Goal: Information Seeking & Learning: Learn about a topic

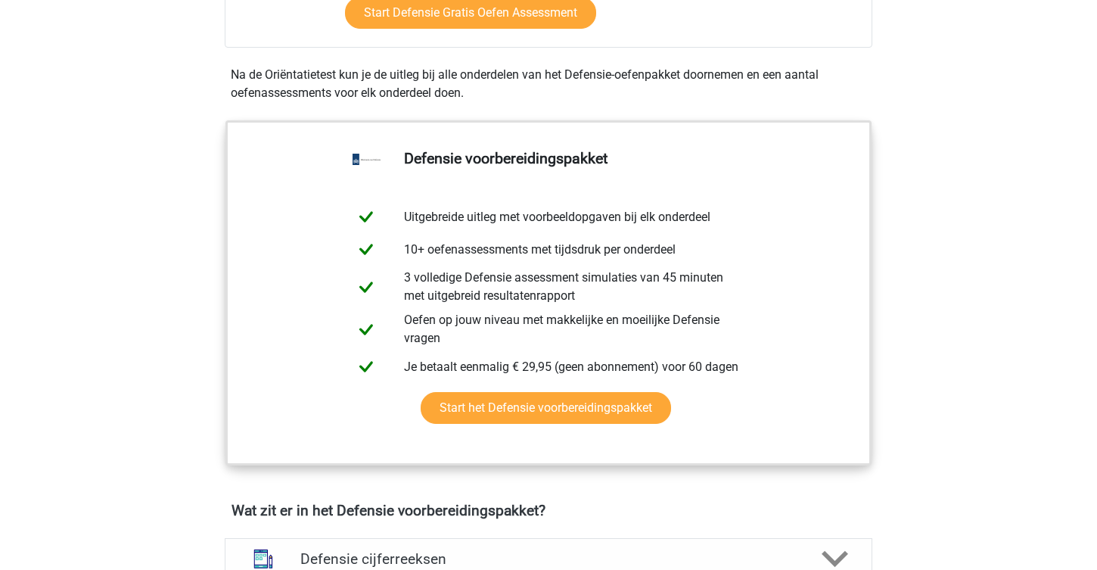
scroll to position [638, 0]
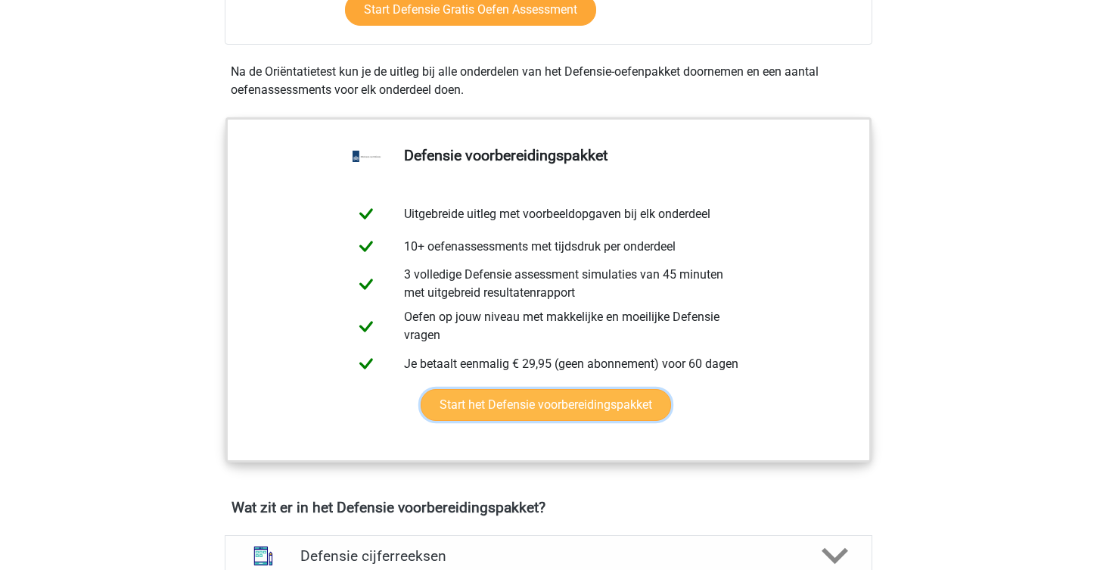
click at [481, 396] on link "Start het Defensie voorbereidingspakket" at bounding box center [546, 405] width 250 height 32
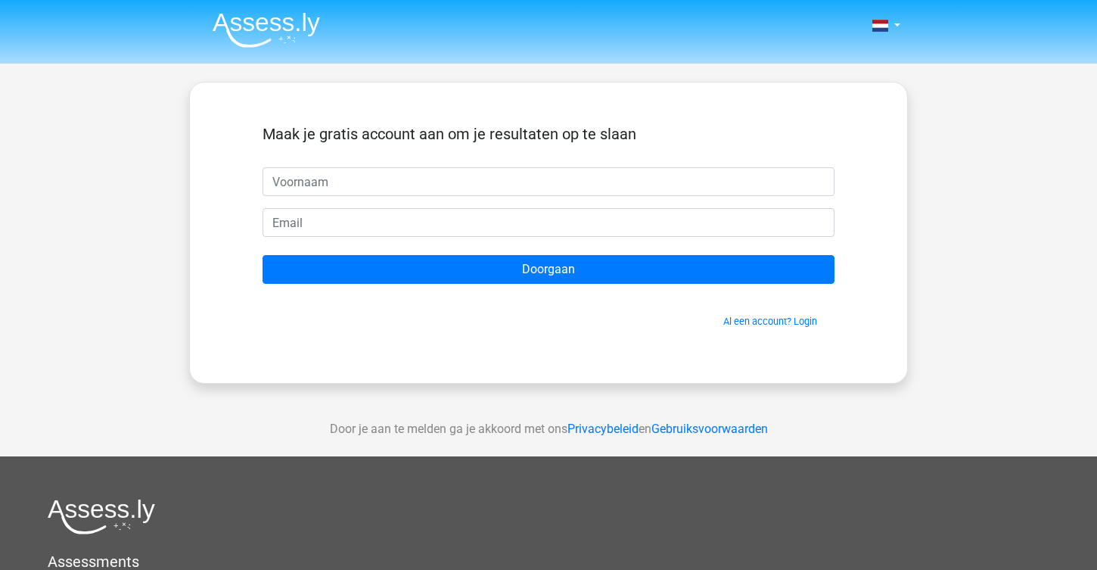
click at [396, 183] on input "text" at bounding box center [549, 181] width 572 height 29
type input "Sjoerd"
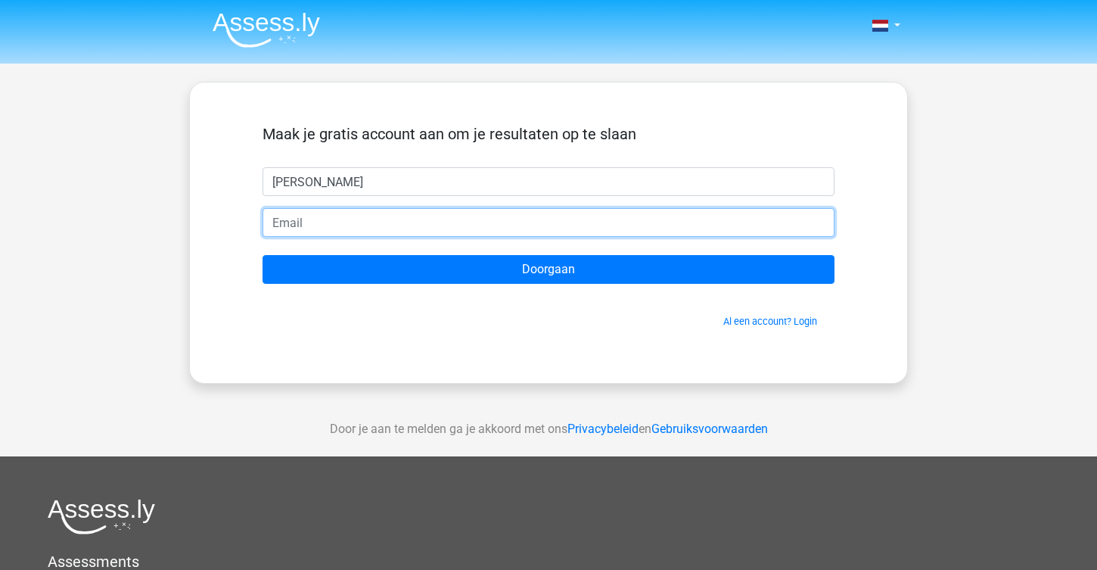
click at [427, 234] on input "email" at bounding box center [549, 222] width 572 height 29
click at [263, 255] on input "Doorgaan" at bounding box center [549, 269] width 572 height 29
type input "Sjoerdvdb06@icloud.com"
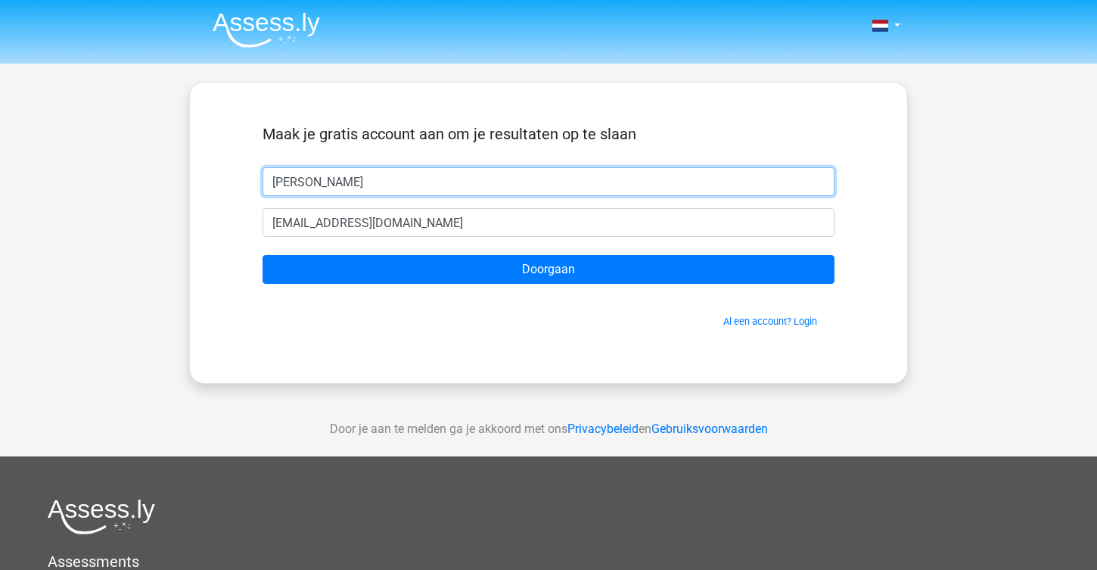
click at [353, 177] on input "[PERSON_NAME]" at bounding box center [549, 181] width 572 height 29
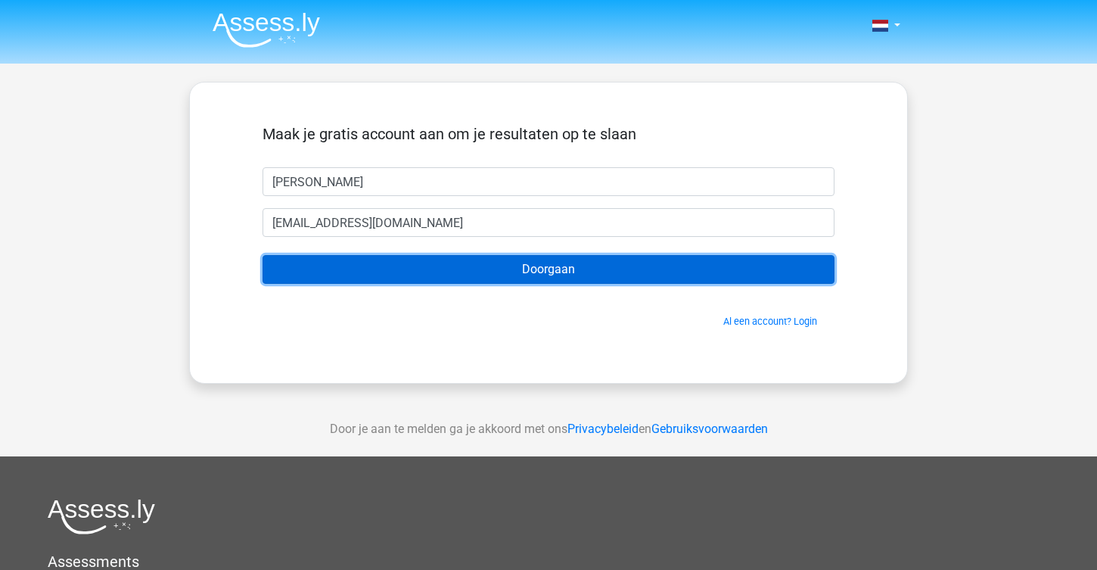
click at [337, 267] on input "Doorgaan" at bounding box center [549, 269] width 572 height 29
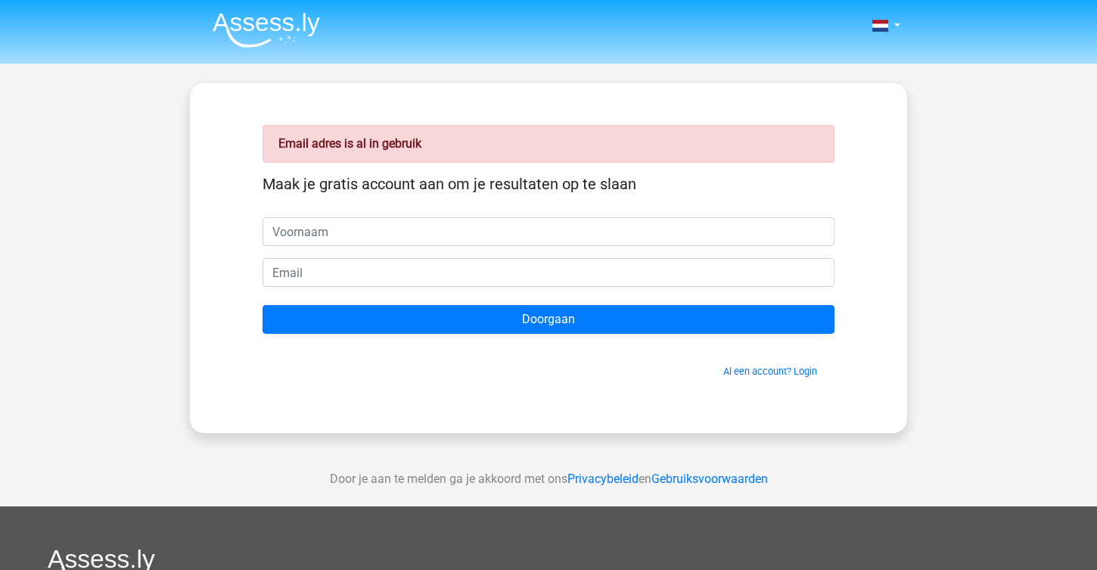
click at [356, 230] on input "text" at bounding box center [549, 231] width 572 height 29
click at [331, 235] on input "text" at bounding box center [549, 231] width 572 height 29
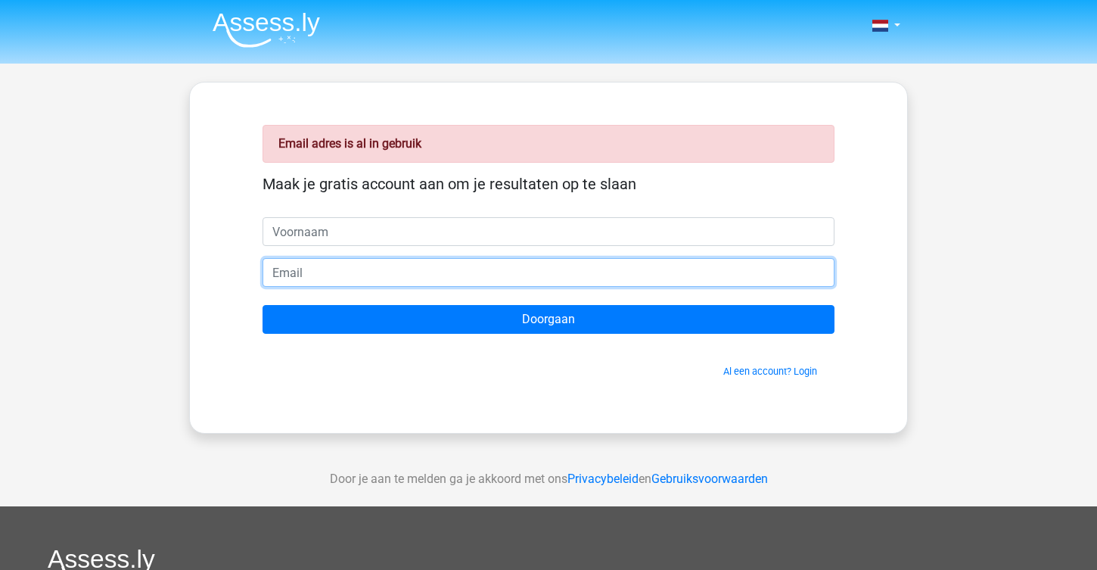
click at [328, 259] on input "email" at bounding box center [549, 272] width 572 height 29
type input "[EMAIL_ADDRESS][DOMAIN_NAME]"
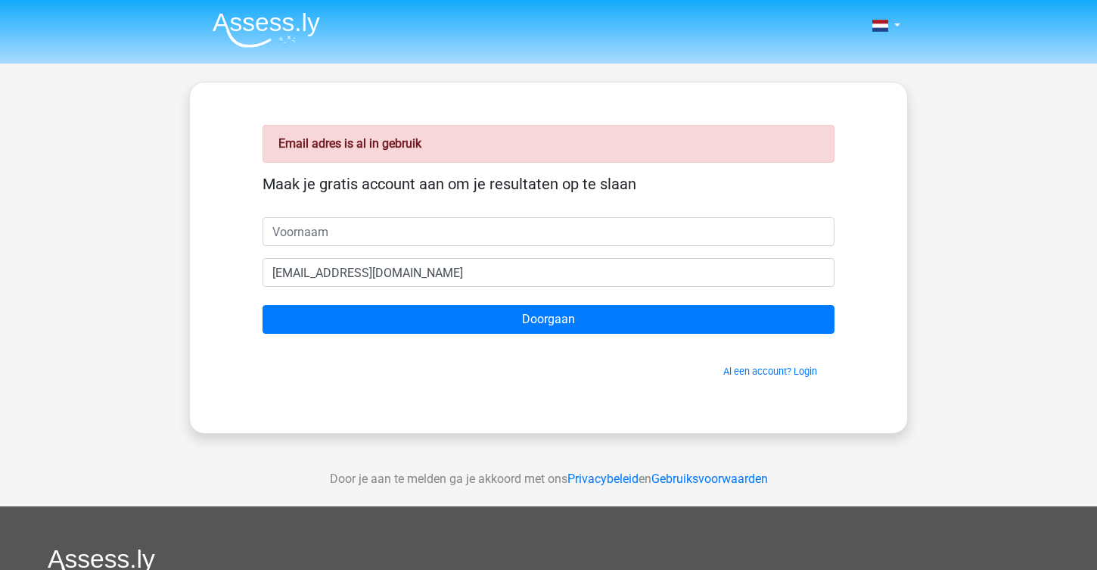
click at [367, 250] on form "Maak je gratis account aan om je resultaten op te slaan zakelijkesjoerd@gmail.c…" at bounding box center [549, 276] width 572 height 203
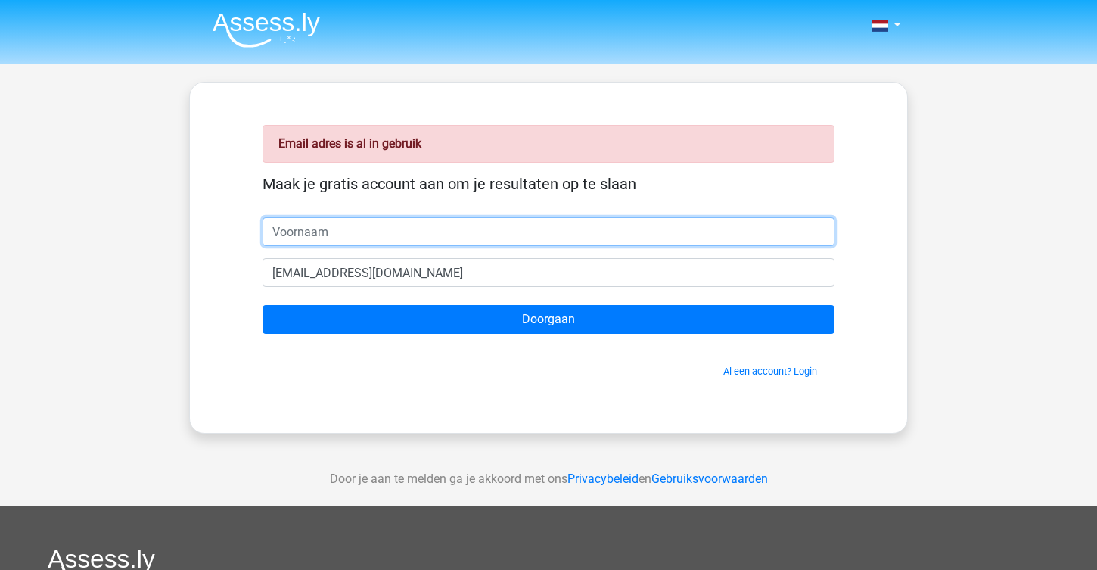
click at [365, 241] on input "text" at bounding box center [549, 231] width 572 height 29
type input "[PERSON_NAME]"
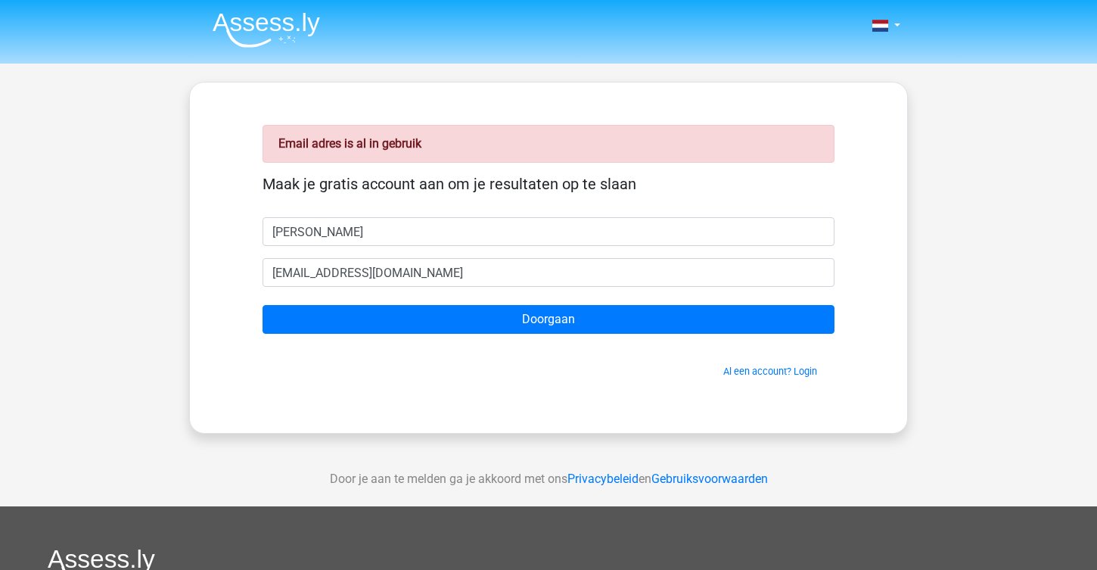
click at [555, 334] on form "Maak je gratis account aan om je resultaten op te slaan Sjoerd zakelijkesjoerd@…" at bounding box center [549, 276] width 572 height 203
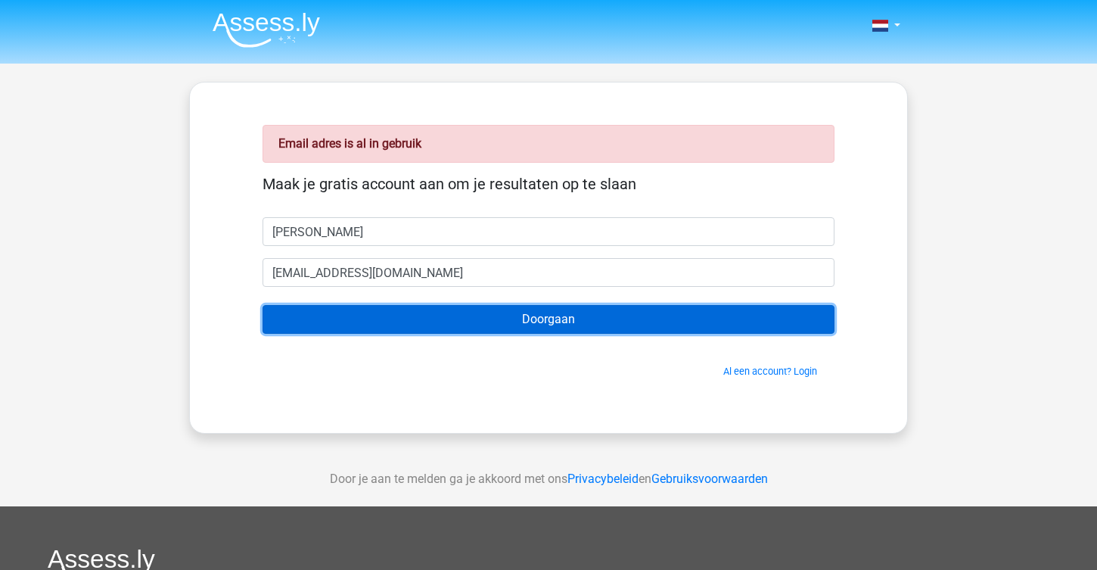
click at [561, 315] on input "Doorgaan" at bounding box center [549, 319] width 572 height 29
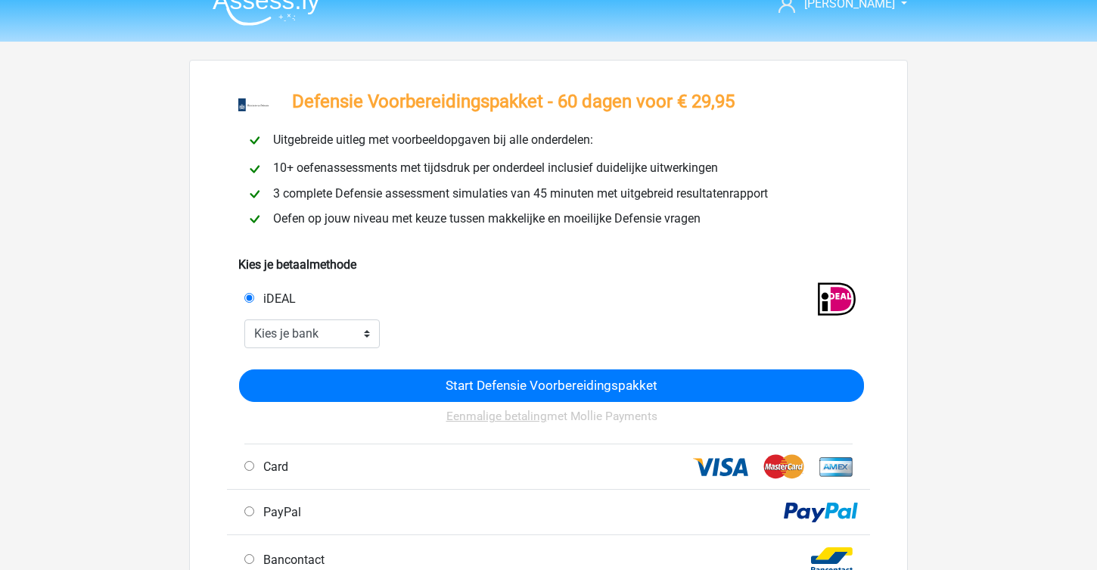
scroll to position [23, 0]
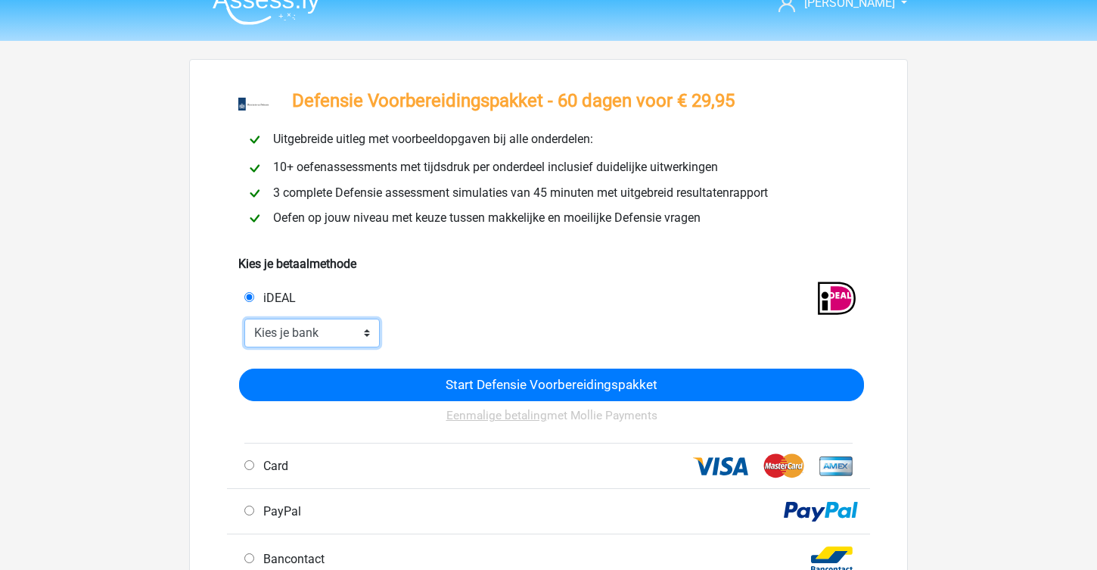
click at [296, 337] on select "Kies je bank ABN AMRO ING Rabobank ASN Bank bunq Knab N26 NN Regiobank Revolut …" at bounding box center [311, 332] width 135 height 29
select select "ideal_ABNANL2A"
click at [244, 320] on select "Kies je bank ABN AMRO ING Rabobank ASN Bank bunq Knab N26 NN Regiobank Revolut …" at bounding box center [311, 332] width 135 height 29
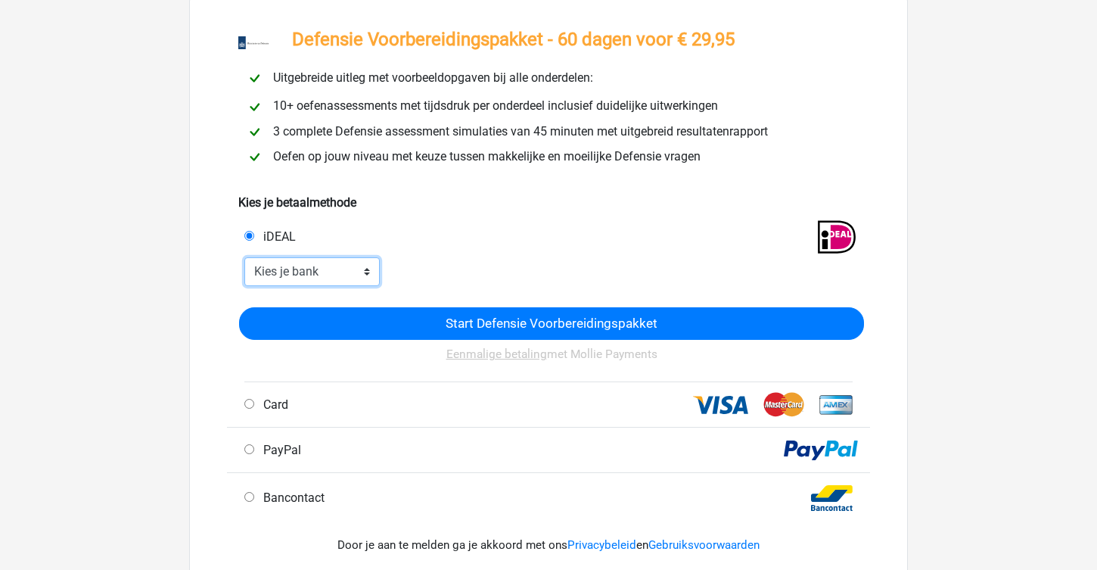
scroll to position [90, 0]
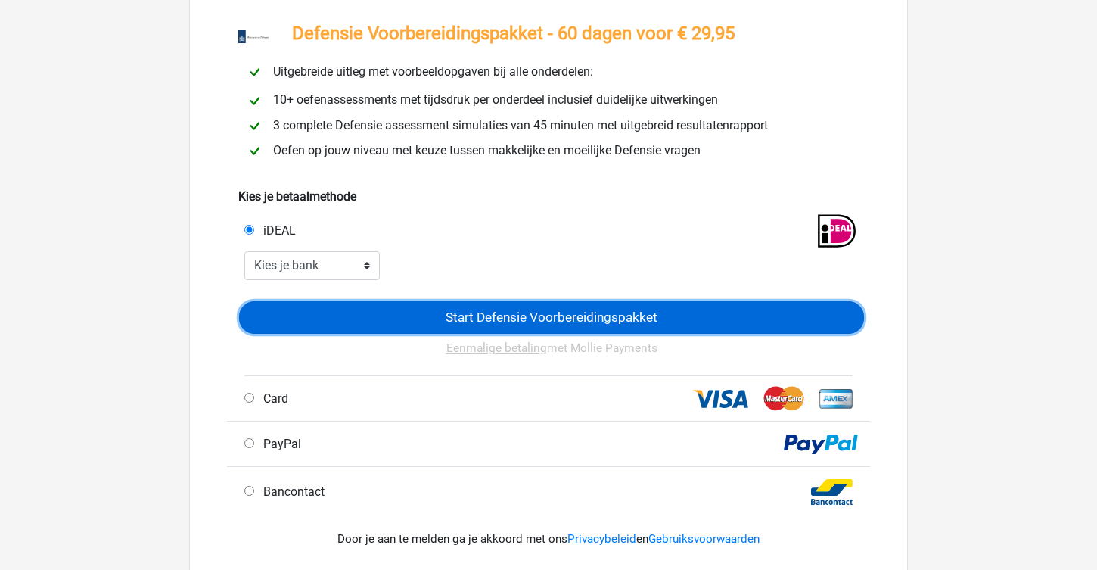
click at [409, 307] on input "Start Defensie Voorbereidingspakket" at bounding box center [551, 317] width 625 height 33
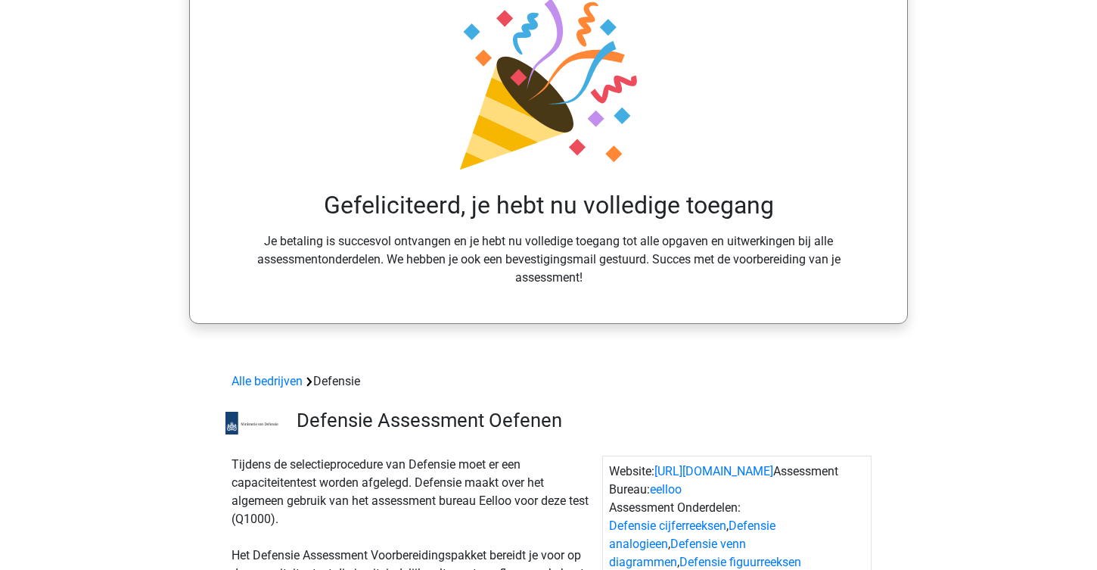
scroll to position [136, 0]
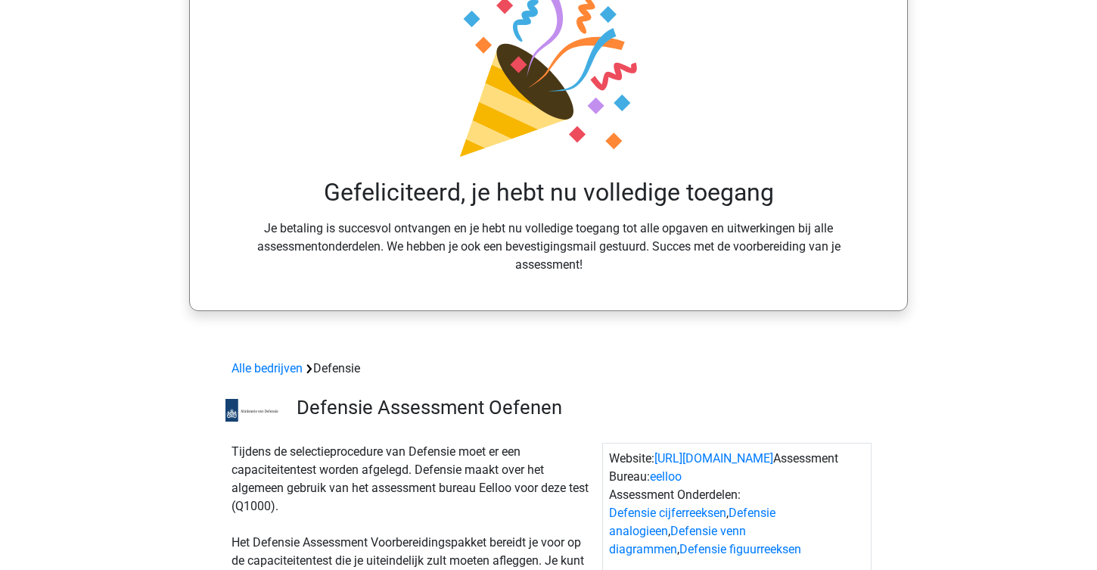
click at [376, 403] on h3 "Defensie Assessment Oefenen" at bounding box center [579, 407] width 564 height 23
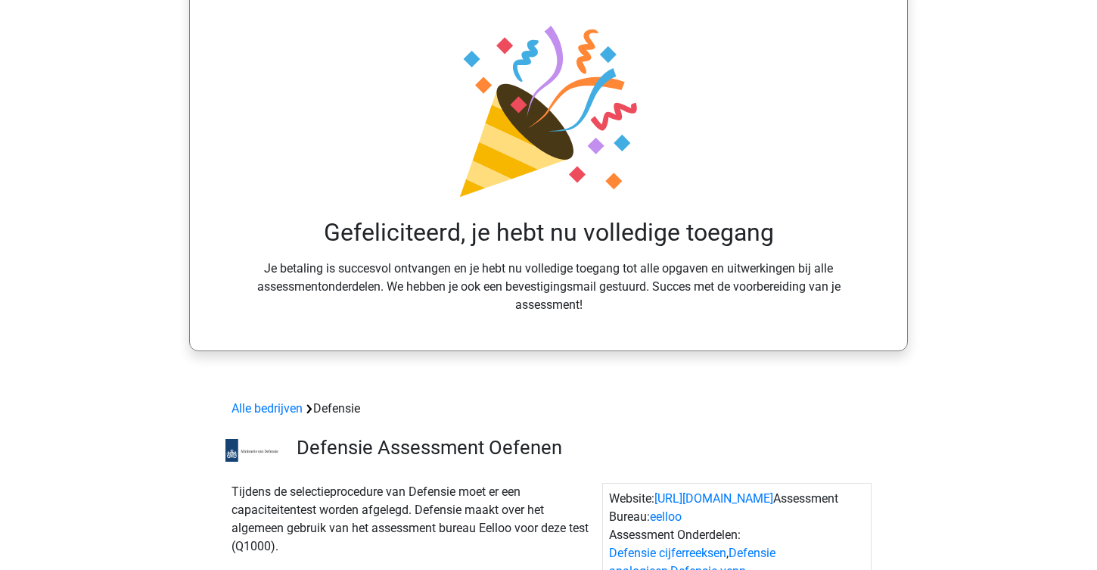
scroll to position [0, 0]
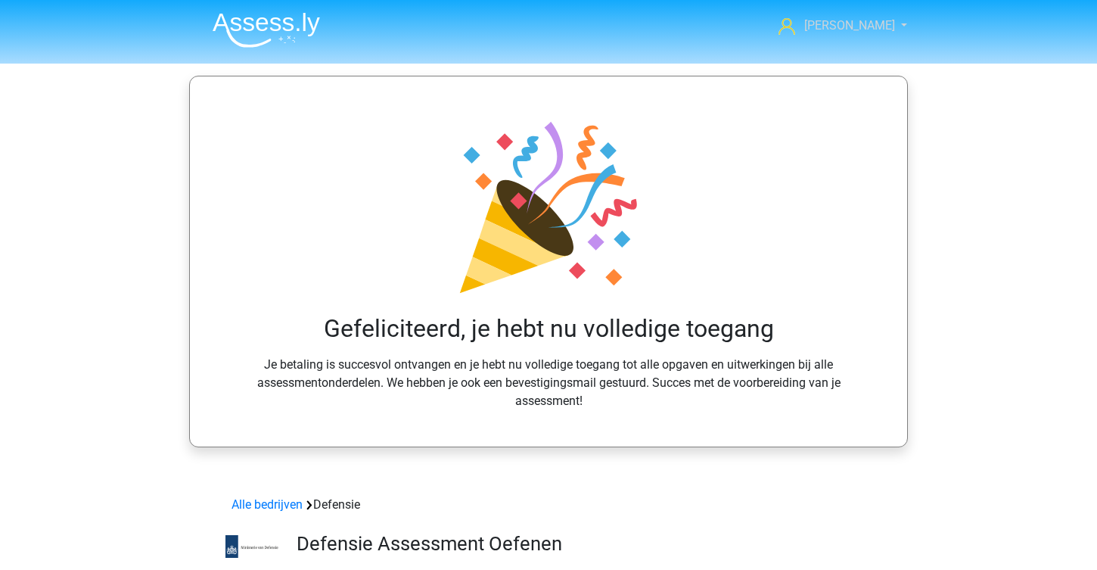
click at [851, 17] on link "[PERSON_NAME]" at bounding box center [834, 26] width 124 height 18
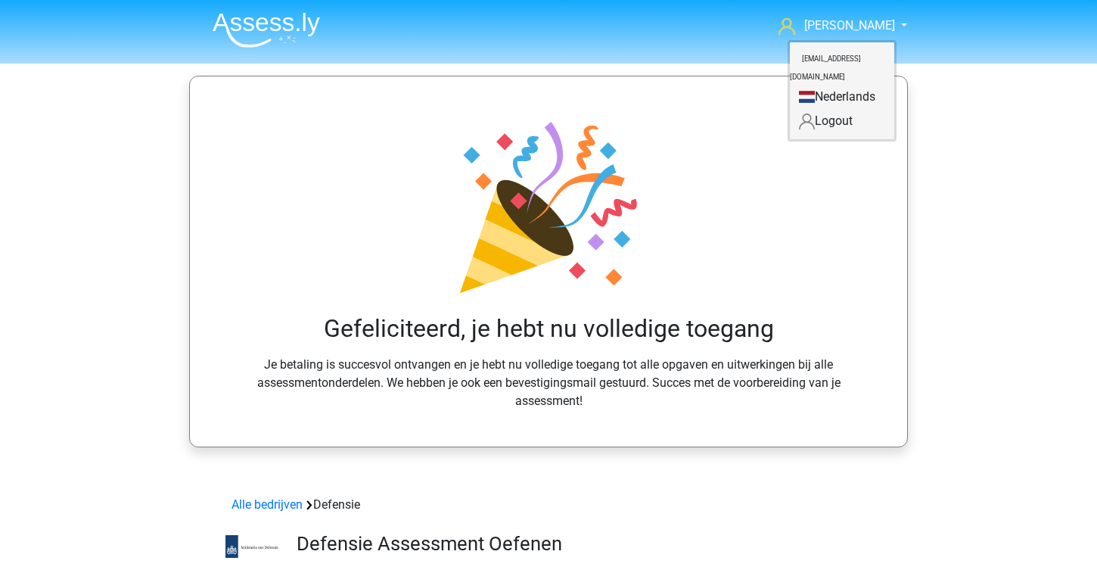
click at [635, 117] on icon at bounding box center [548, 207] width 189 height 189
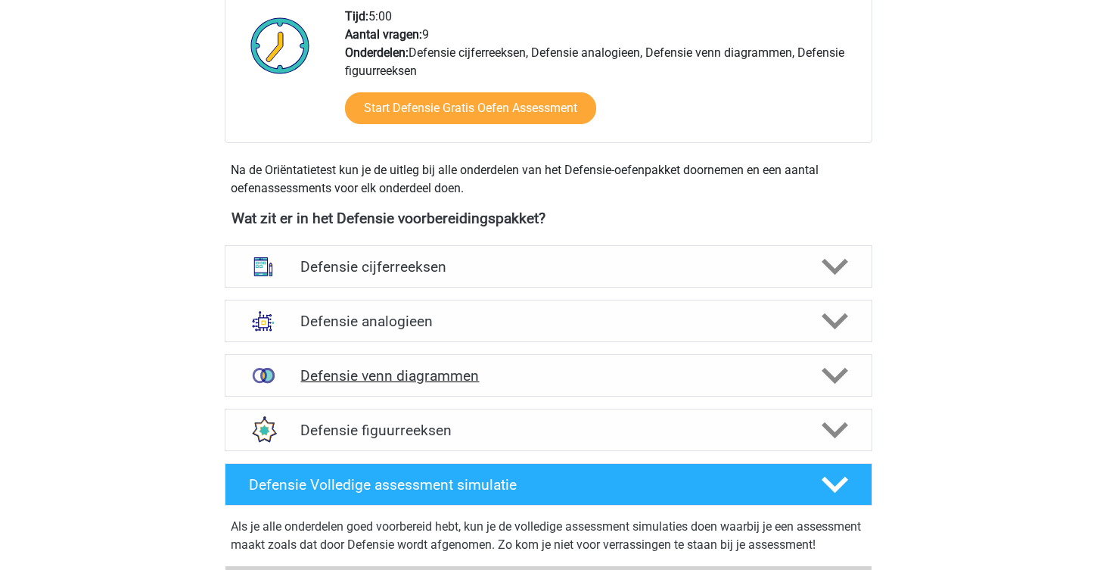
scroll to position [981, 0]
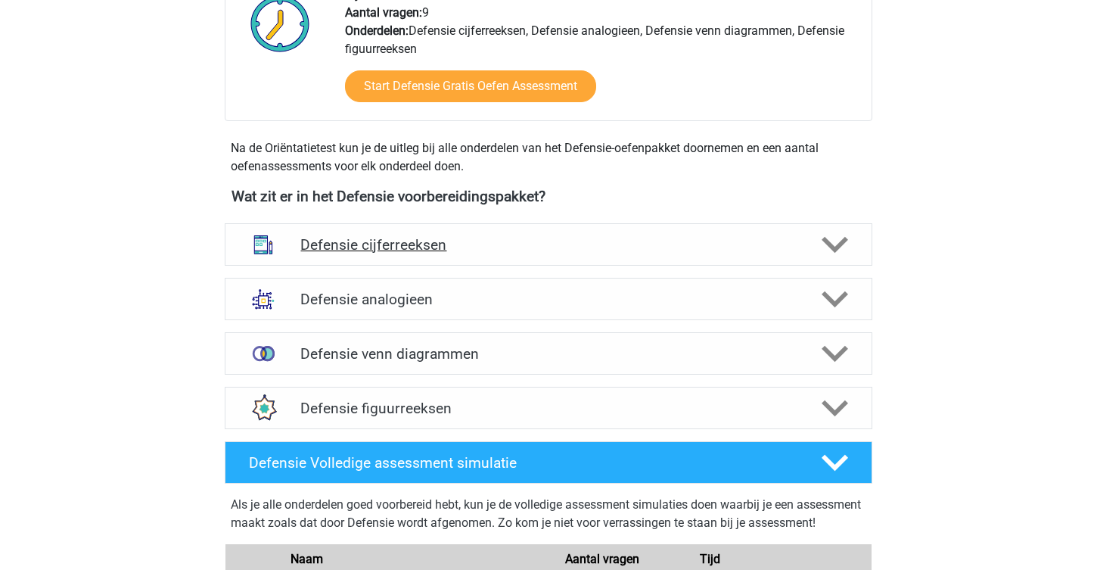
click at [491, 256] on div "Defensie cijferreeksen" at bounding box center [549, 244] width 648 height 42
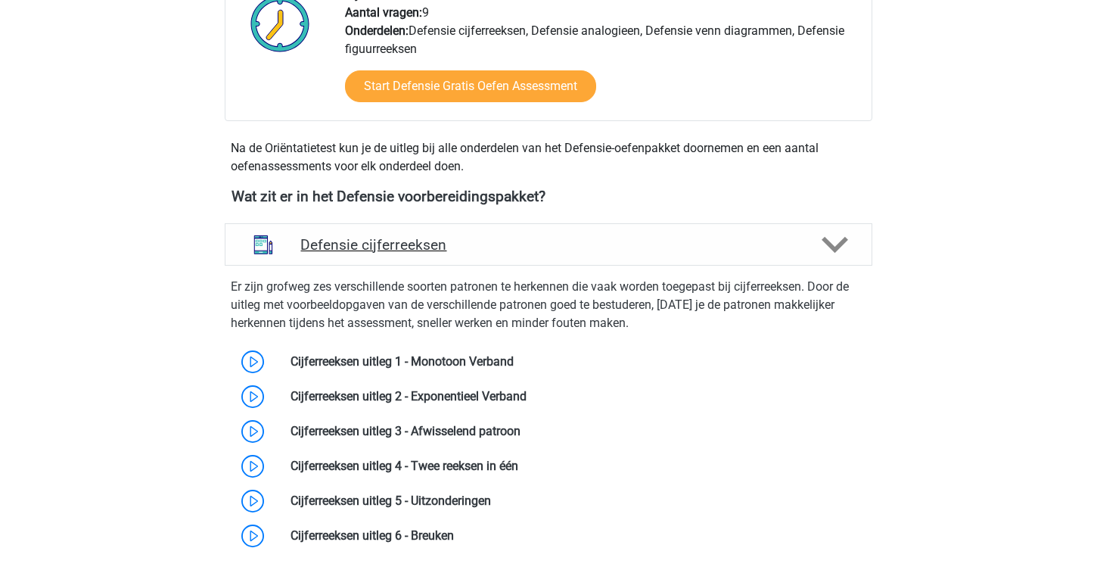
click at [492, 256] on div "Defensie cijferreeksen" at bounding box center [549, 244] width 648 height 42
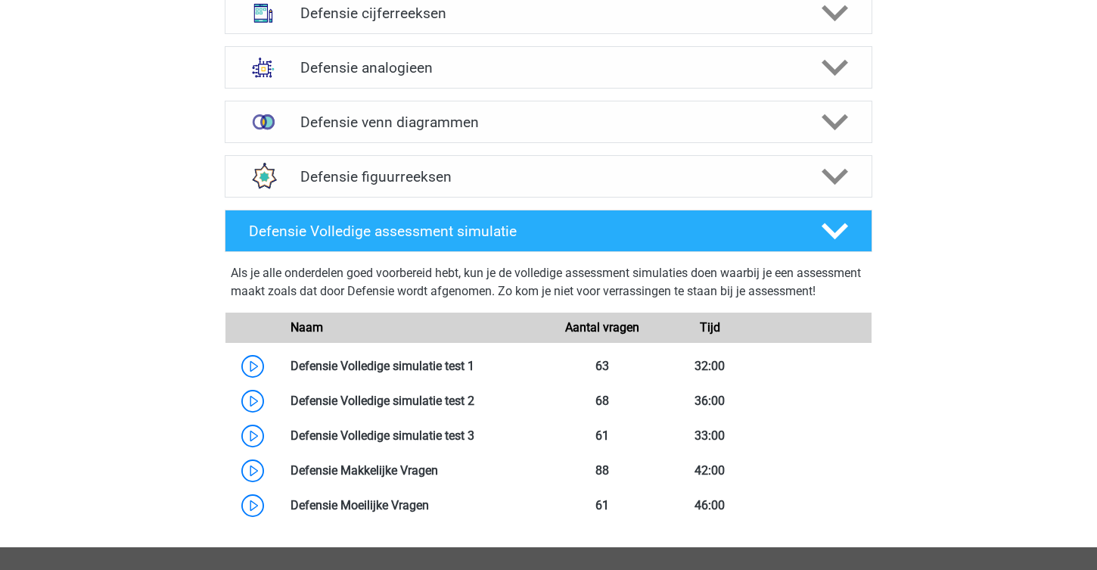
scroll to position [1204, 0]
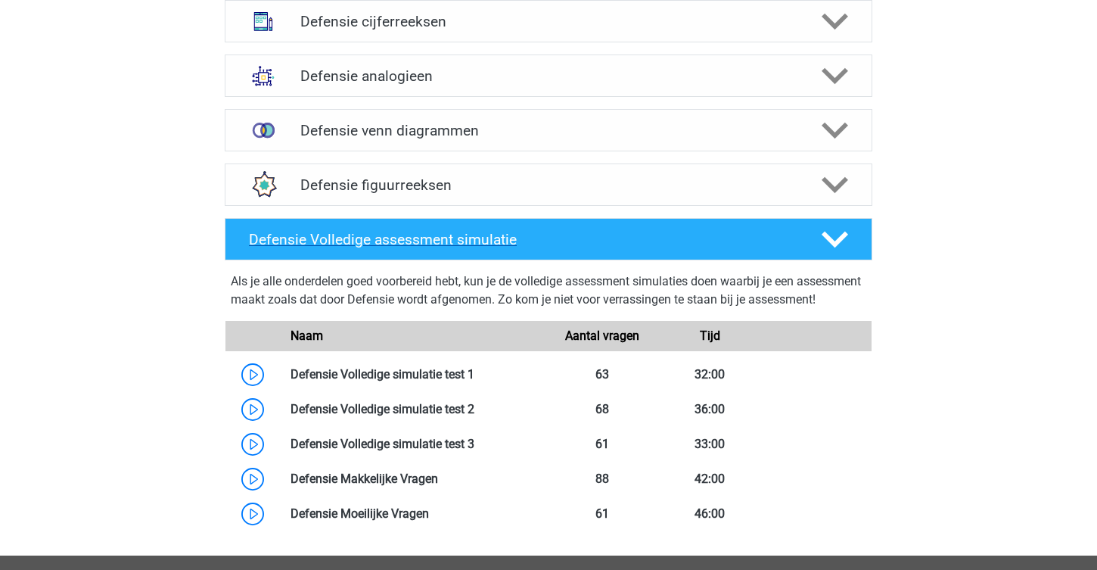
click at [476, 247] on div "Defensie Volledige assessment simulatie" at bounding box center [549, 239] width 648 height 42
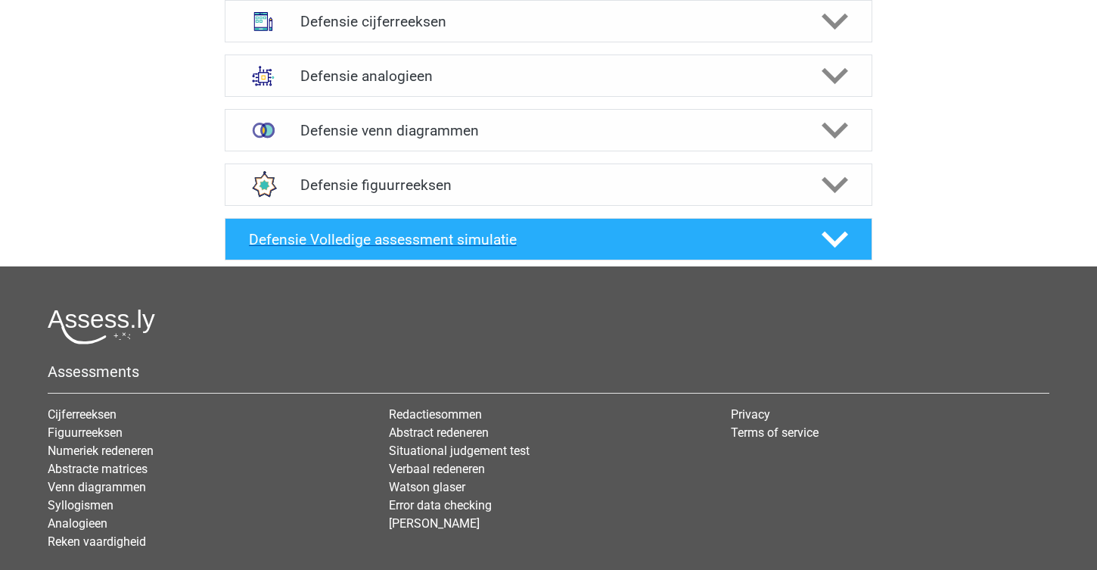
click at [477, 243] on h4 "Defensie Volledige assessment simulatie" at bounding box center [523, 239] width 548 height 17
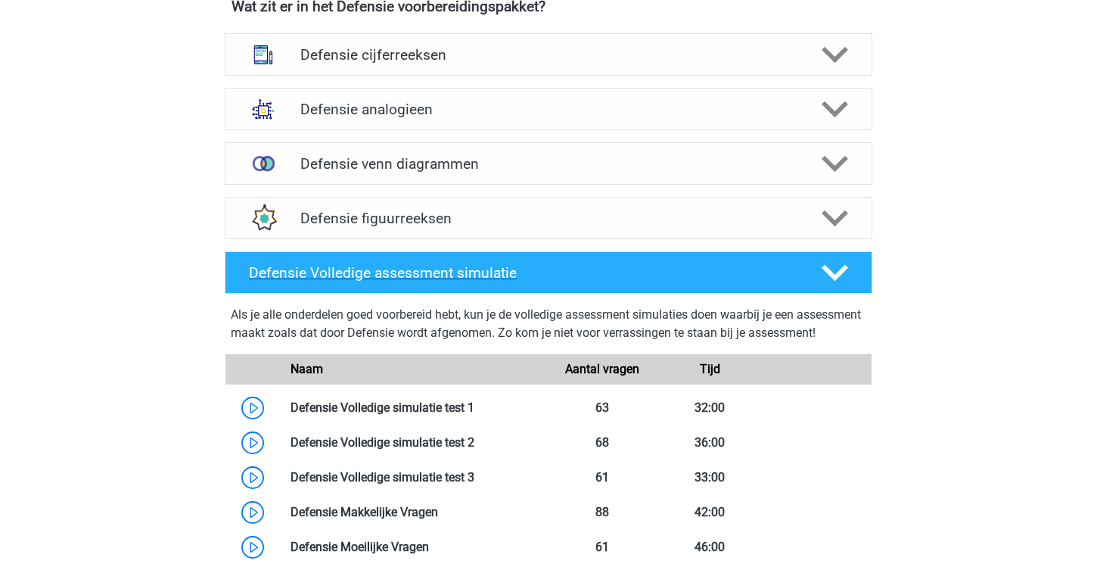
scroll to position [1167, 0]
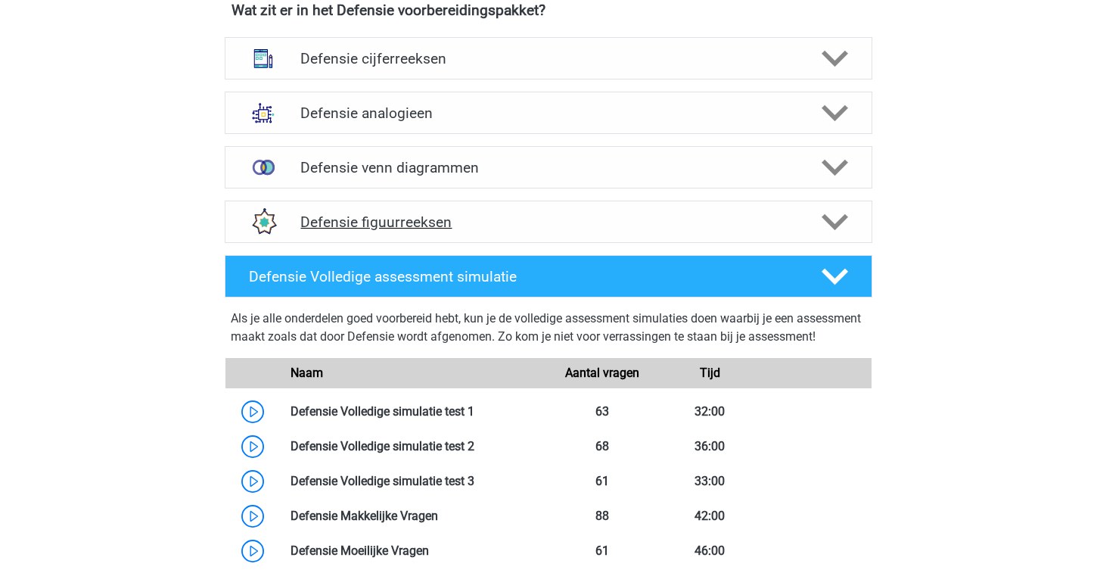
click at [485, 231] on div "Defensie figuurreeksen" at bounding box center [549, 221] width 648 height 42
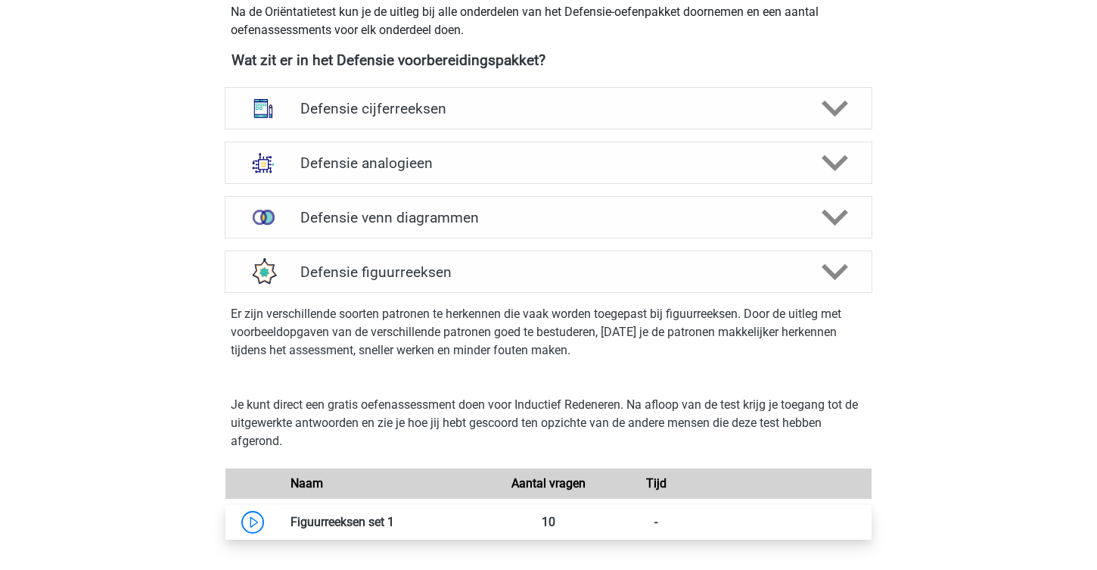
scroll to position [1105, 0]
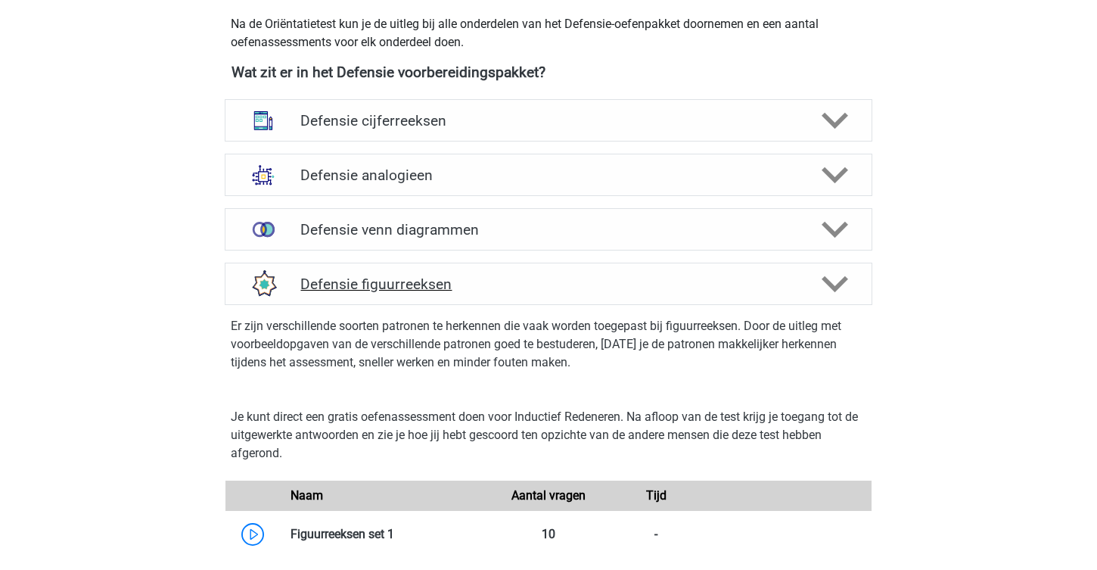
click at [476, 291] on div "Defensie figuurreeksen" at bounding box center [549, 284] width 648 height 42
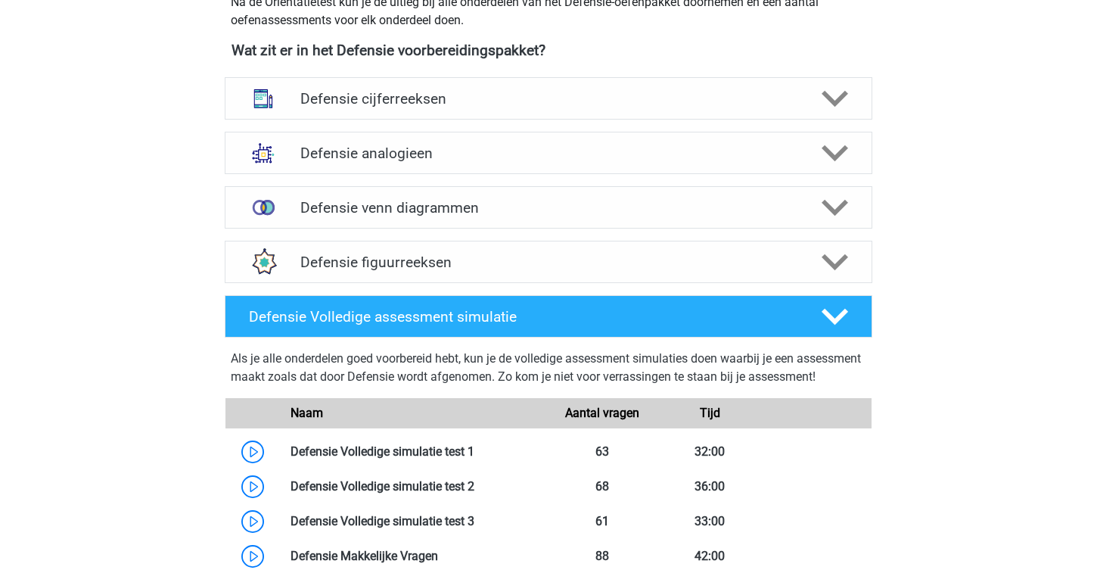
scroll to position [1128, 0]
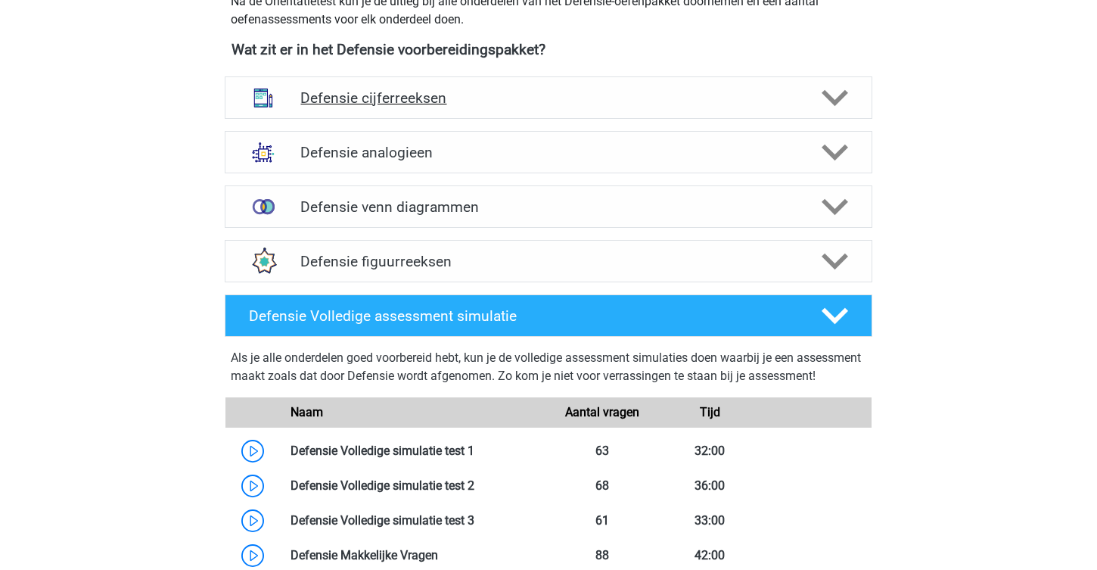
click at [454, 108] on div "Defensie cijferreeksen" at bounding box center [549, 97] width 648 height 42
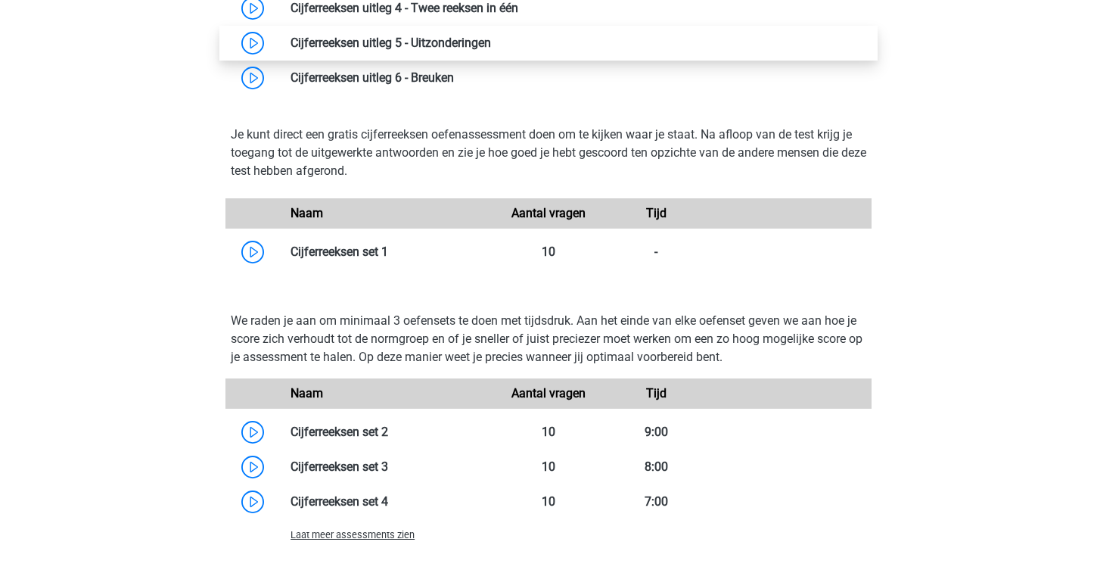
scroll to position [1447, 0]
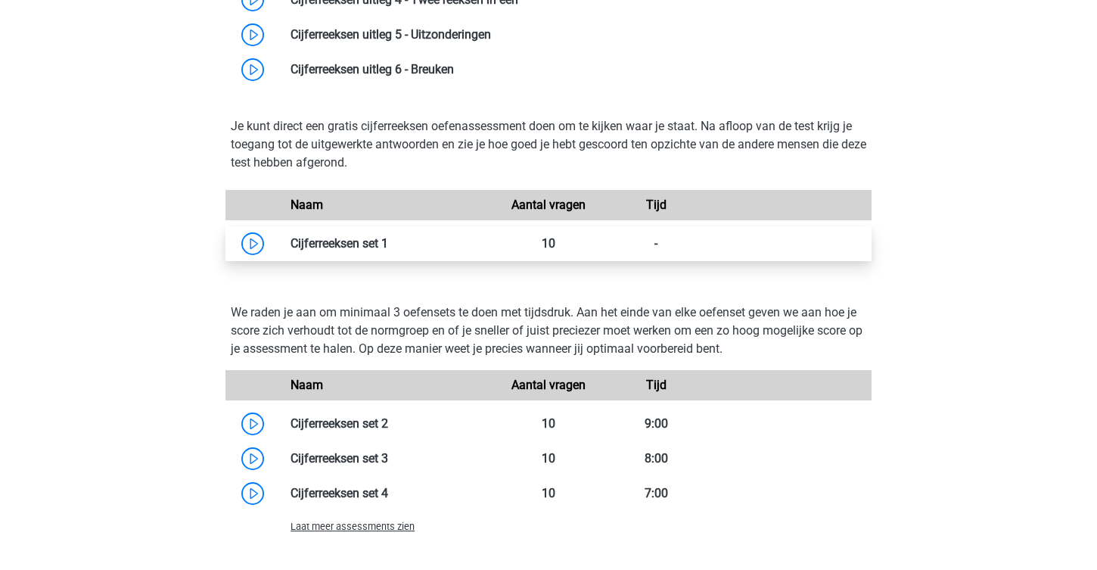
click at [388, 244] on link at bounding box center [388, 243] width 0 height 14
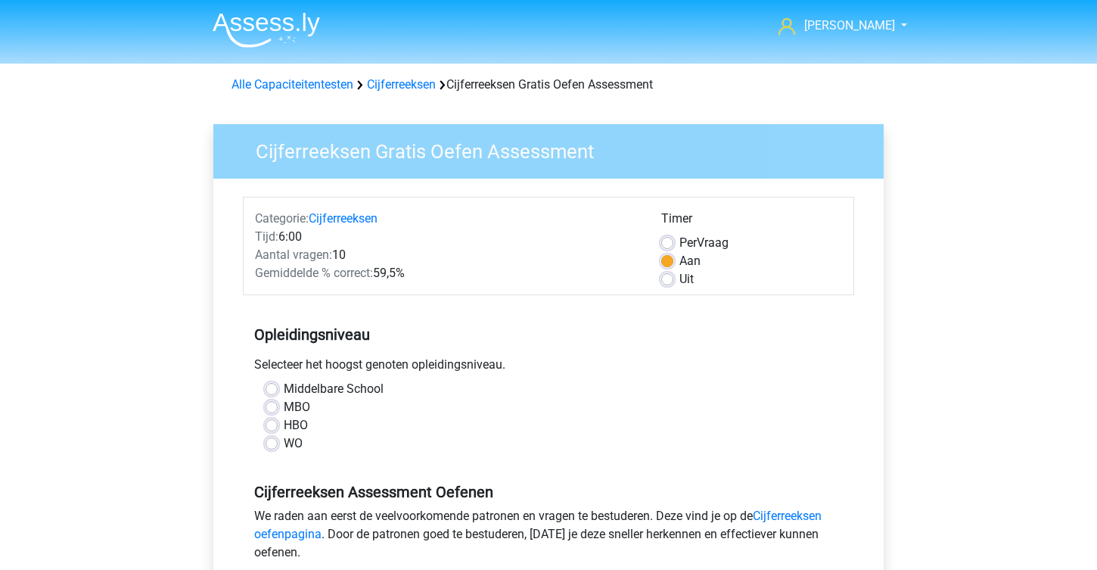
click at [284, 392] on label "Middelbare School" at bounding box center [334, 389] width 100 height 18
click at [275, 392] on input "Middelbare School" at bounding box center [272, 387] width 12 height 15
radio input "true"
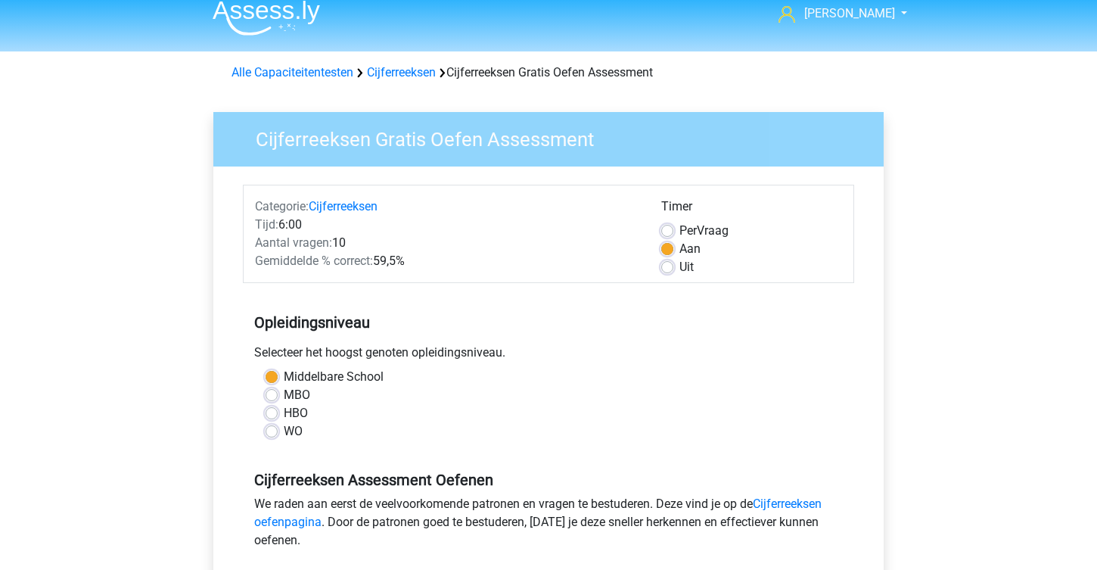
click at [679, 229] on label "Per Vraag" at bounding box center [703, 231] width 49 height 18
click at [671, 229] on input "Per Vraag" at bounding box center [667, 229] width 12 height 15
radio input "true"
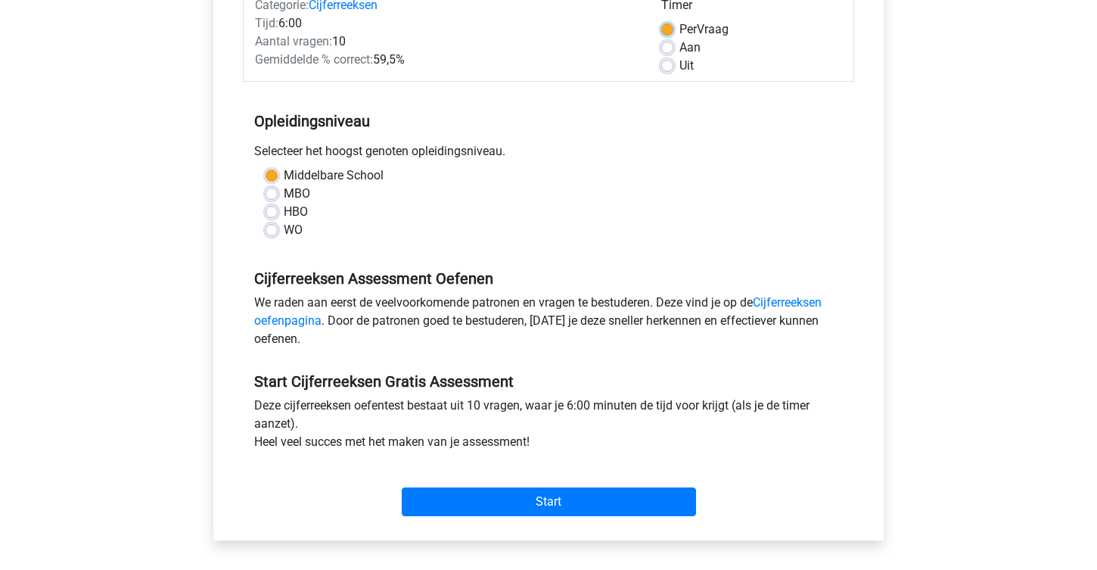
scroll to position [247, 0]
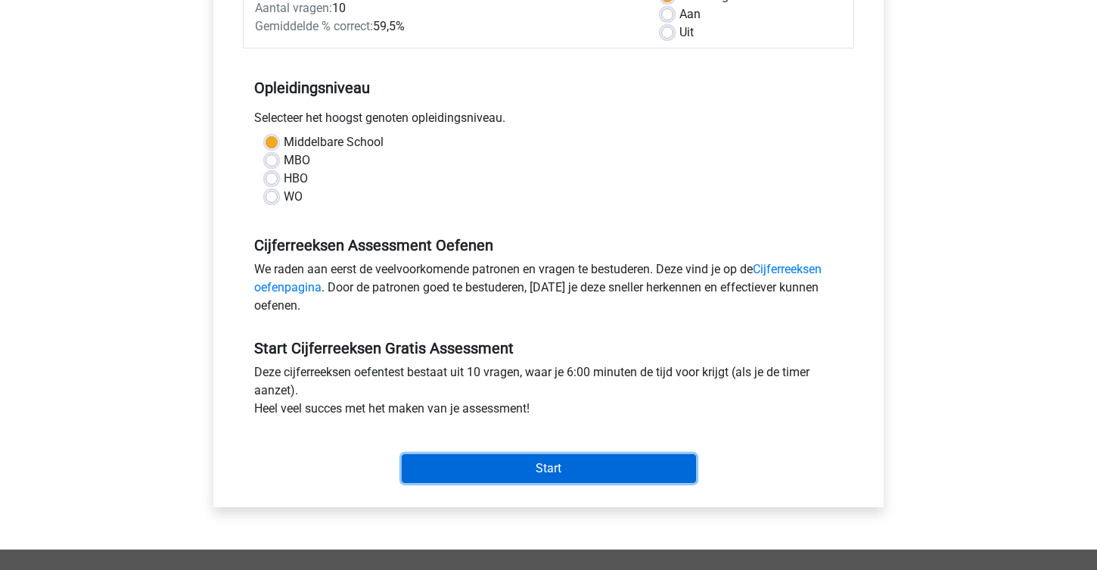
click at [442, 459] on input "Start" at bounding box center [549, 468] width 294 height 29
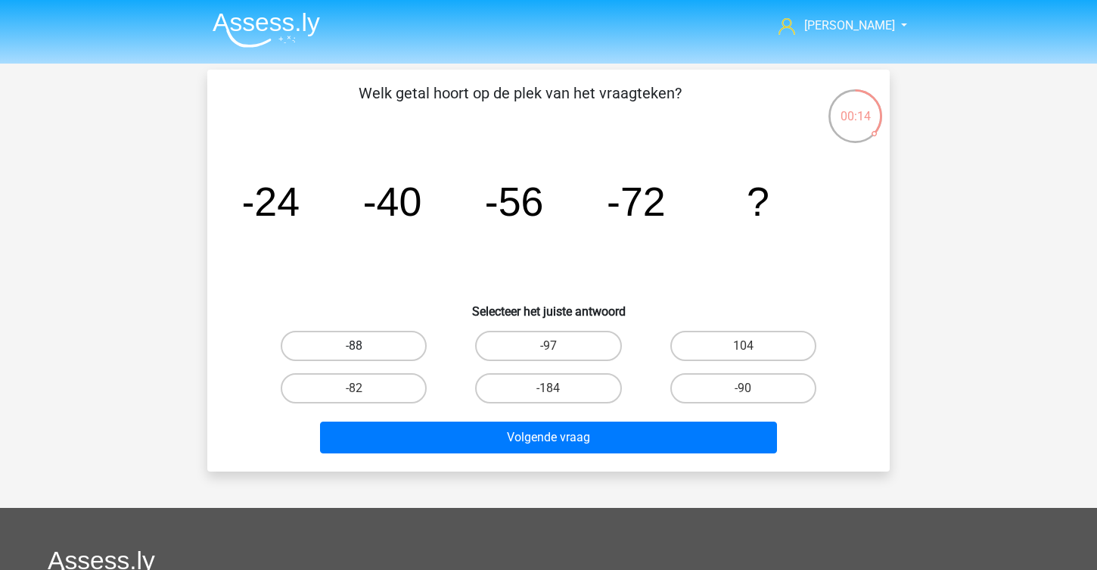
click at [383, 360] on label "-88" at bounding box center [354, 346] width 146 height 30
click at [364, 356] on input "-88" at bounding box center [359, 351] width 10 height 10
radio input "true"
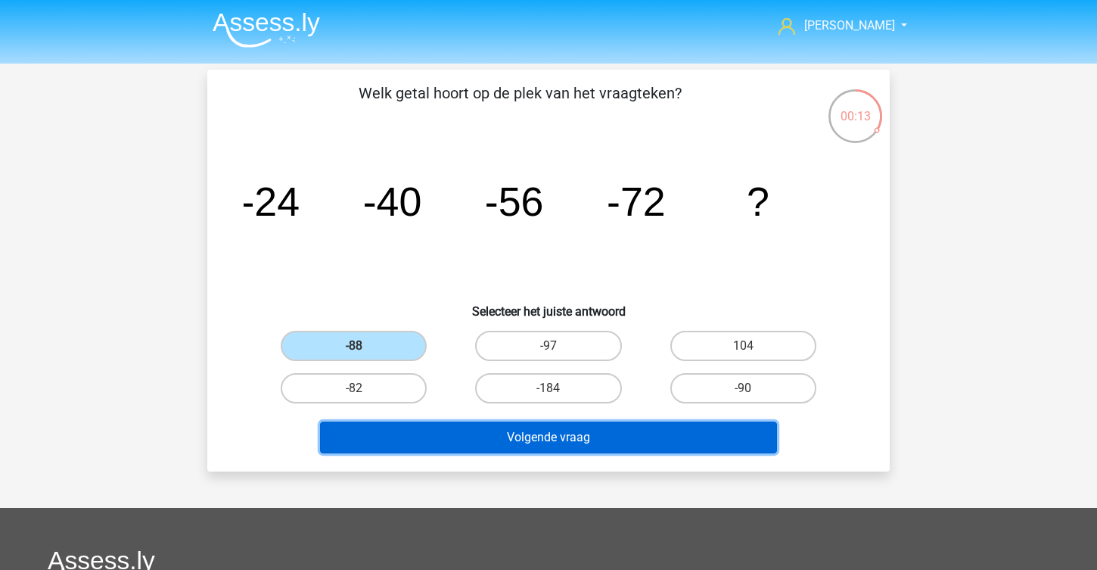
click at [443, 433] on button "Volgende vraag" at bounding box center [549, 437] width 458 height 32
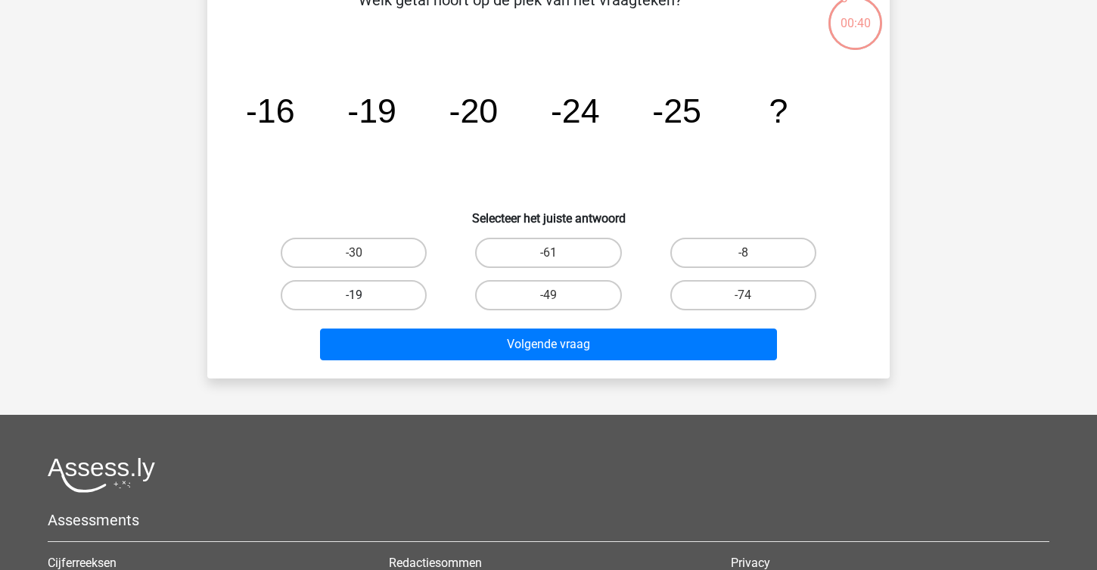
scroll to position [92, 0]
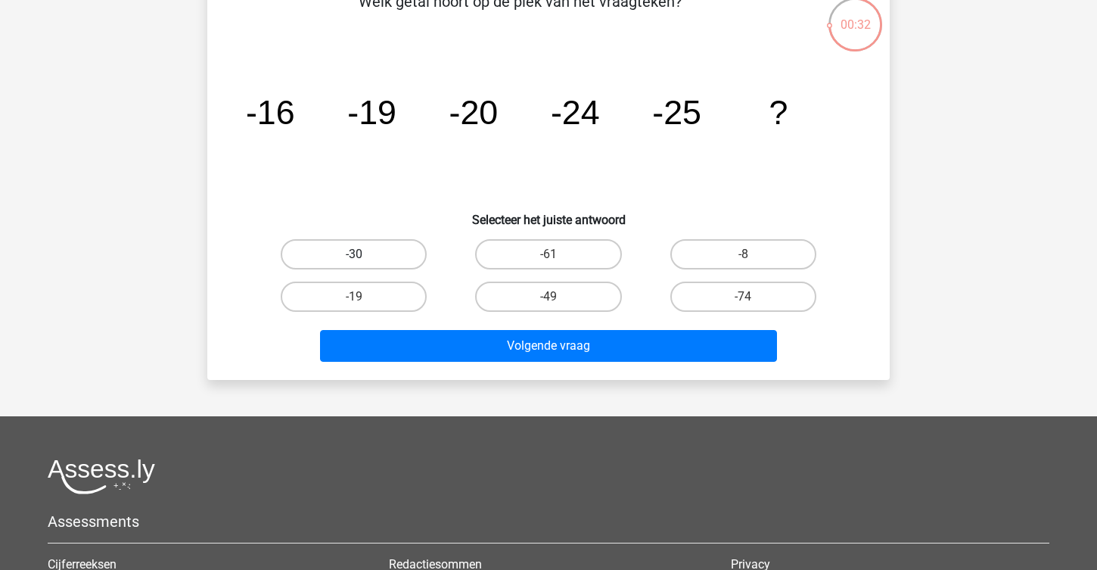
click at [390, 256] on label "-30" at bounding box center [354, 254] width 146 height 30
click at [364, 256] on input "-30" at bounding box center [359, 259] width 10 height 10
radio input "true"
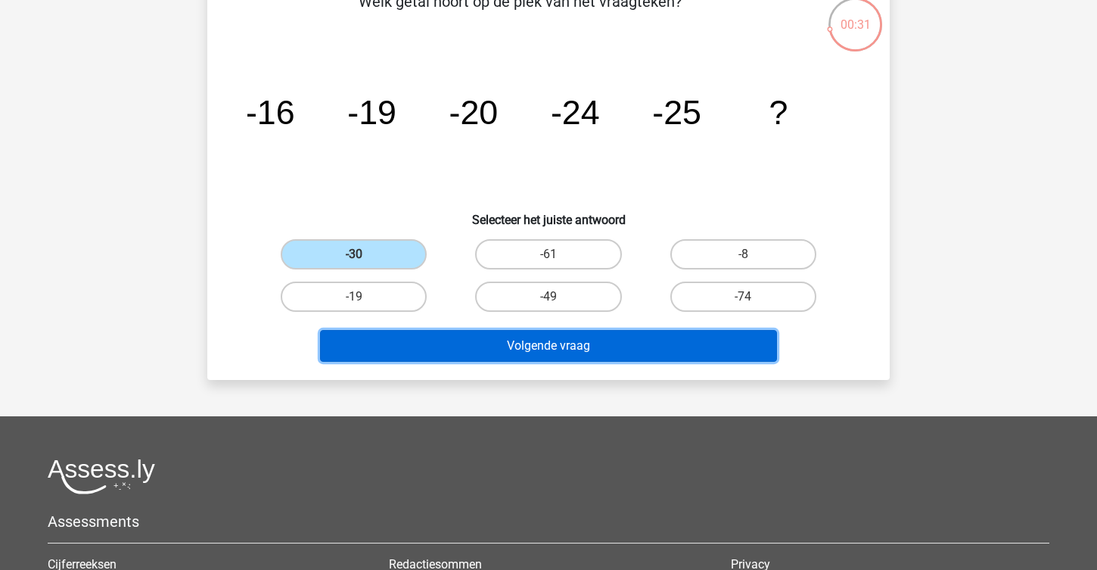
click at [480, 344] on button "Volgende vraag" at bounding box center [549, 346] width 458 height 32
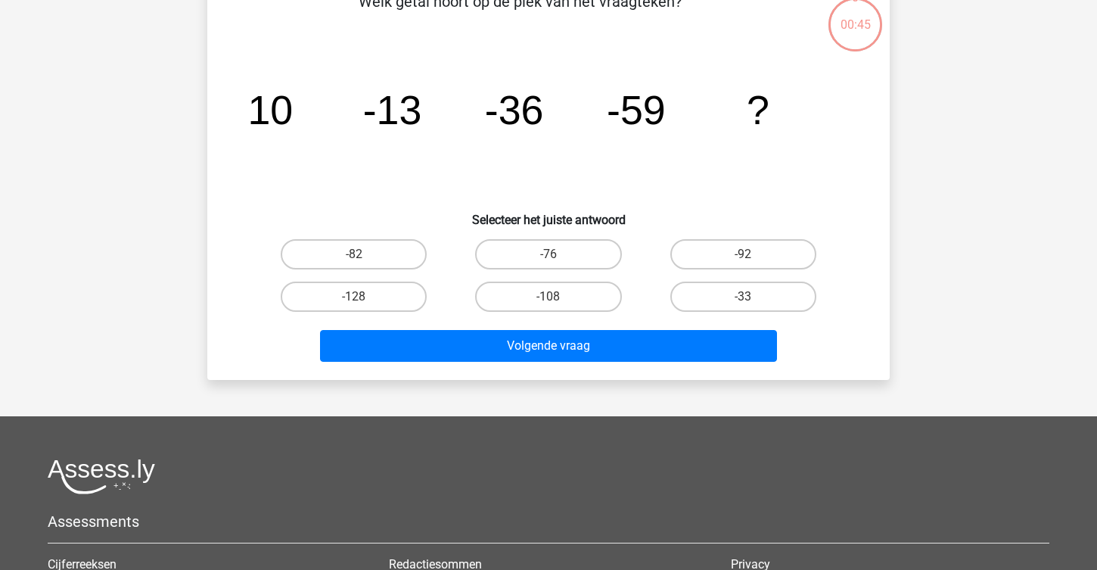
scroll to position [95, 0]
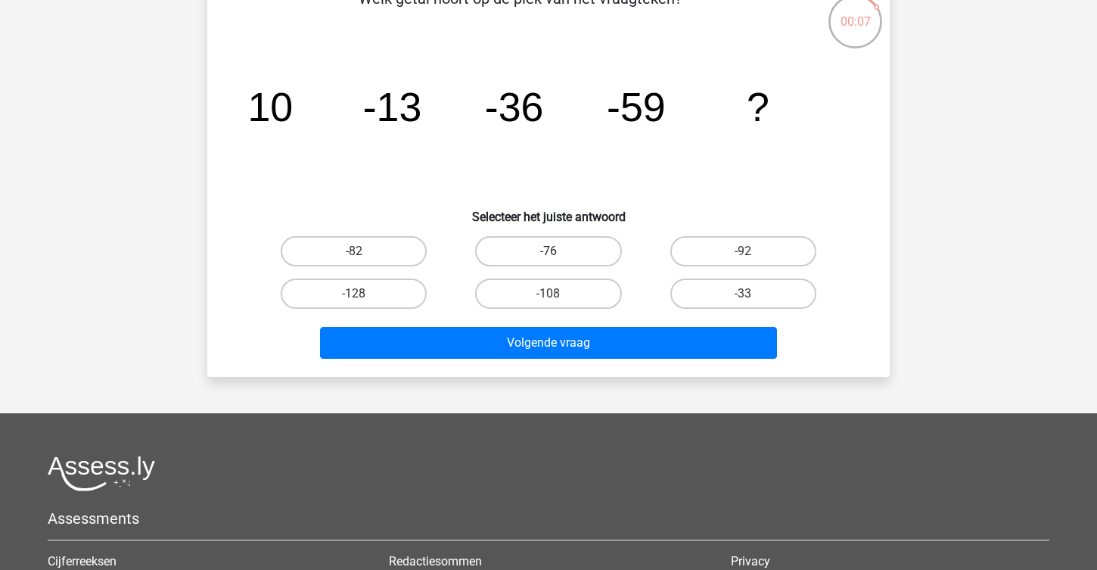
click at [536, 247] on label "-76" at bounding box center [548, 251] width 146 height 30
click at [548, 251] on input "-76" at bounding box center [553, 256] width 10 height 10
radio input "true"
click at [686, 259] on label "-92" at bounding box center [743, 251] width 146 height 30
click at [743, 259] on input "-92" at bounding box center [748, 256] width 10 height 10
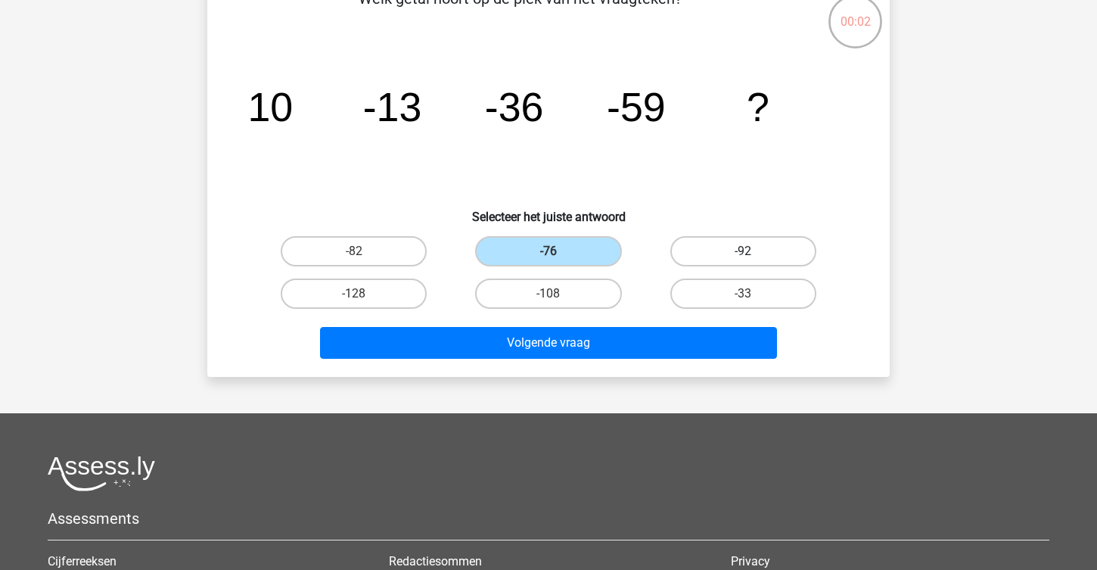
radio input "true"
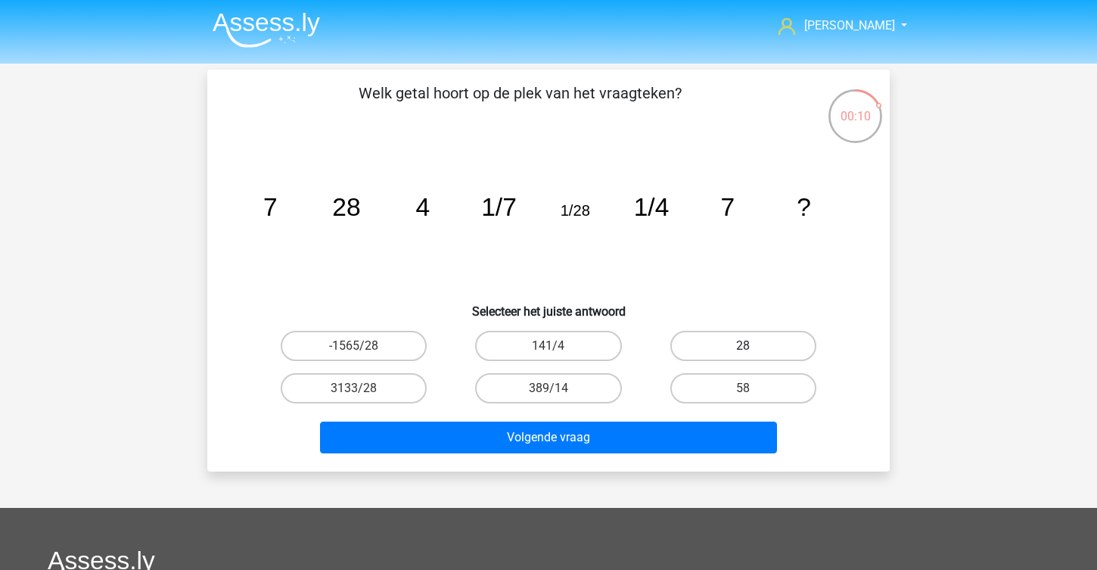
click at [689, 349] on label "28" at bounding box center [743, 346] width 146 height 30
click at [743, 349] on input "28" at bounding box center [748, 351] width 10 height 10
radio input "true"
click at [689, 373] on label "58" at bounding box center [743, 388] width 146 height 30
click at [743, 388] on input "58" at bounding box center [748, 393] width 10 height 10
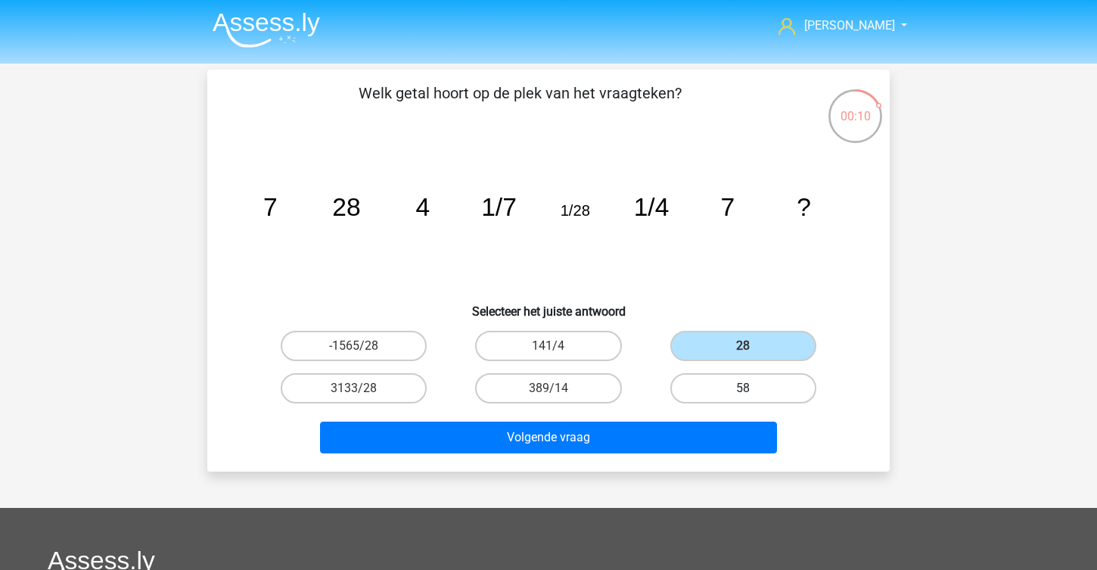
radio input "true"
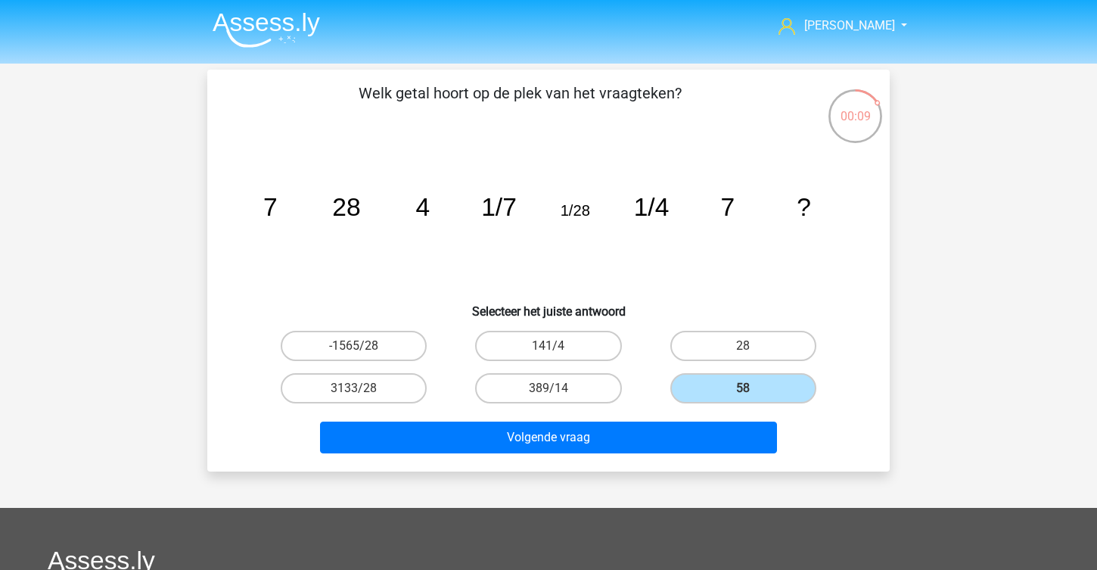
click at [642, 381] on div "389/14" at bounding box center [548, 388] width 194 height 42
click at [600, 381] on label "389/14" at bounding box center [548, 388] width 146 height 30
click at [558, 388] on input "389/14" at bounding box center [553, 393] width 10 height 10
radio input "true"
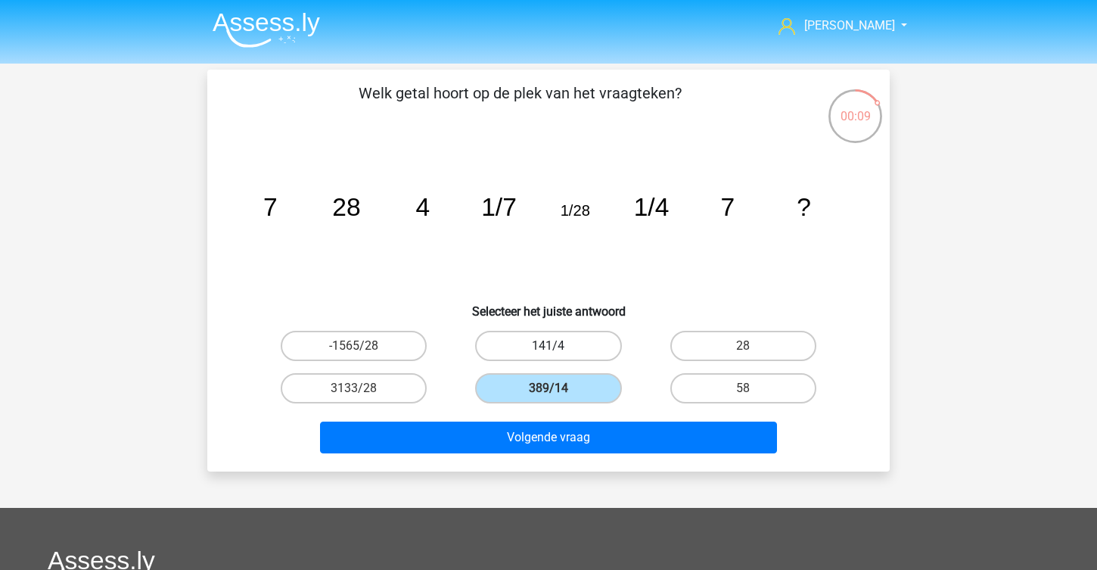
click at [600, 337] on label "141/4" at bounding box center [548, 346] width 146 height 30
click at [558, 346] on input "141/4" at bounding box center [553, 351] width 10 height 10
radio input "true"
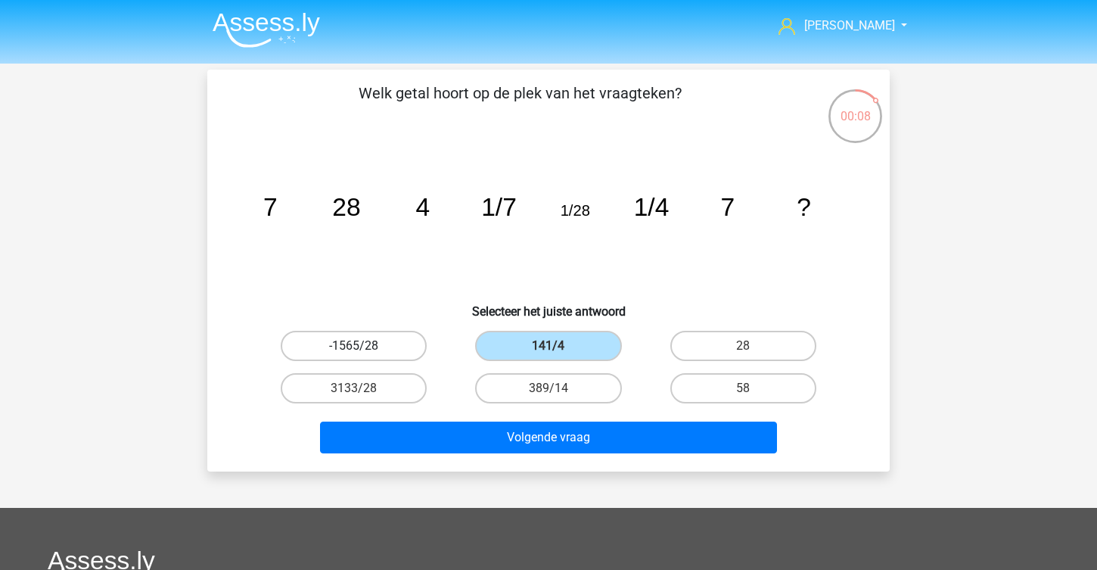
click at [359, 340] on label "-1565/28" at bounding box center [354, 346] width 146 height 30
click at [359, 346] on input "-1565/28" at bounding box center [359, 351] width 10 height 10
radio input "true"
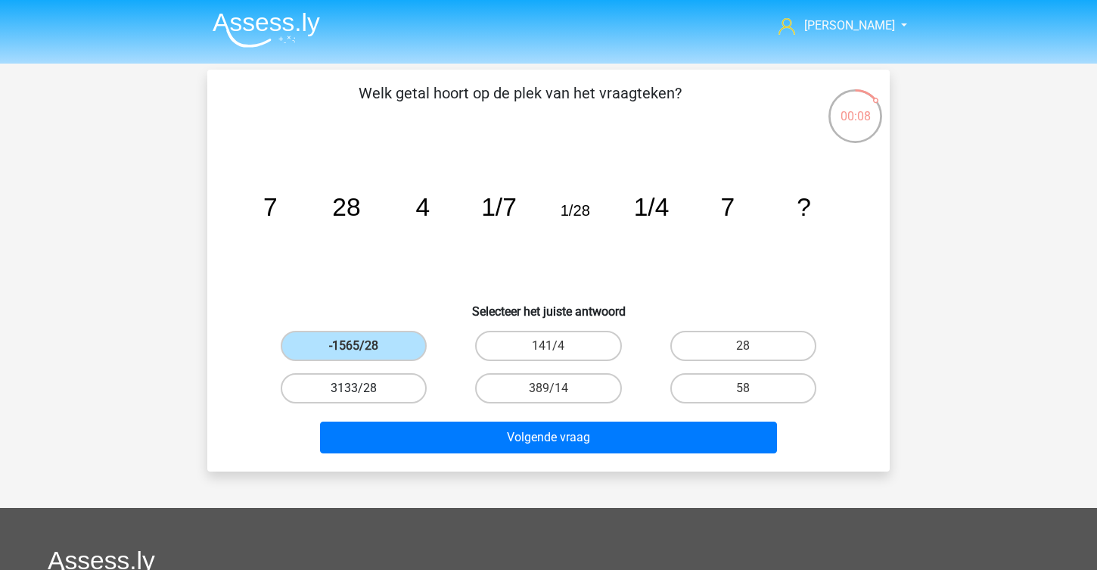
click at [367, 379] on label "3133/28" at bounding box center [354, 388] width 146 height 30
click at [364, 388] on input "3133/28" at bounding box center [359, 393] width 10 height 10
radio input "true"
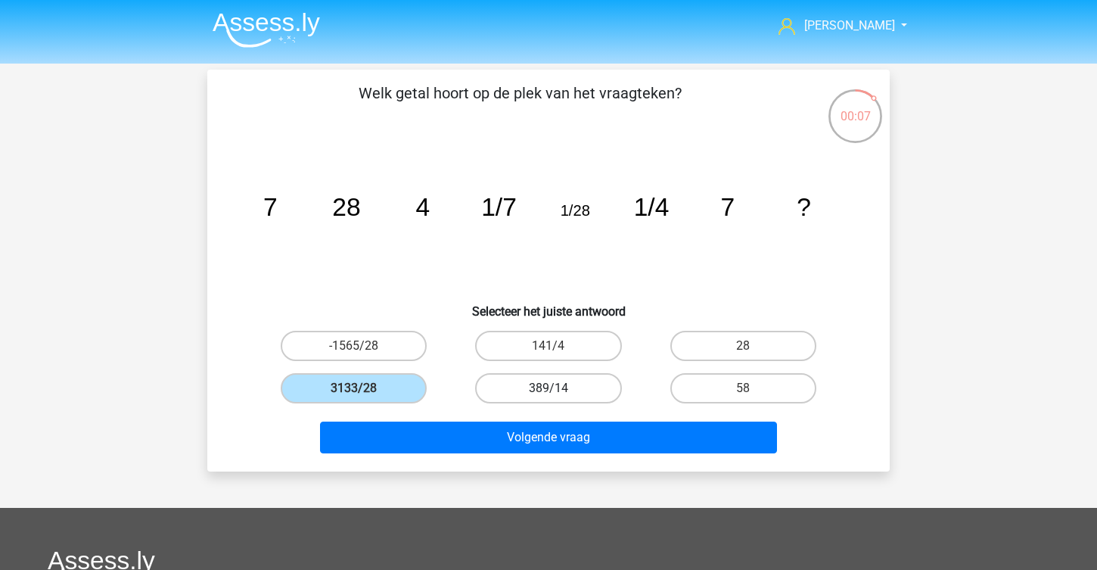
click at [502, 379] on label "389/14" at bounding box center [548, 388] width 146 height 30
click at [548, 388] on input "389/14" at bounding box center [553, 393] width 10 height 10
radio input "true"
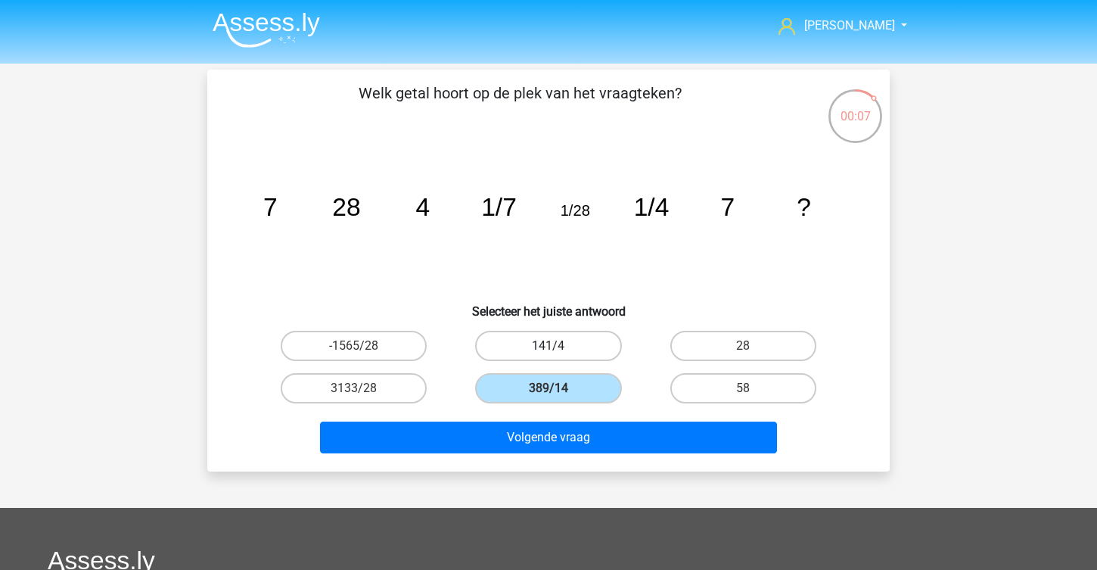
click at [505, 350] on label "141/4" at bounding box center [548, 346] width 146 height 30
click at [548, 350] on input "141/4" at bounding box center [553, 351] width 10 height 10
radio input "true"
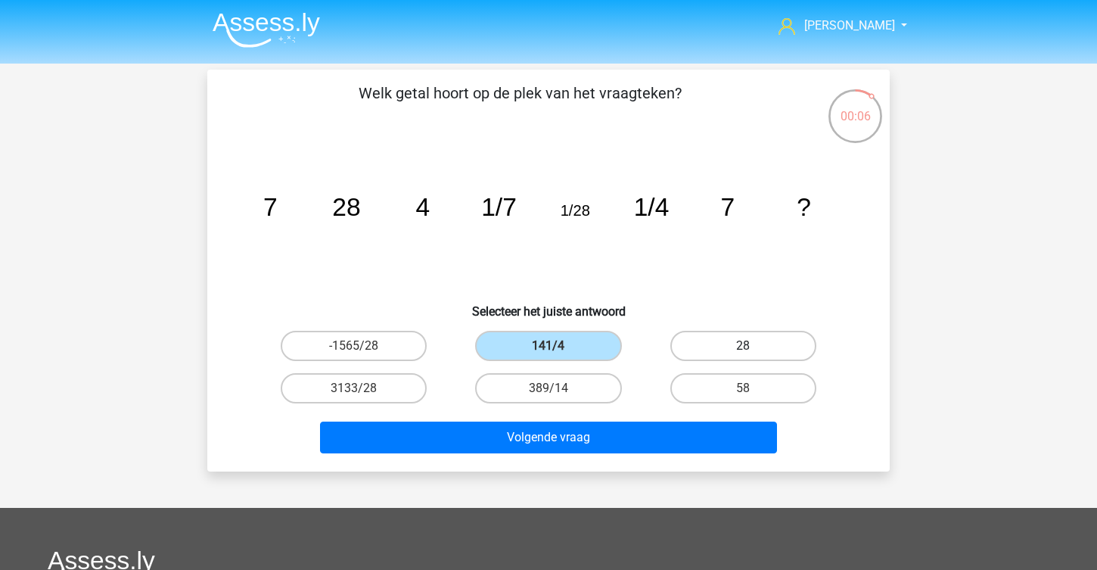
click at [694, 357] on label "28" at bounding box center [743, 346] width 146 height 30
click at [743, 356] on input "28" at bounding box center [748, 351] width 10 height 10
radio input "true"
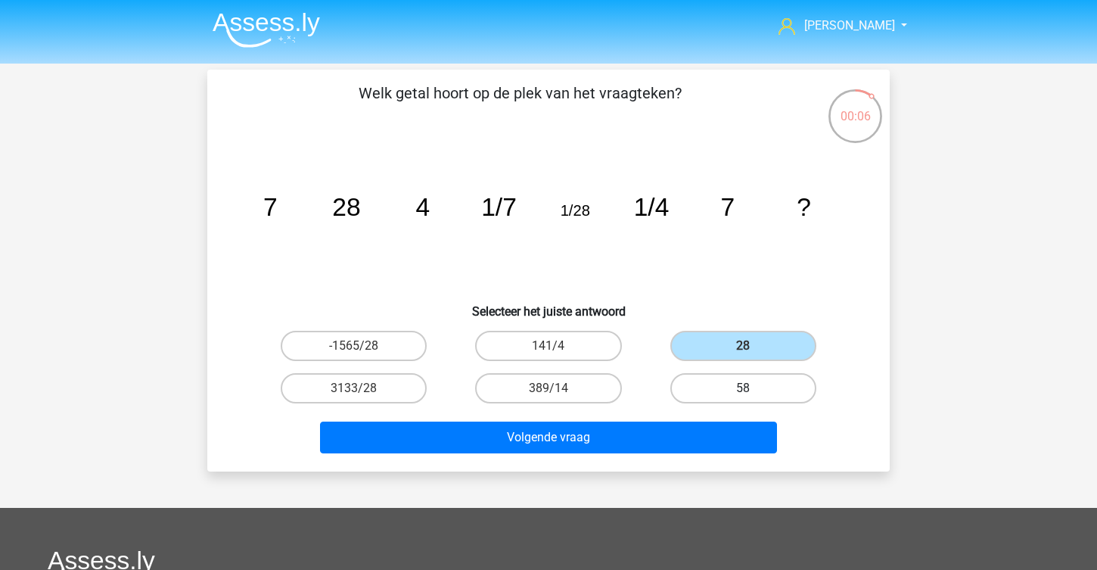
click at [694, 379] on label "58" at bounding box center [743, 388] width 146 height 30
click at [743, 388] on input "58" at bounding box center [748, 393] width 10 height 10
radio input "true"
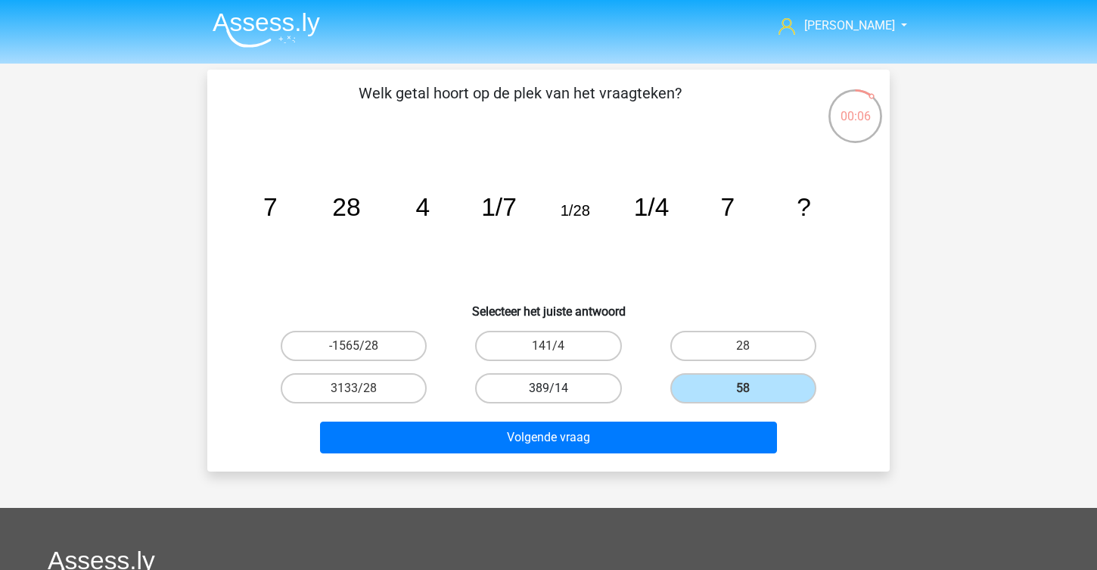
click at [566, 389] on label "389/14" at bounding box center [548, 388] width 146 height 30
click at [558, 389] on input "389/14" at bounding box center [553, 393] width 10 height 10
radio input "true"
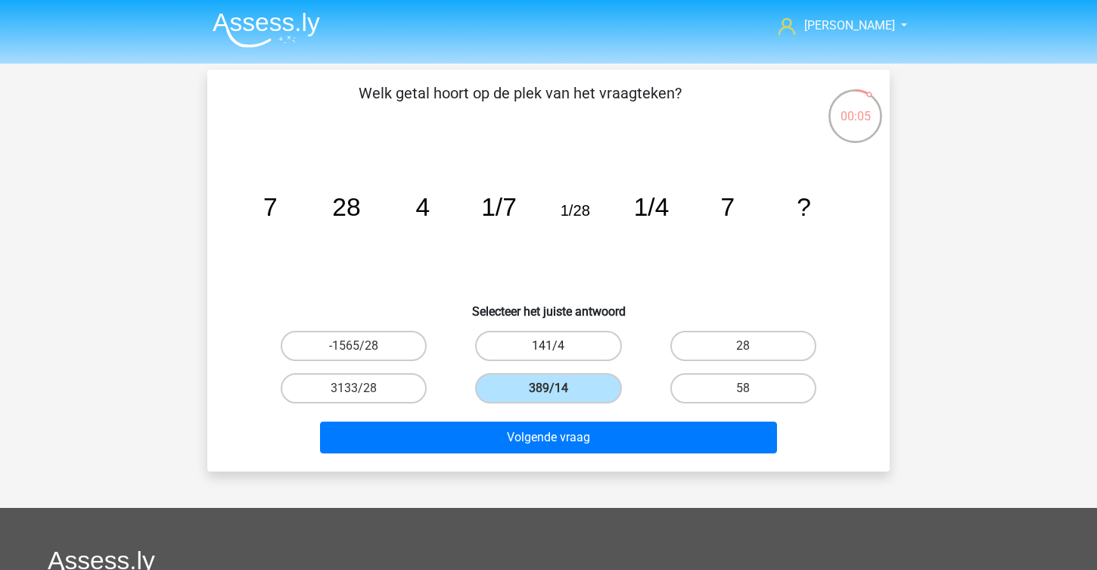
click at [566, 342] on label "141/4" at bounding box center [548, 346] width 146 height 30
click at [558, 346] on input "141/4" at bounding box center [553, 351] width 10 height 10
radio input "true"
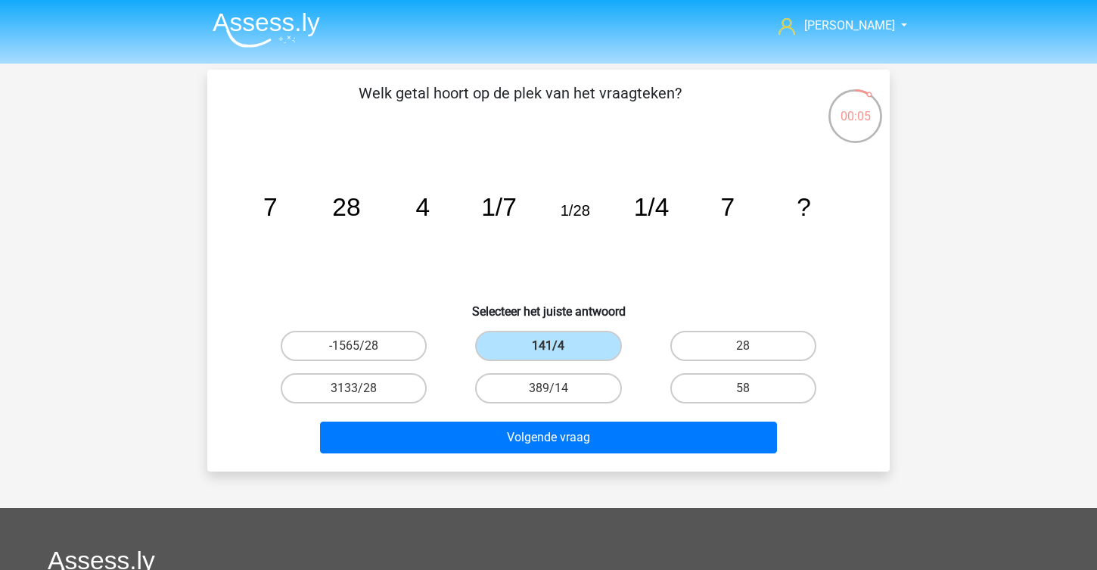
click at [402, 325] on div "-1565/28" at bounding box center [353, 346] width 194 height 42
click at [402, 332] on label "-1565/28" at bounding box center [354, 346] width 146 height 30
click at [364, 346] on input "-1565/28" at bounding box center [359, 351] width 10 height 10
radio input "true"
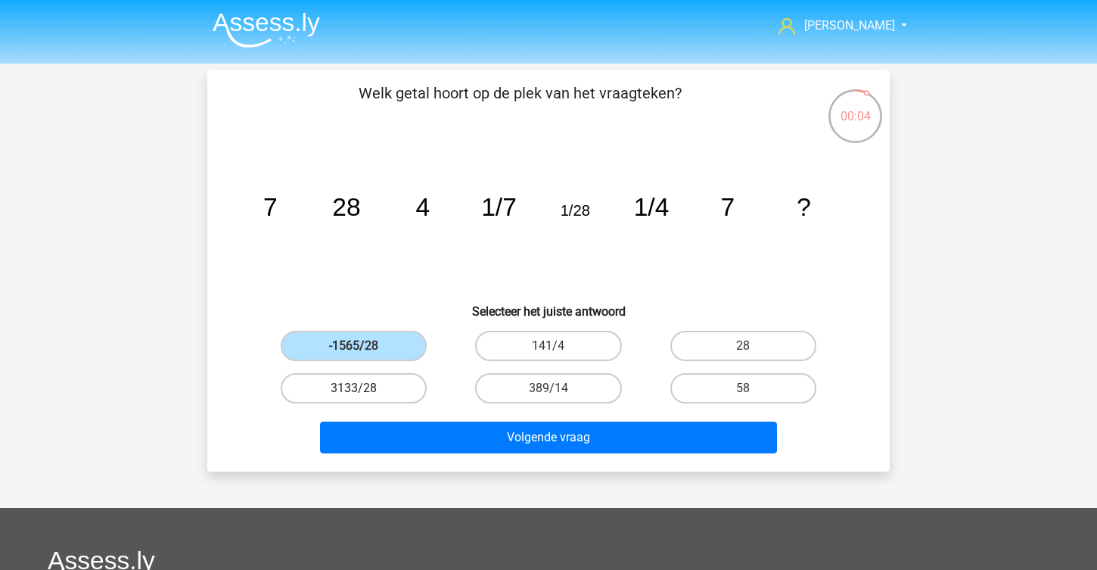
click at [402, 382] on label "3133/28" at bounding box center [354, 388] width 146 height 30
click at [364, 388] on input "3133/28" at bounding box center [359, 393] width 10 height 10
radio input "true"
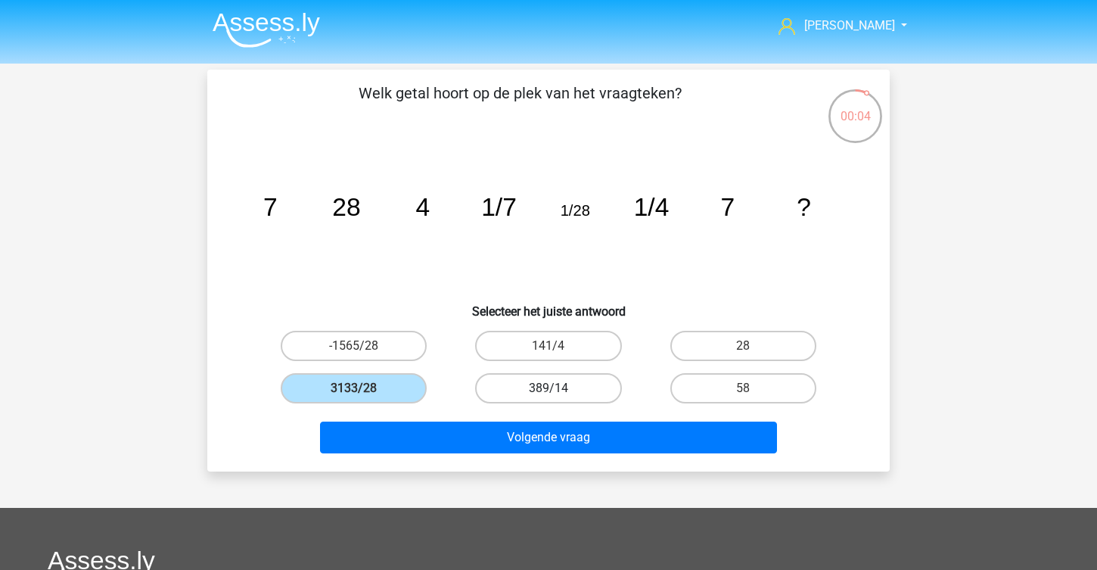
click at [527, 377] on label "389/14" at bounding box center [548, 388] width 146 height 30
click at [548, 388] on input "389/14" at bounding box center [553, 393] width 10 height 10
radio input "true"
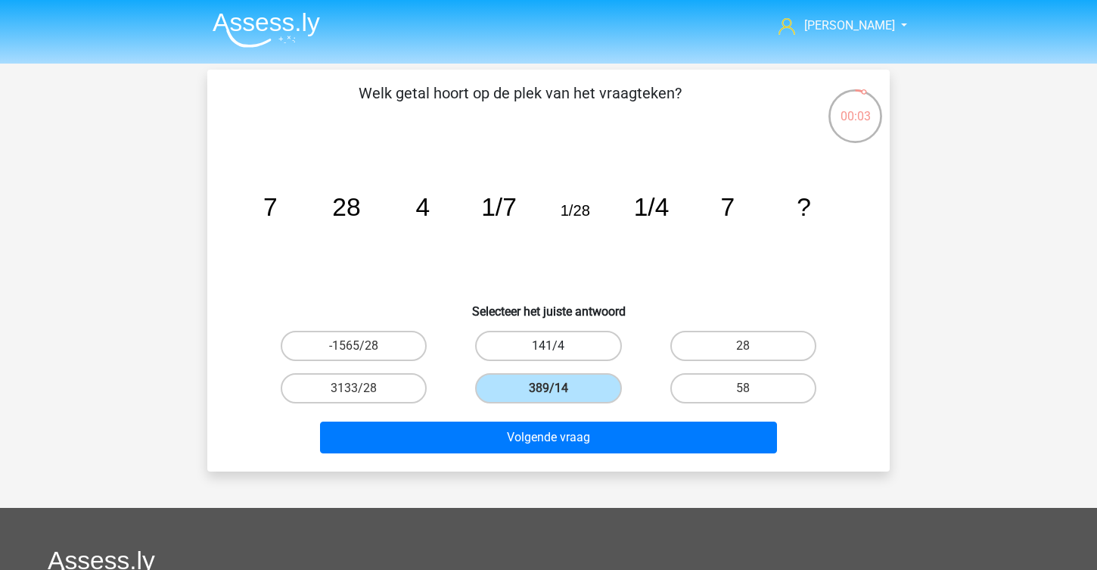
click at [527, 333] on label "141/4" at bounding box center [548, 346] width 146 height 30
click at [548, 346] on input "141/4" at bounding box center [553, 351] width 10 height 10
radio input "true"
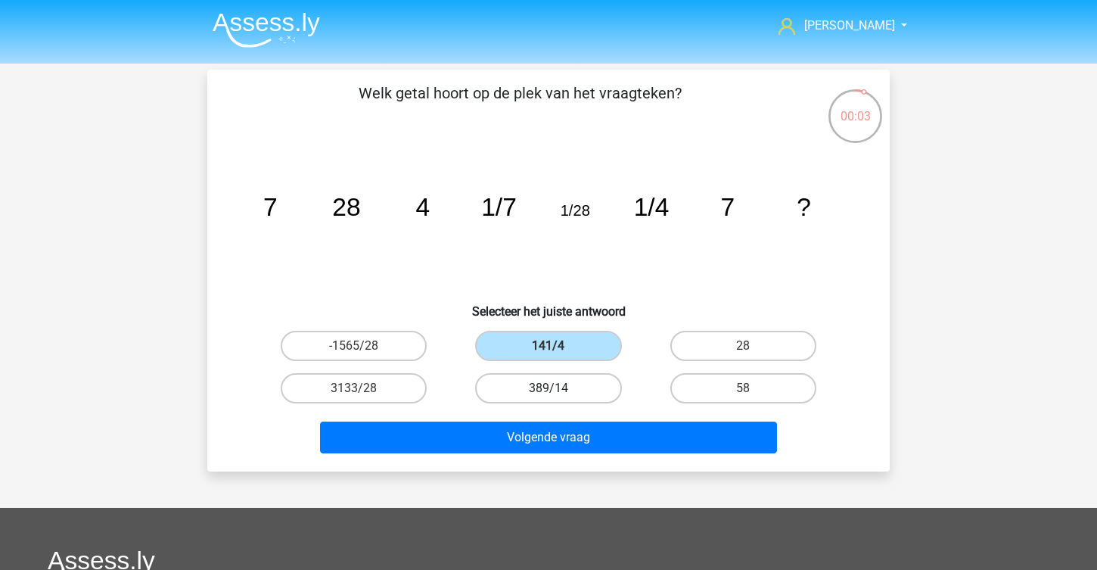
click at [528, 392] on label "389/14" at bounding box center [548, 388] width 146 height 30
click at [548, 392] on input "389/14" at bounding box center [553, 393] width 10 height 10
radio input "true"
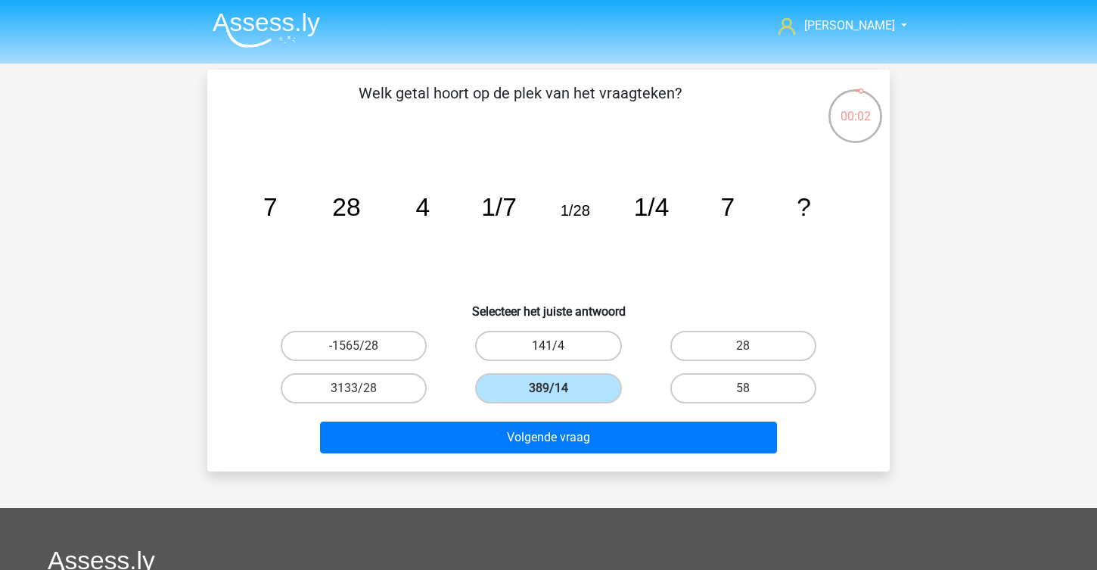
click at [575, 358] on label "141/4" at bounding box center [548, 346] width 146 height 30
click at [558, 356] on input "141/4" at bounding box center [553, 351] width 10 height 10
radio input "true"
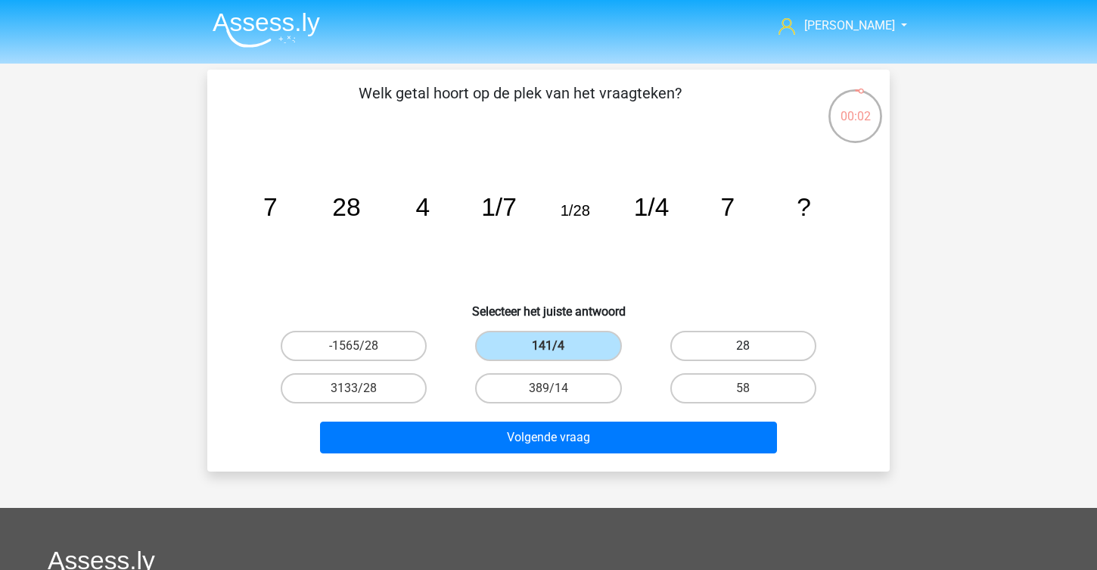
click at [688, 343] on label "28" at bounding box center [743, 346] width 146 height 30
click at [743, 346] on input "28" at bounding box center [748, 351] width 10 height 10
radio input "true"
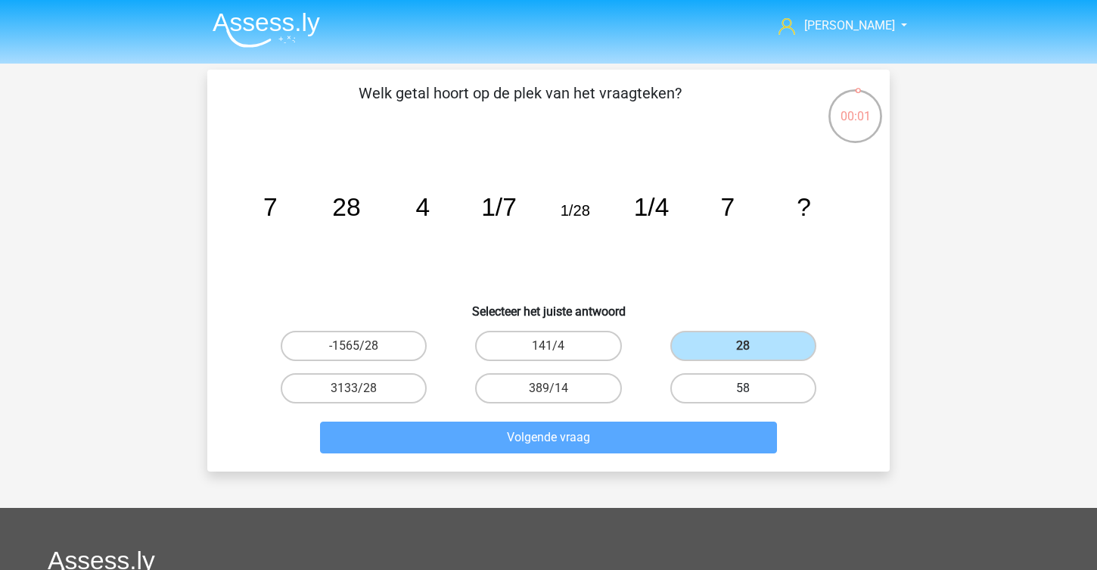
click at [697, 395] on label "58" at bounding box center [743, 388] width 146 height 30
click at [743, 395] on input "58" at bounding box center [748, 393] width 10 height 10
radio input "true"
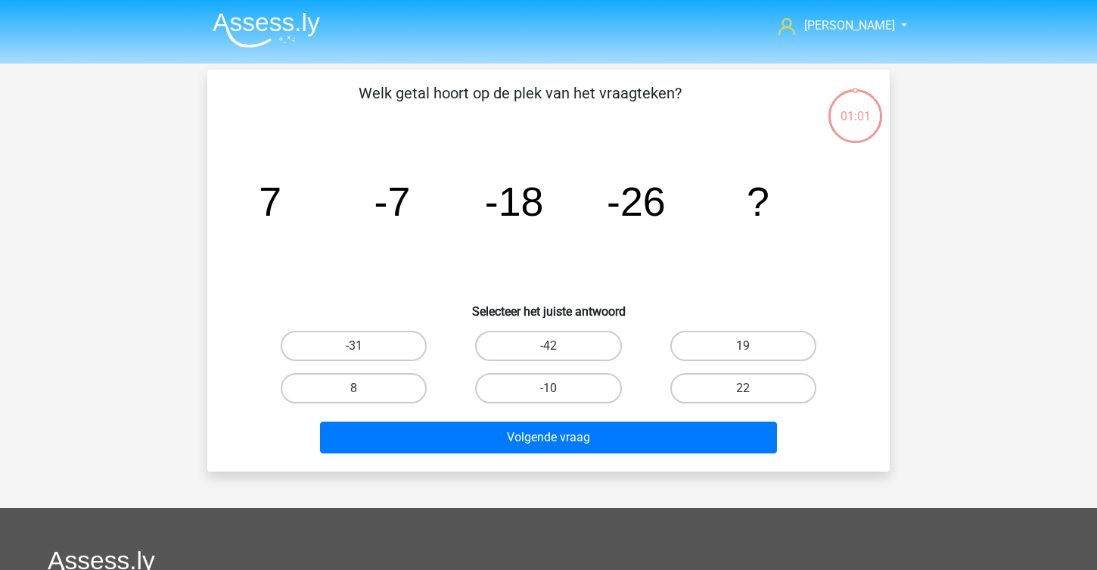
click at [541, 322] on div "Welk getal hoort op de plek van het vraagteken? image/svg+xml 7 -7 -18 -26 ? Se…" at bounding box center [548, 270] width 670 height 377
click at [403, 353] on label "-31" at bounding box center [354, 346] width 146 height 30
click at [364, 353] on input "-31" at bounding box center [359, 351] width 10 height 10
radio input "true"
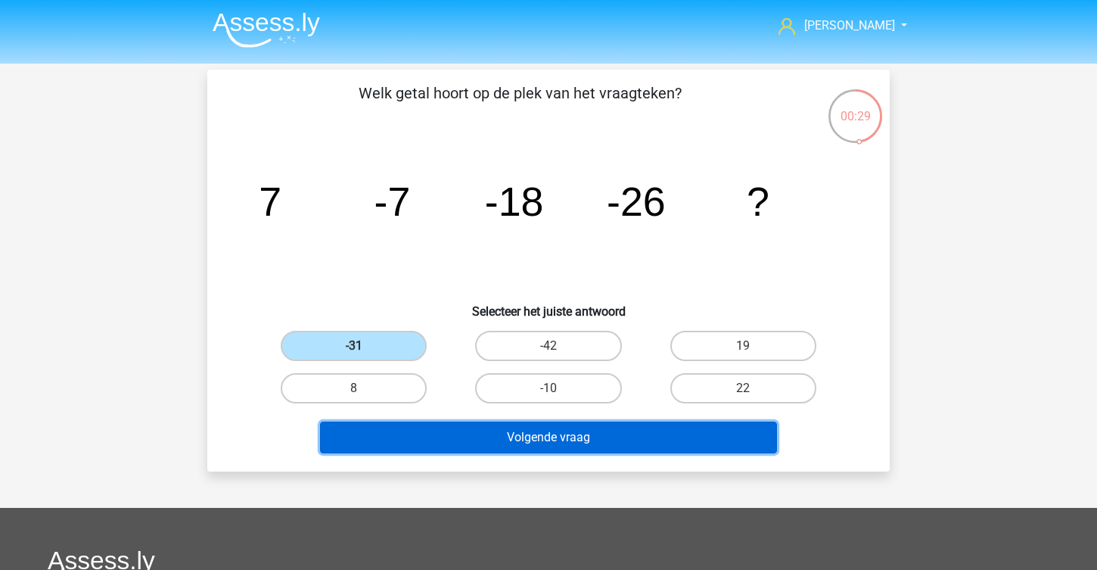
click at [442, 433] on button "Volgende vraag" at bounding box center [549, 437] width 458 height 32
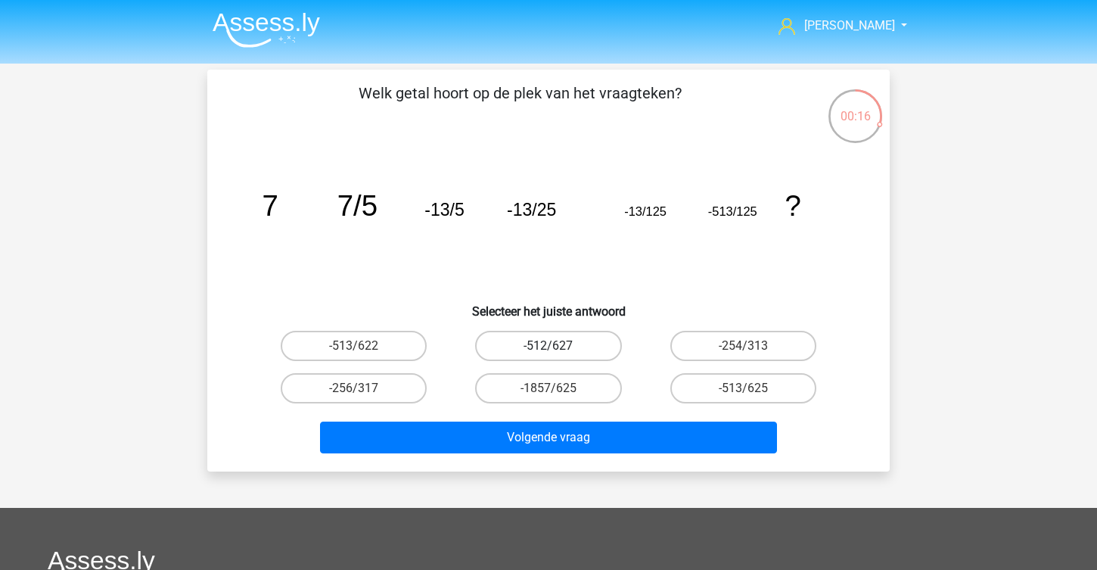
click at [586, 345] on label "-512/627" at bounding box center [548, 346] width 146 height 30
click at [558, 346] on input "-512/627" at bounding box center [553, 351] width 10 height 10
radio input "true"
click at [693, 380] on label "-513/625" at bounding box center [743, 388] width 146 height 30
click at [743, 388] on input "-513/625" at bounding box center [748, 393] width 10 height 10
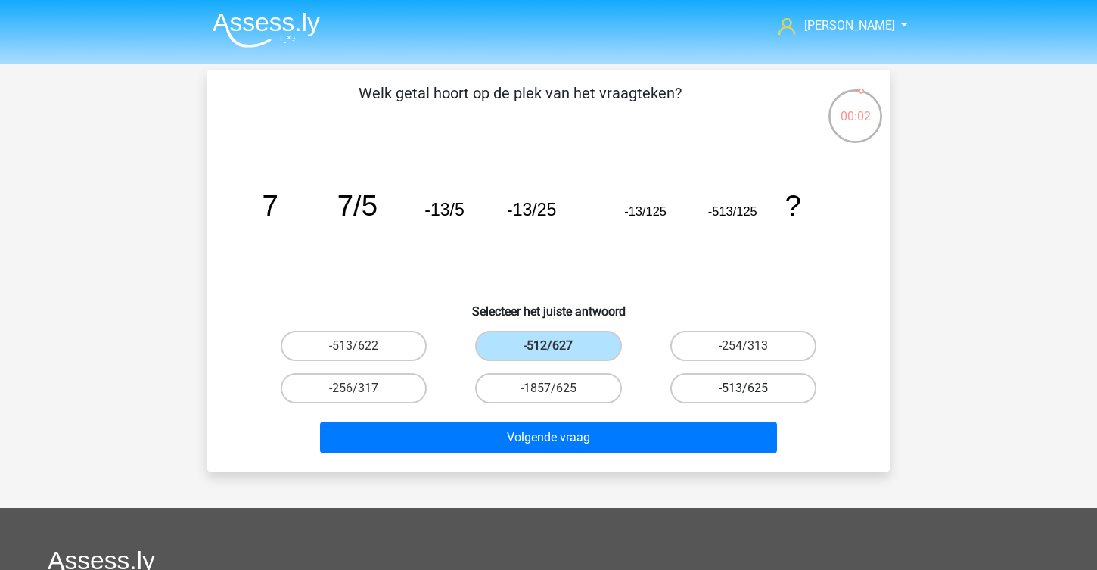
radio input "true"
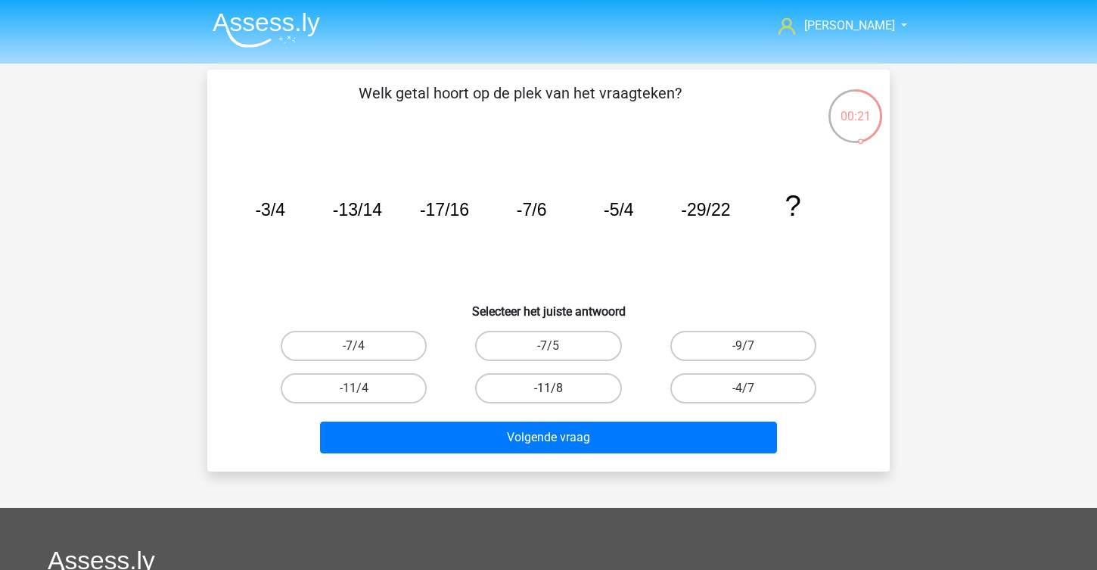
click at [610, 381] on label "-11/8" at bounding box center [548, 388] width 146 height 30
click at [558, 388] on input "-11/8" at bounding box center [553, 393] width 10 height 10
radio input "true"
click at [620, 453] on div "Volgende vraag" at bounding box center [548, 440] width 584 height 38
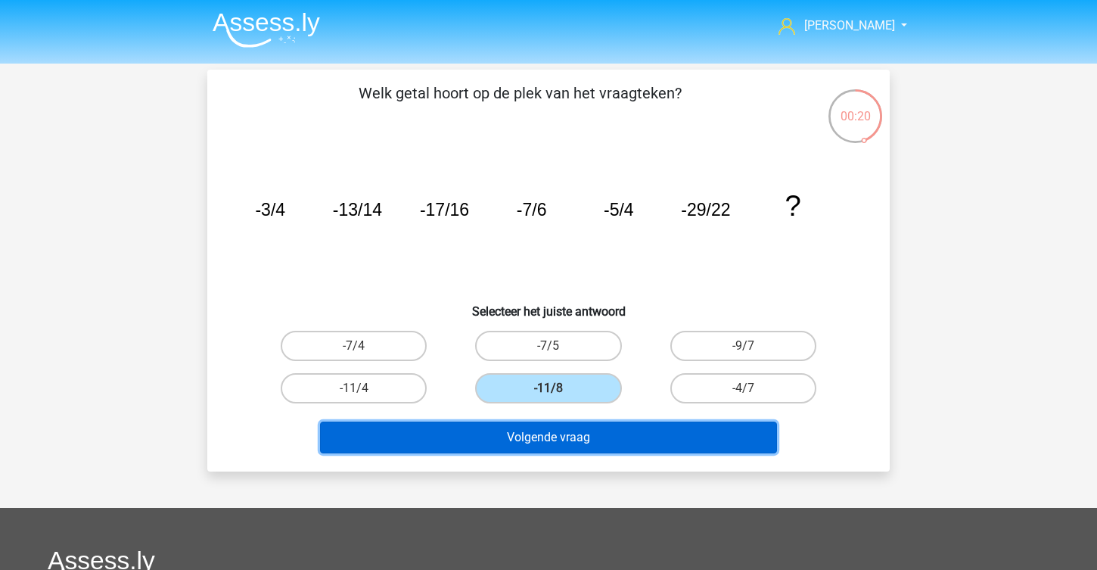
click at [621, 440] on button "Volgende vraag" at bounding box center [549, 437] width 458 height 32
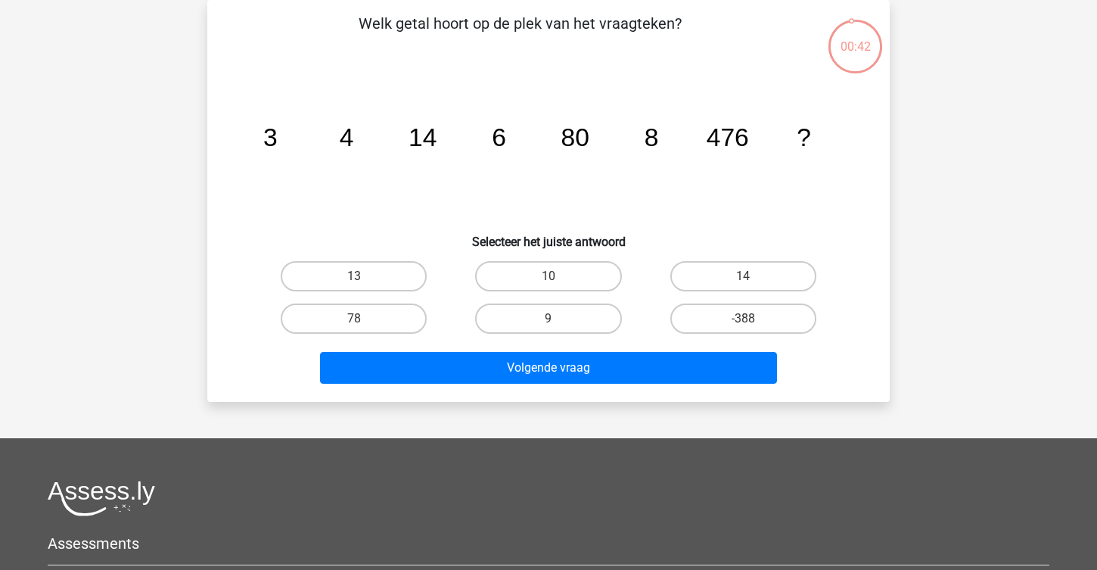
scroll to position [48, 0]
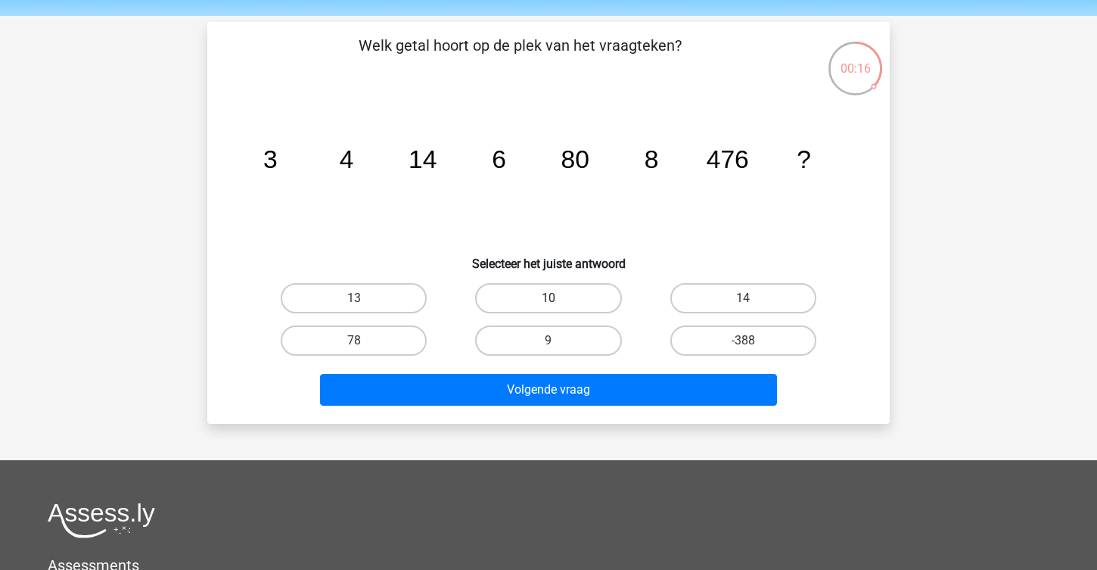
click at [564, 312] on label "10" at bounding box center [548, 298] width 146 height 30
click at [558, 308] on input "10" at bounding box center [553, 303] width 10 height 10
radio input "true"
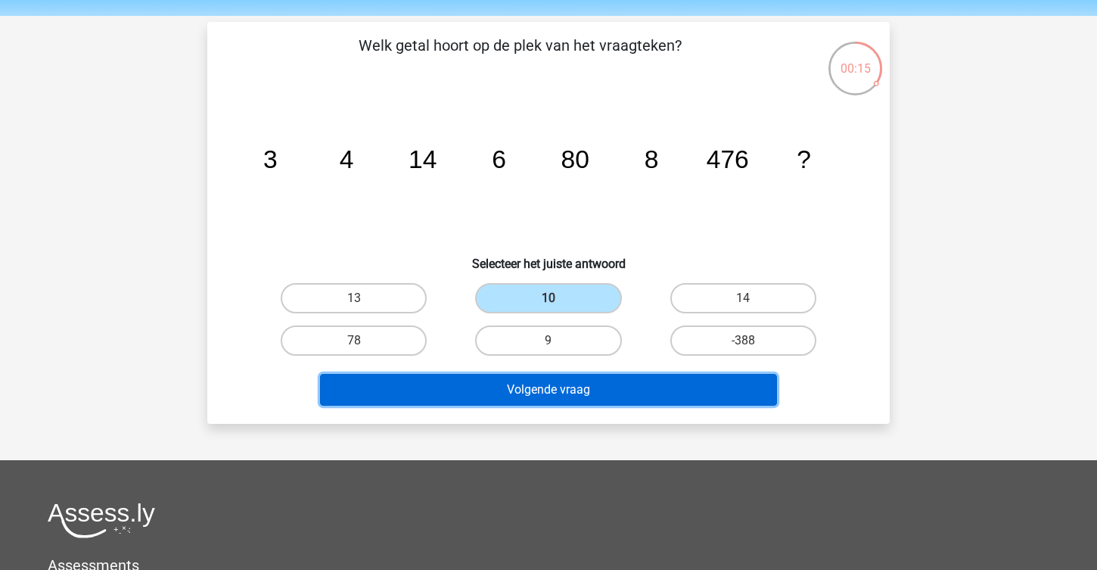
click at [568, 394] on button "Volgende vraag" at bounding box center [549, 390] width 458 height 32
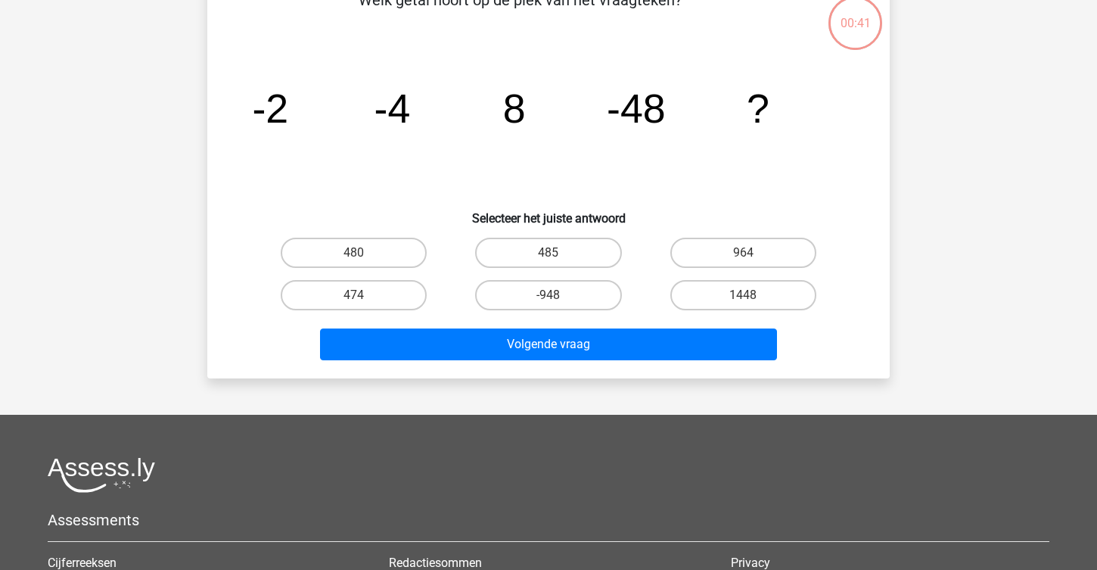
scroll to position [80, 0]
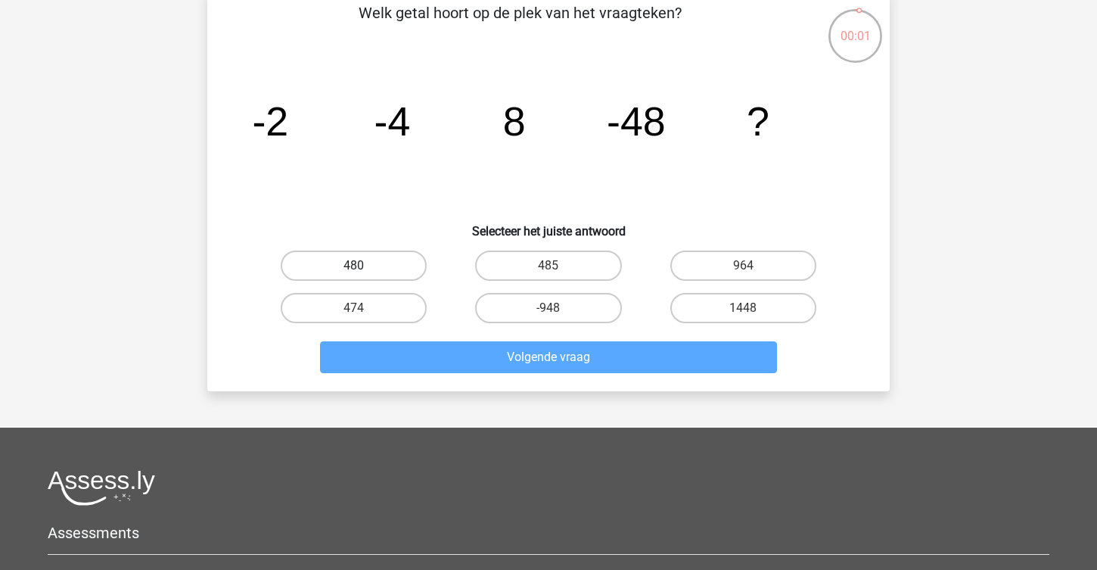
click at [396, 263] on label "480" at bounding box center [354, 265] width 146 height 30
click at [364, 266] on input "480" at bounding box center [359, 271] width 10 height 10
radio input "true"
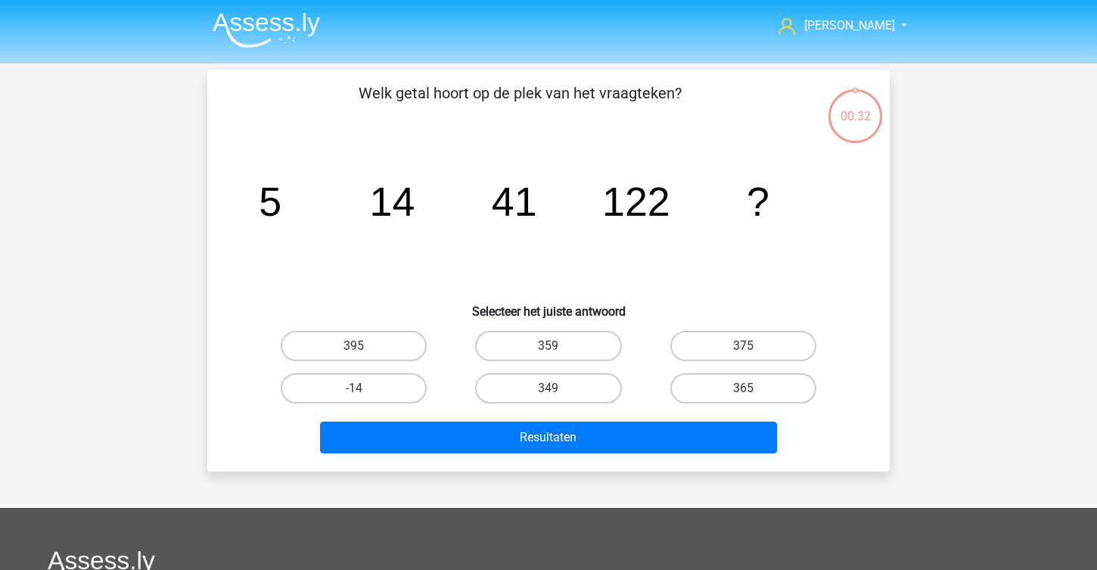
scroll to position [80, 0]
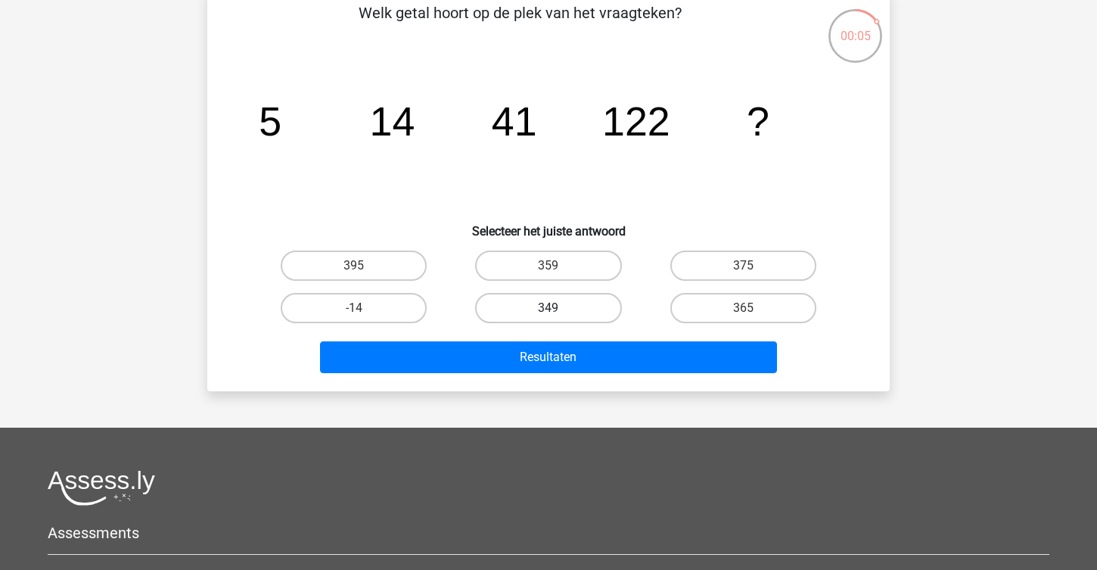
click at [530, 301] on label "349" at bounding box center [548, 308] width 146 height 30
click at [548, 308] on input "349" at bounding box center [553, 313] width 10 height 10
radio input "true"
click at [702, 315] on label "365" at bounding box center [743, 308] width 146 height 30
click at [743, 315] on input "365" at bounding box center [748, 313] width 10 height 10
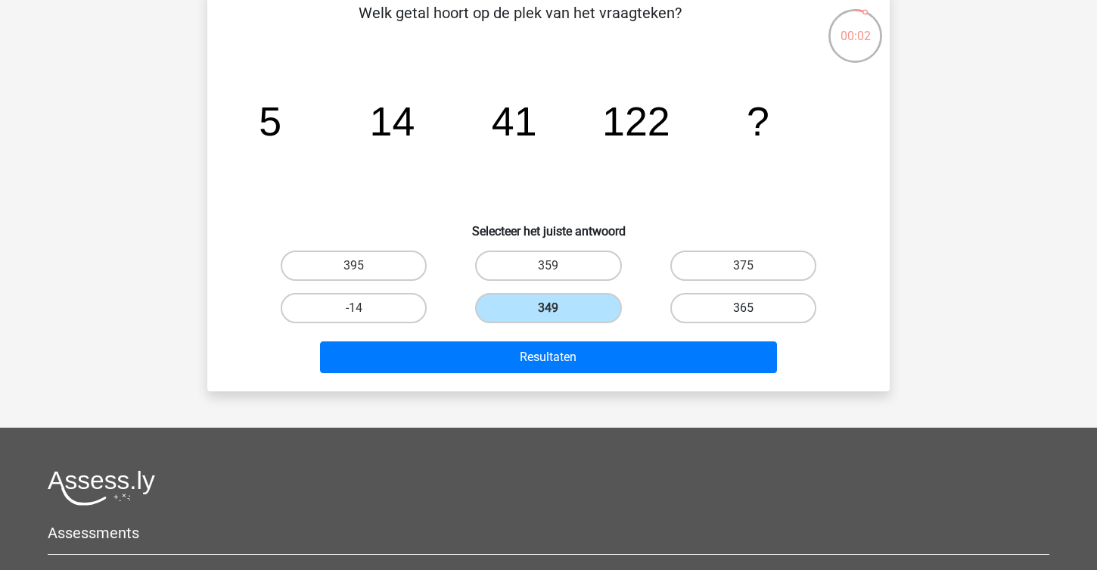
radio input "true"
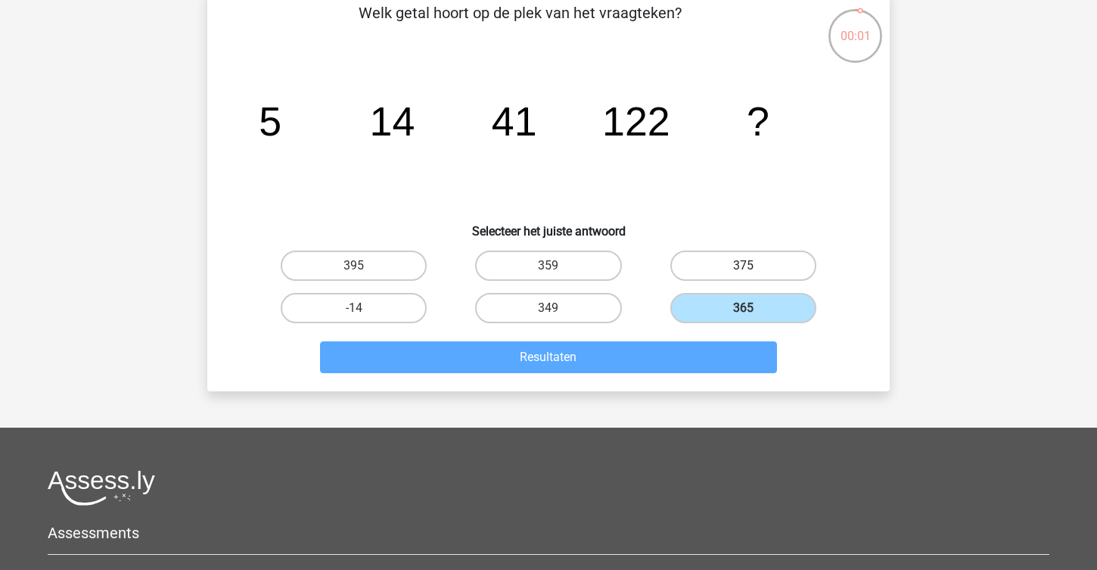
click at [697, 272] on label "375" at bounding box center [743, 265] width 146 height 30
click at [743, 272] on input "375" at bounding box center [748, 271] width 10 height 10
radio input "true"
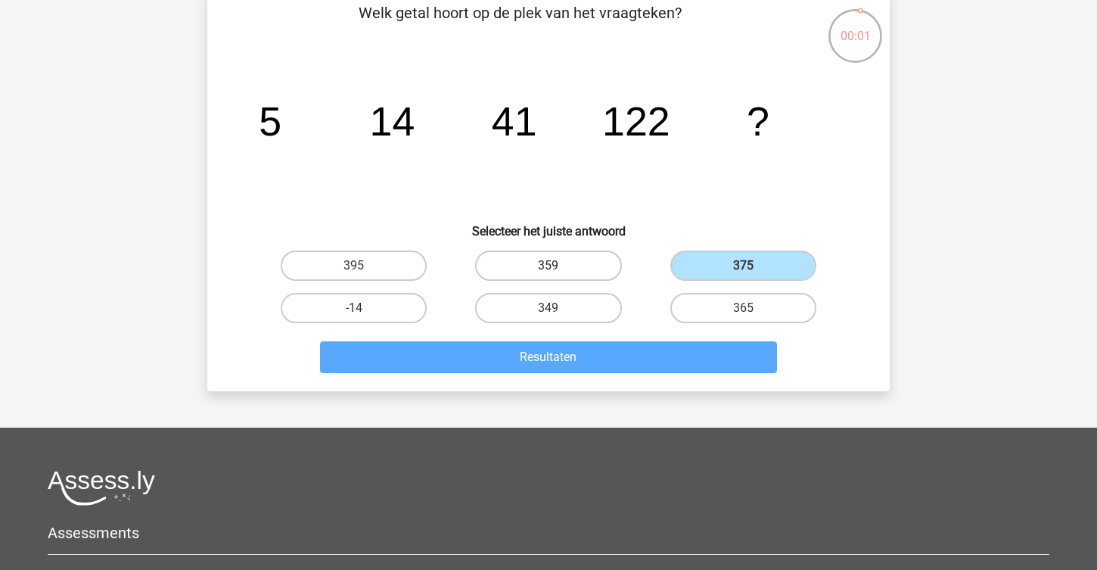
click at [516, 258] on label "359" at bounding box center [548, 265] width 146 height 30
click at [548, 266] on input "359" at bounding box center [553, 271] width 10 height 10
radio input "true"
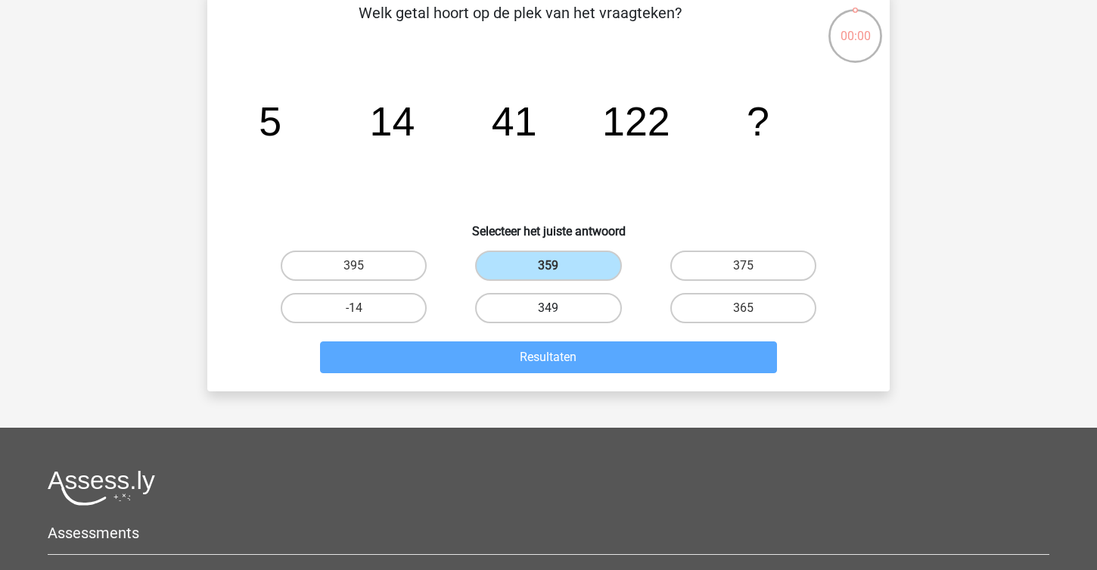
click at [517, 294] on label "349" at bounding box center [548, 308] width 146 height 30
click at [548, 308] on input "349" at bounding box center [553, 313] width 10 height 10
radio input "true"
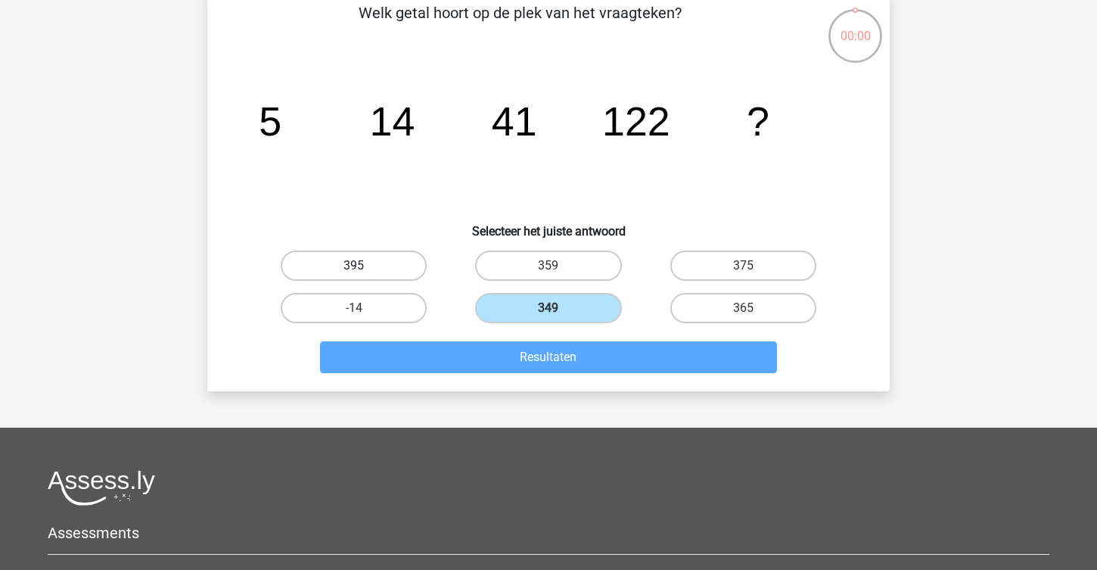
click at [409, 275] on label "395" at bounding box center [354, 265] width 146 height 30
click at [364, 275] on input "395" at bounding box center [359, 271] width 10 height 10
radio input "true"
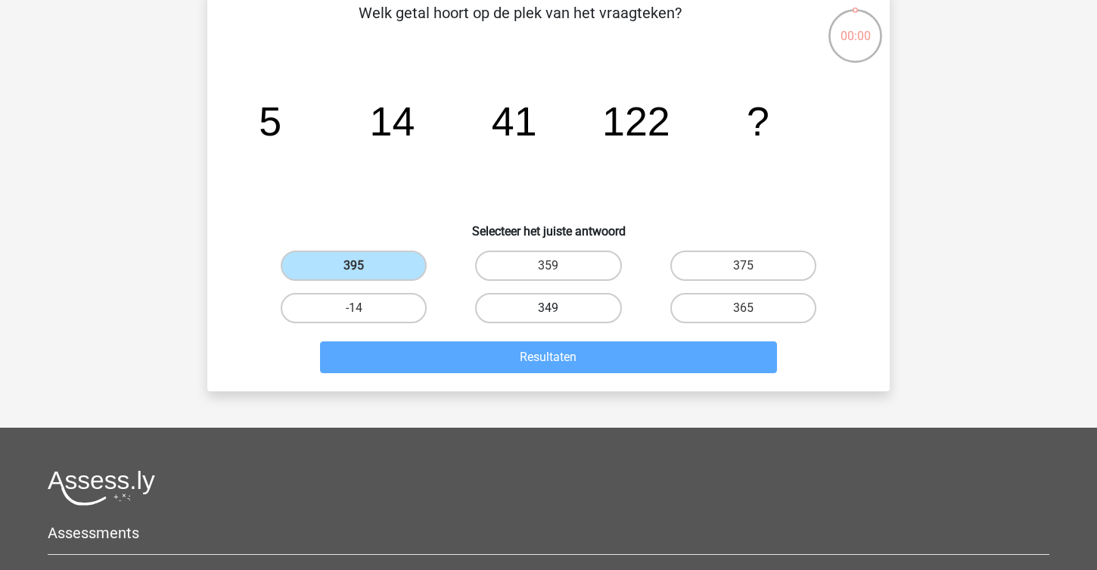
click at [567, 303] on label "349" at bounding box center [548, 308] width 146 height 30
click at [558, 308] on input "349" at bounding box center [553, 313] width 10 height 10
radio input "true"
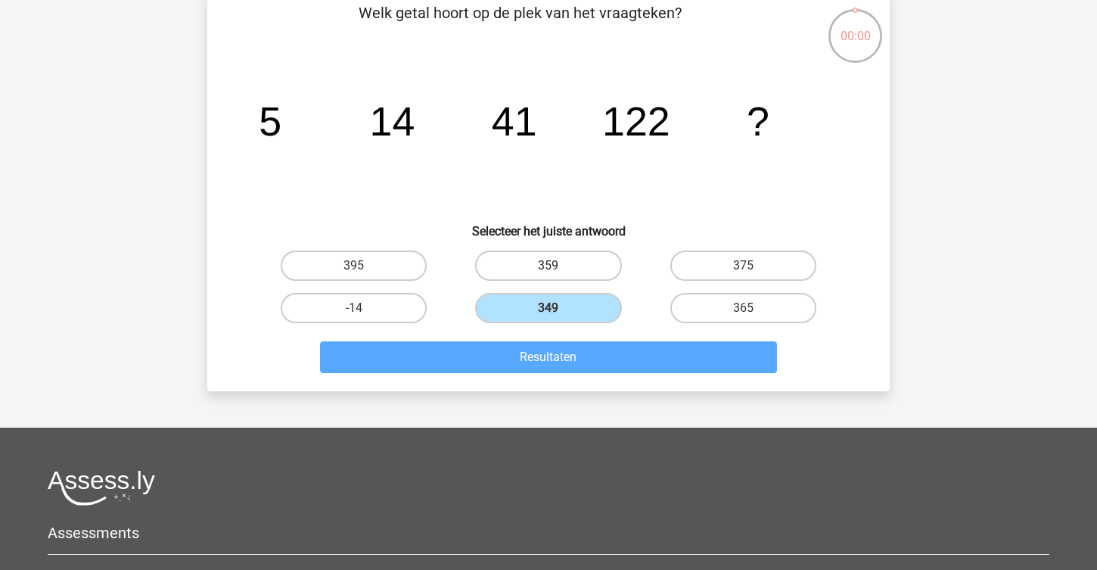
click at [568, 280] on label "359" at bounding box center [548, 265] width 146 height 30
click at [558, 275] on input "359" at bounding box center [553, 271] width 10 height 10
radio input "true"
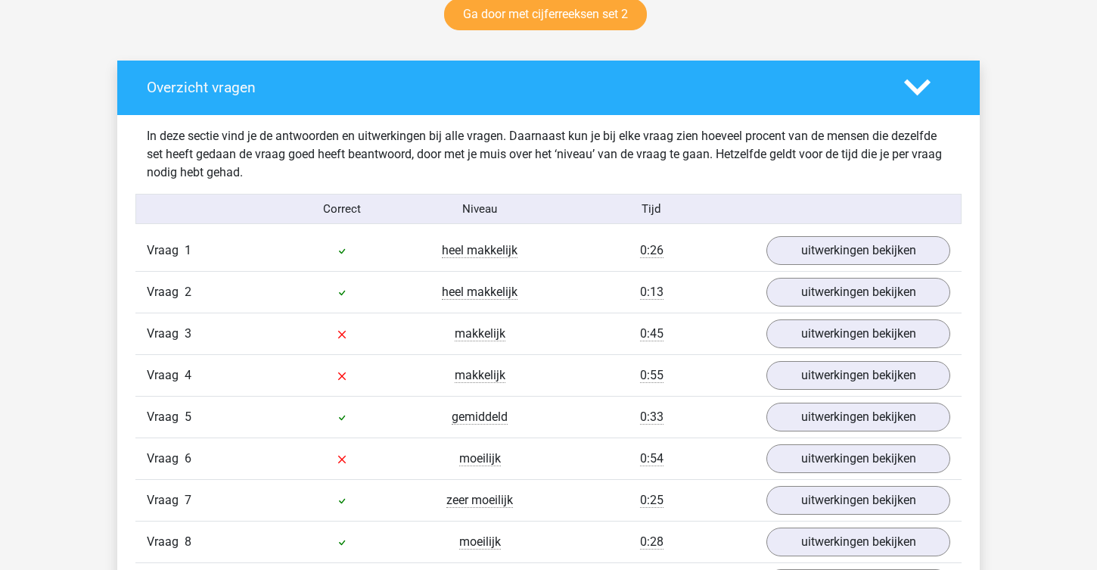
scroll to position [818, 0]
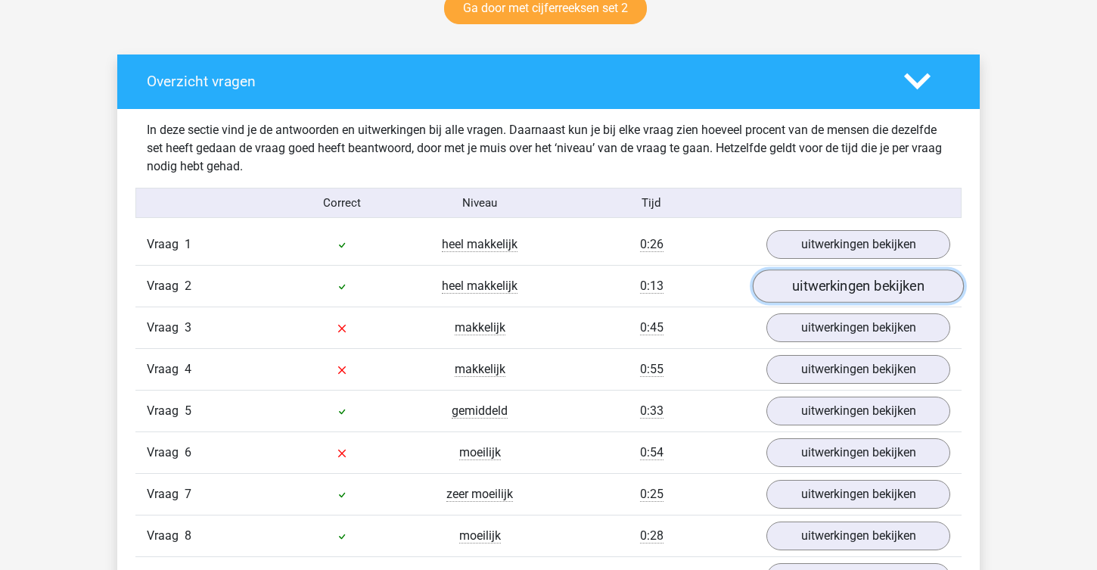
click at [786, 295] on link "uitwerkingen bekijken" at bounding box center [858, 286] width 211 height 33
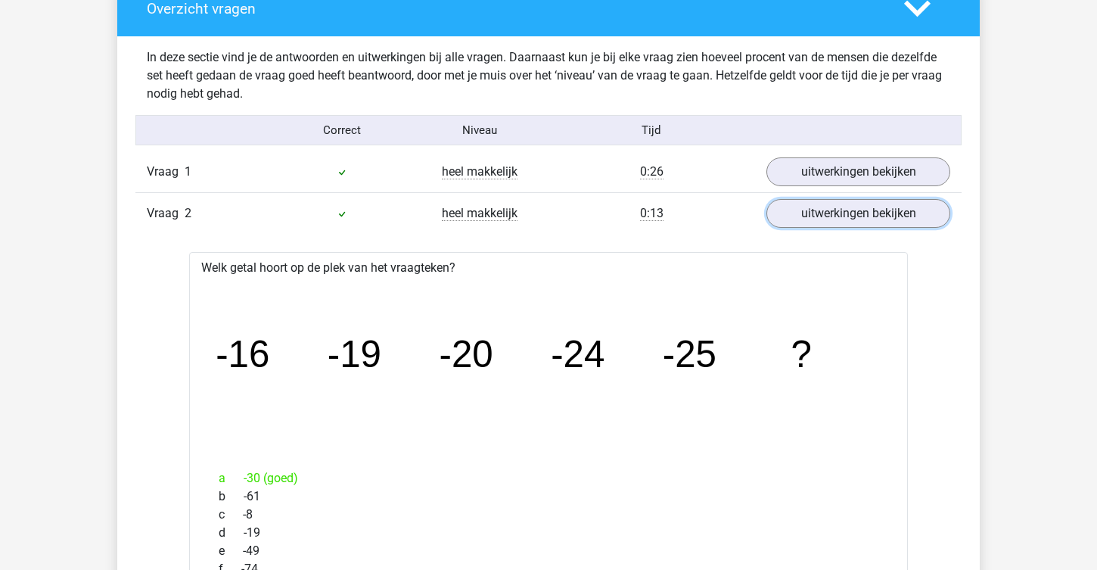
scroll to position [893, 0]
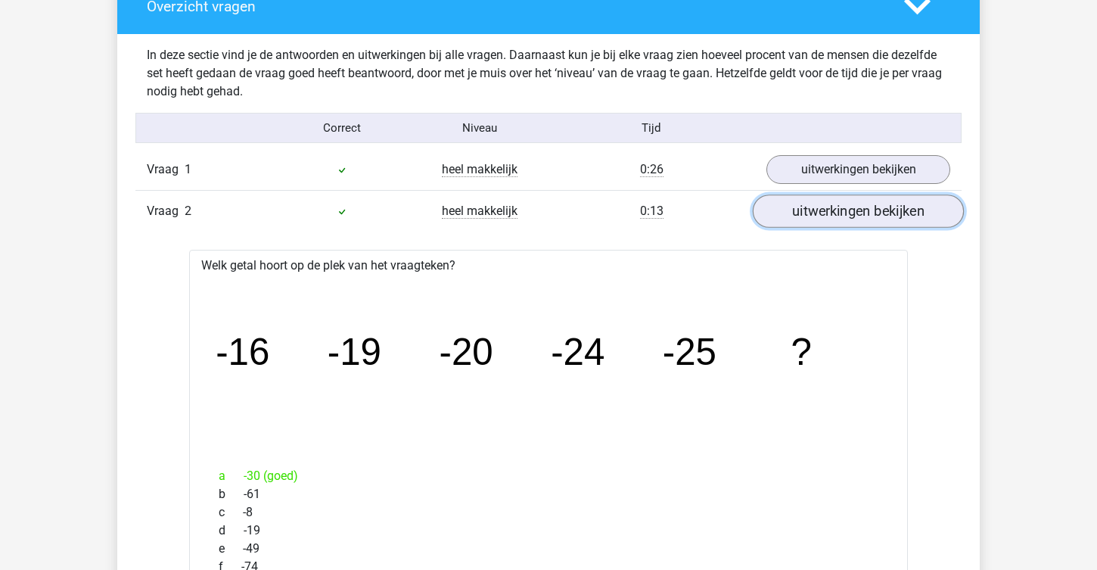
click at [769, 215] on link "uitwerkingen bekijken" at bounding box center [858, 211] width 211 height 33
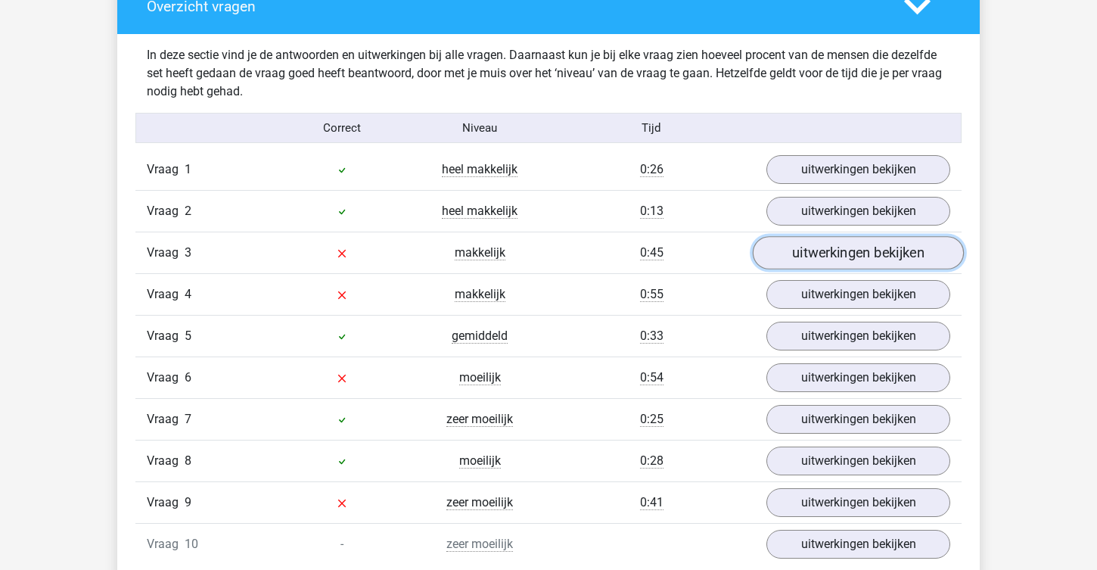
click at [788, 259] on link "uitwerkingen bekijken" at bounding box center [858, 253] width 211 height 33
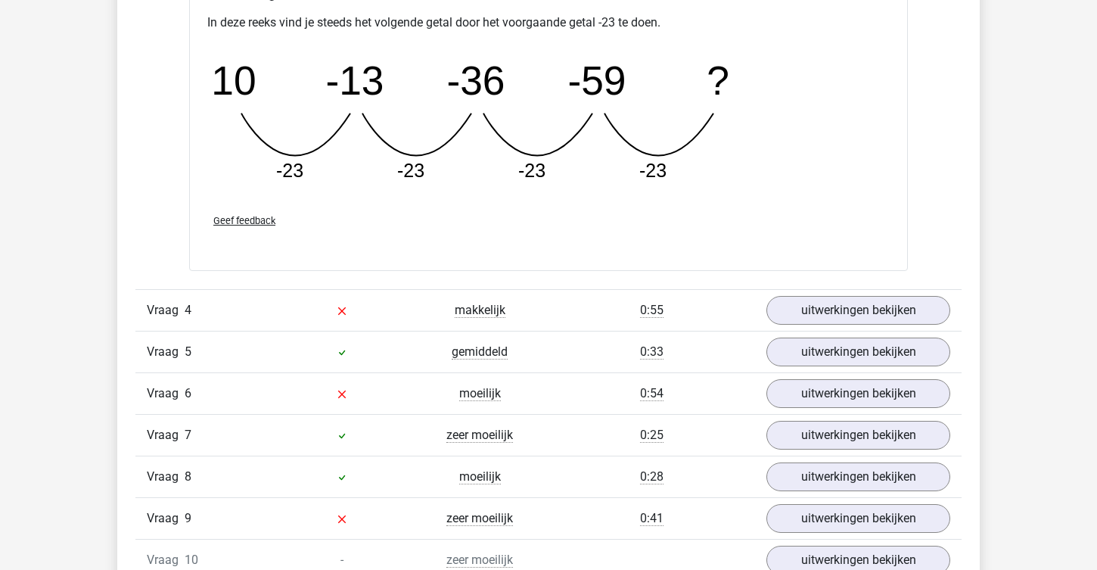
scroll to position [1542, 0]
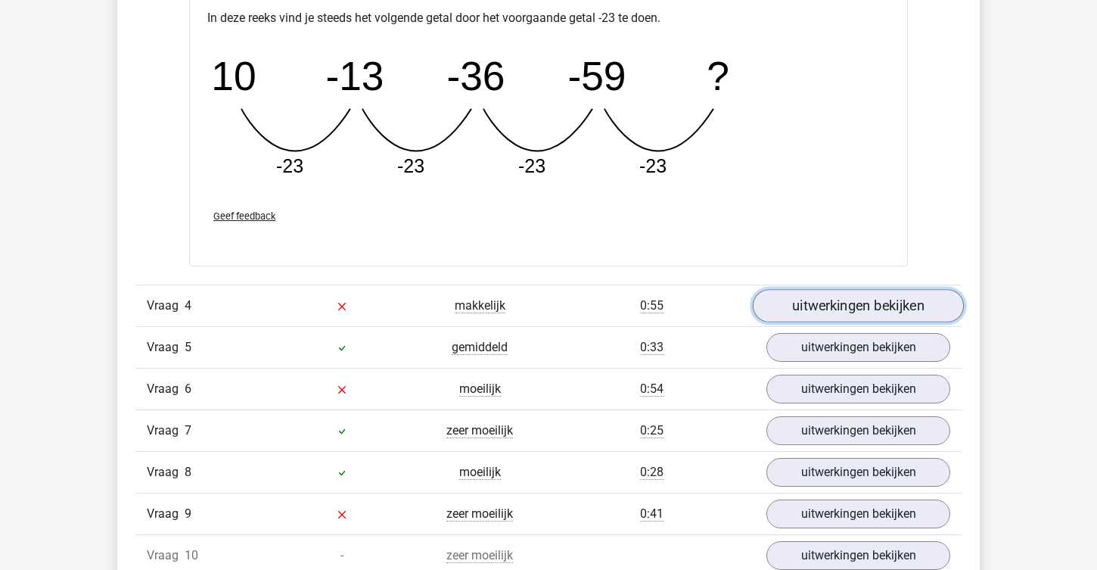
click at [894, 309] on link "uitwerkingen bekijken" at bounding box center [858, 305] width 211 height 33
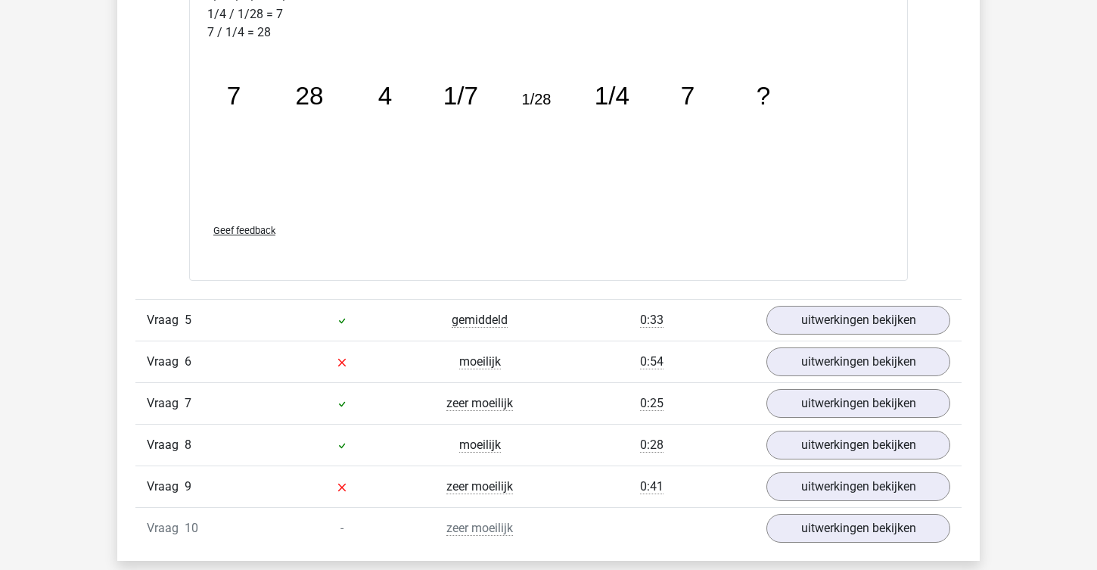
scroll to position [2362, 0]
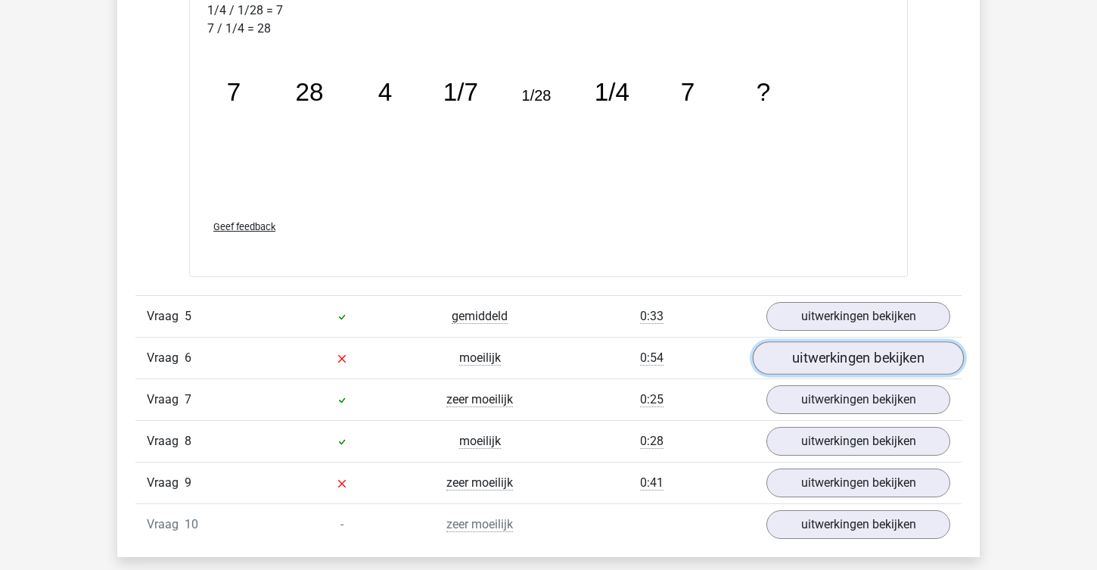
click at [781, 364] on link "uitwerkingen bekijken" at bounding box center [858, 357] width 211 height 33
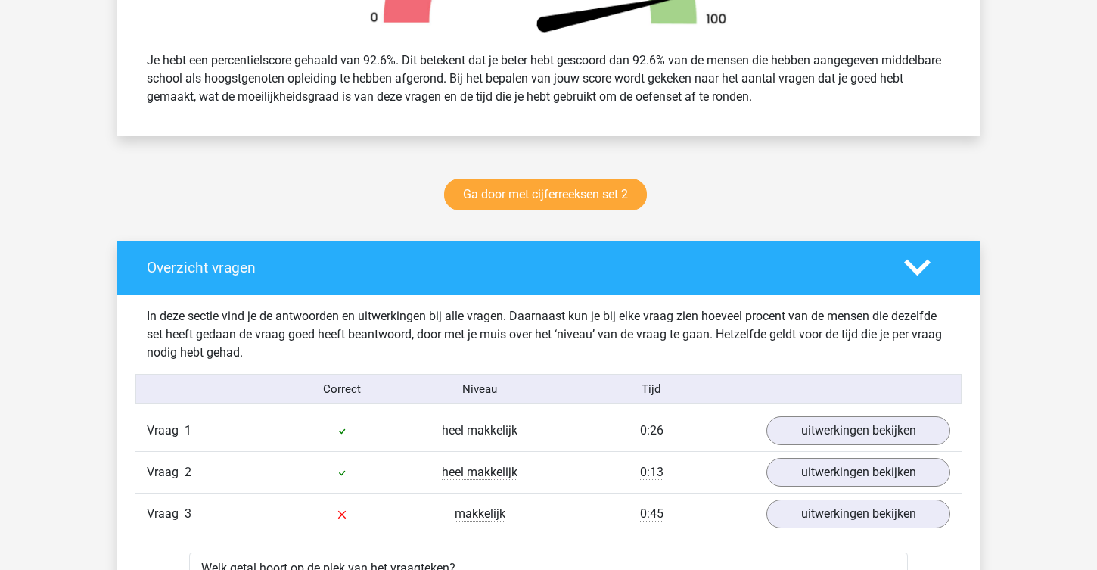
scroll to position [607, 0]
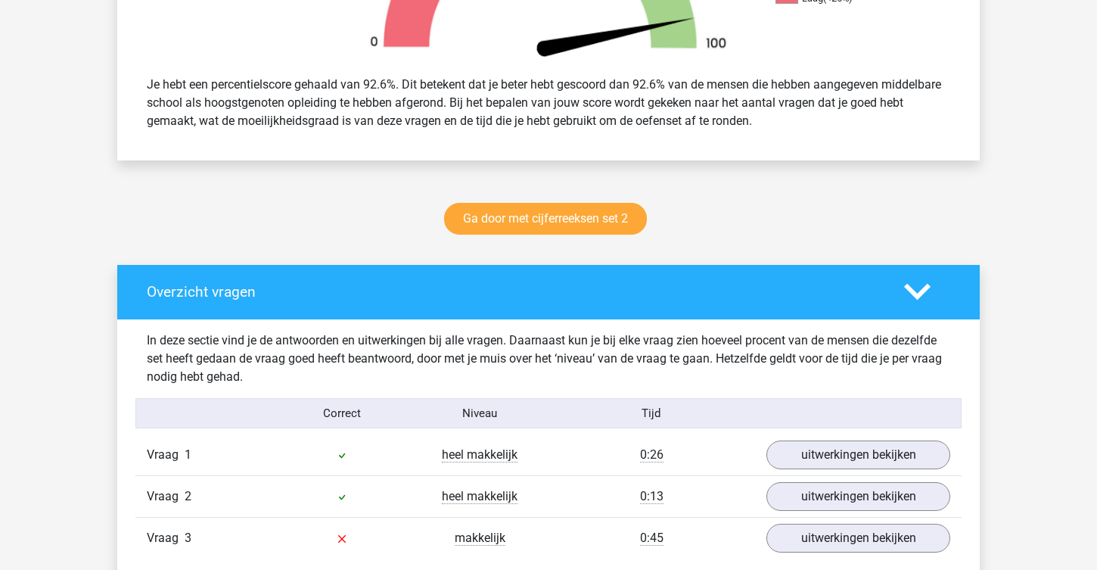
click at [934, 300] on div at bounding box center [927, 291] width 69 height 26
click at [911, 295] on icon at bounding box center [917, 291] width 26 height 26
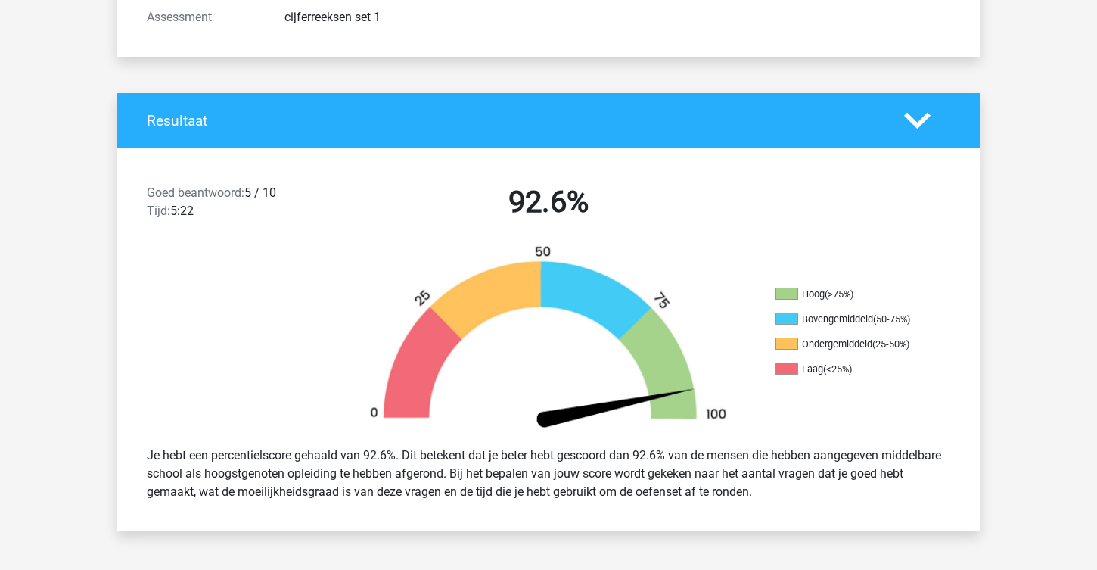
scroll to position [240, 0]
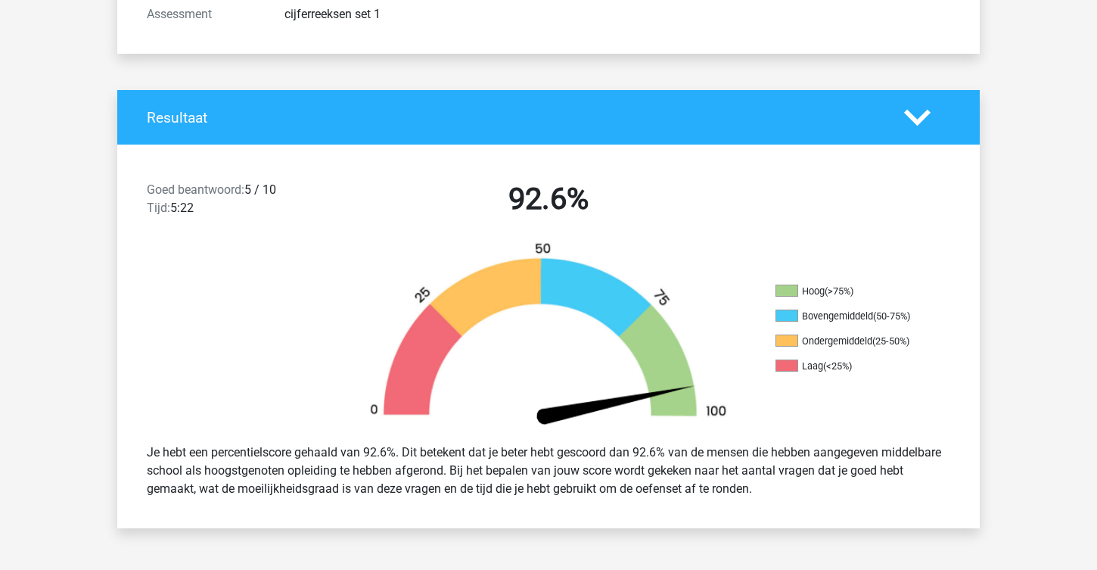
click at [949, 111] on div at bounding box center [927, 117] width 69 height 26
click at [925, 126] on icon at bounding box center [917, 117] width 26 height 26
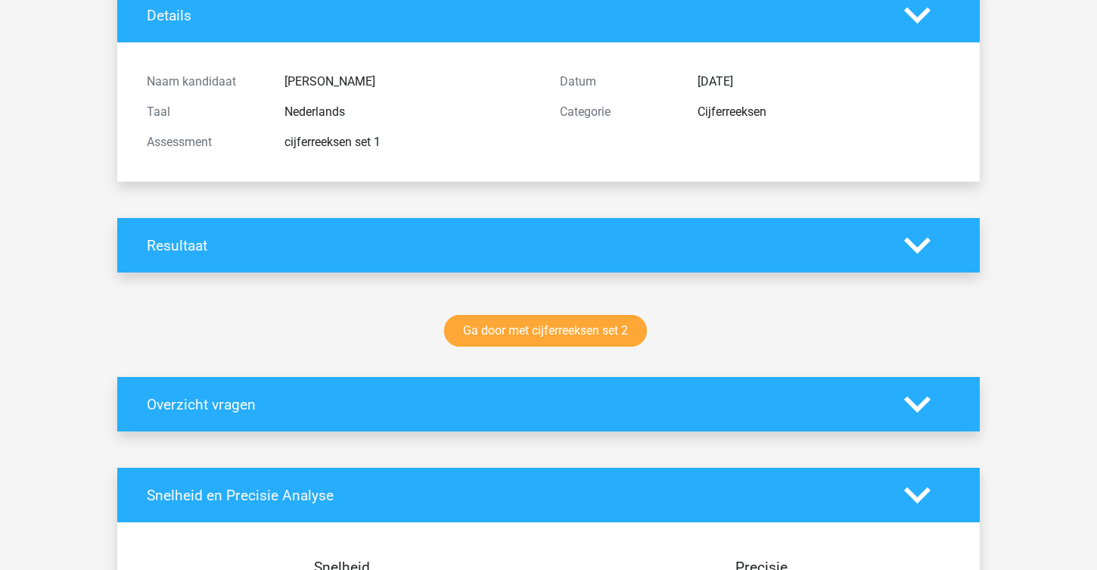
scroll to position [0, 0]
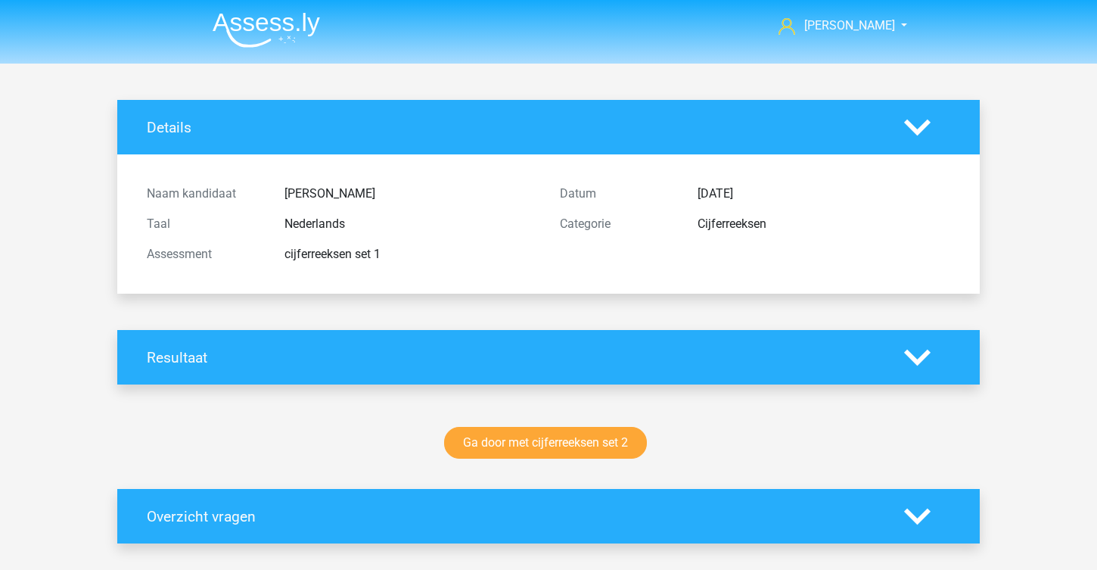
click at [925, 126] on polygon at bounding box center [917, 127] width 26 height 17
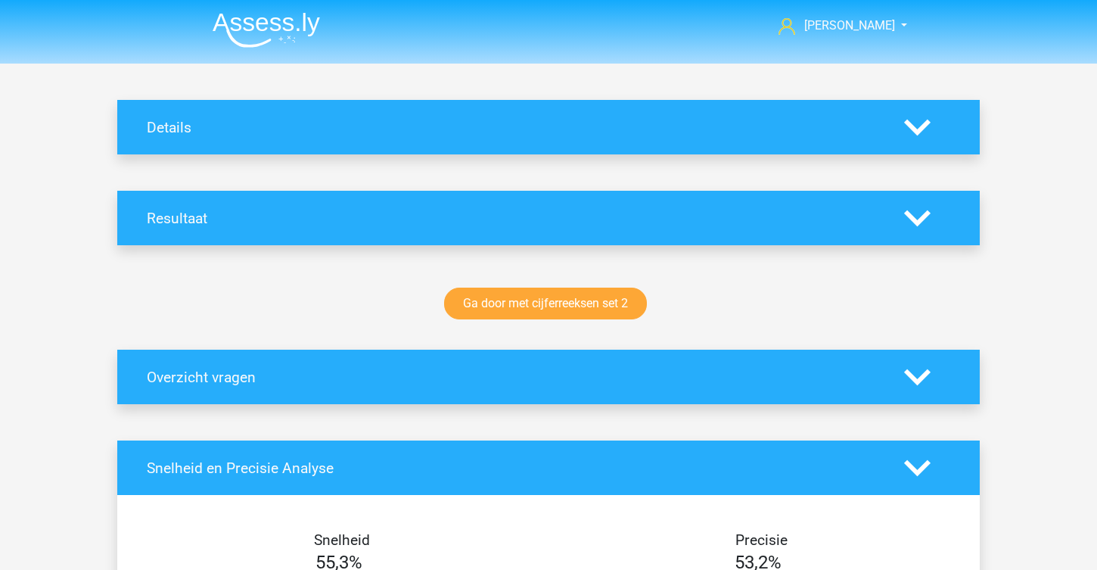
click at [303, 22] on img at bounding box center [266, 30] width 107 height 36
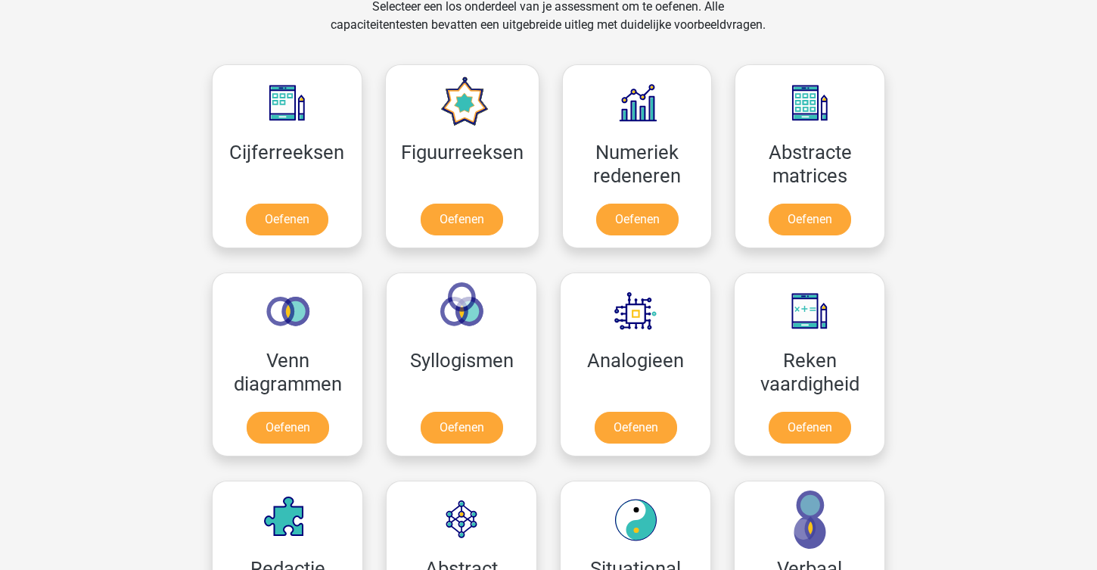
scroll to position [592, 0]
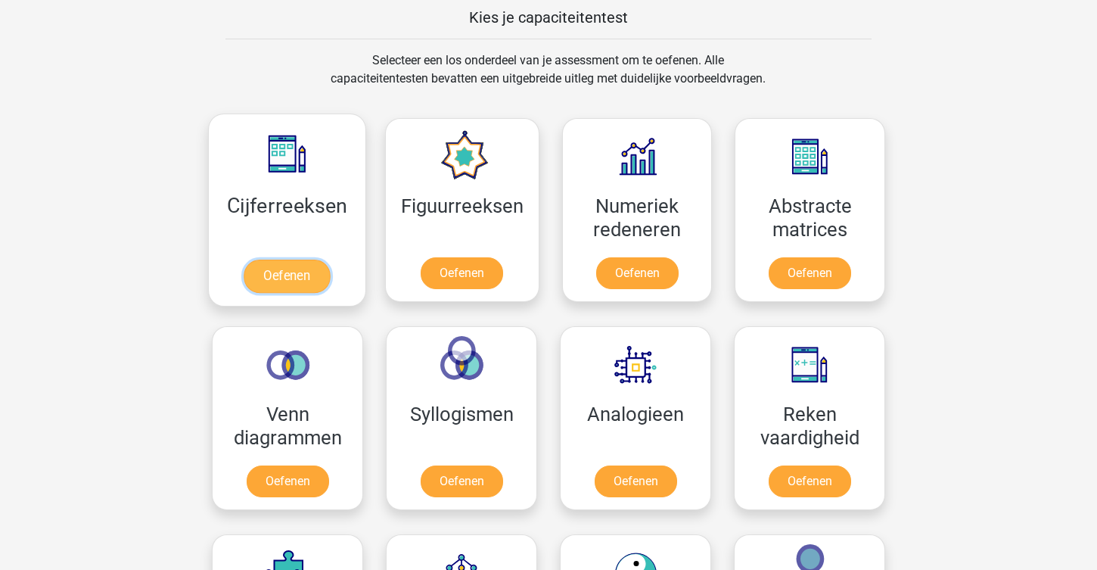
click at [283, 271] on link "Oefenen" at bounding box center [287, 275] width 86 height 33
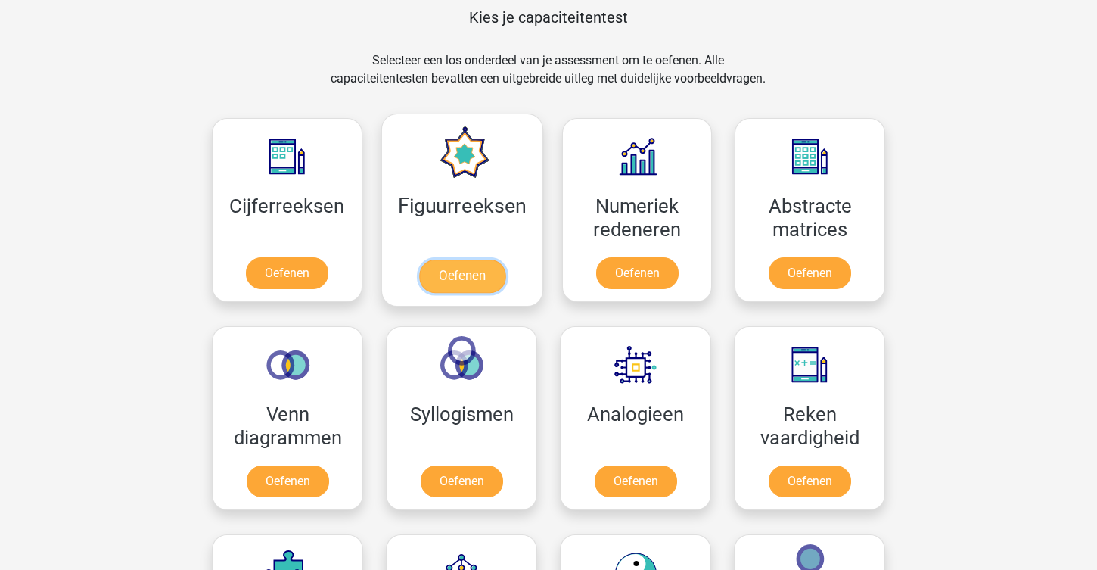
click at [440, 287] on link "Oefenen" at bounding box center [461, 275] width 86 height 33
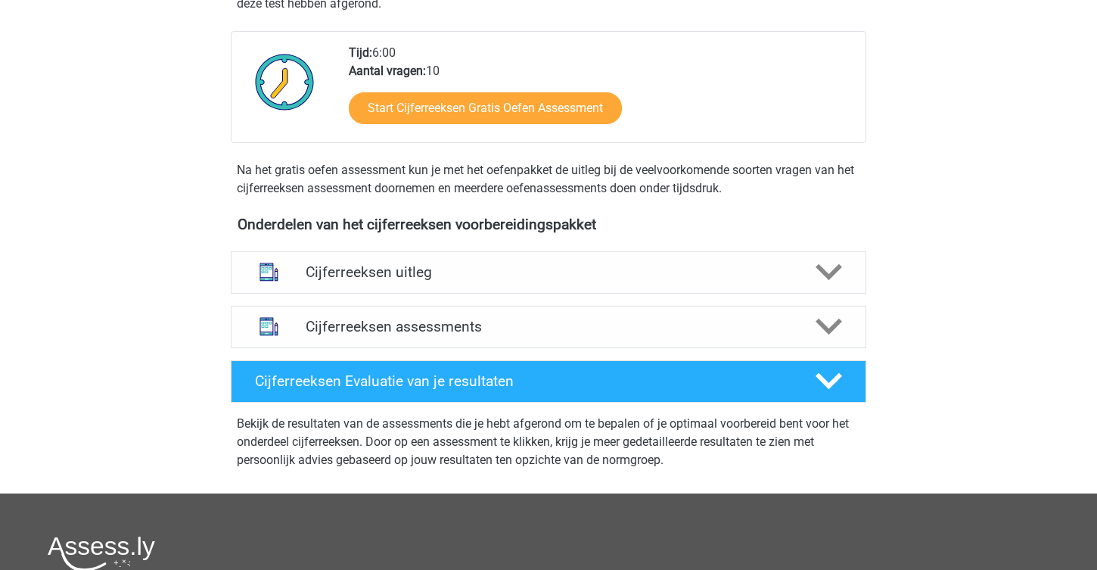
scroll to position [499, 0]
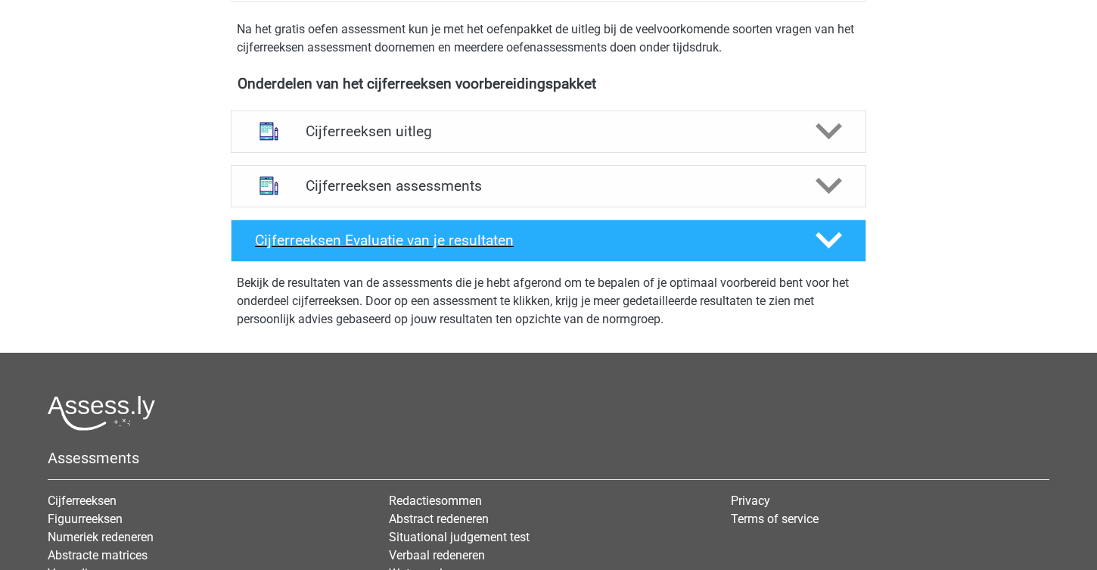
click at [349, 241] on div "Cijferreeksen Evaluatie van je resultaten" at bounding box center [548, 240] width 635 height 42
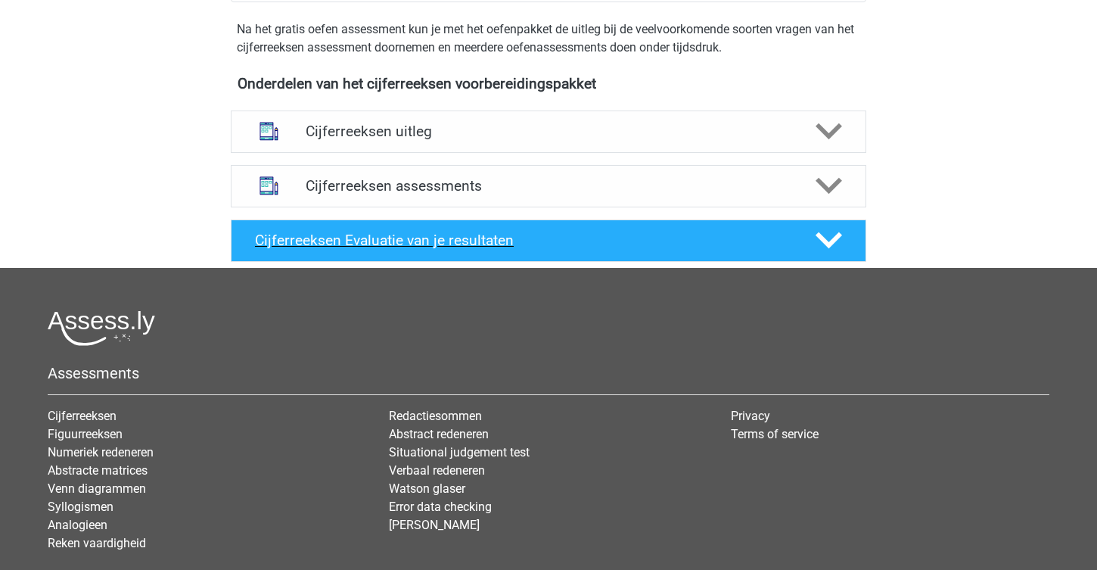
click at [348, 241] on div "Cijferreeksen Evaluatie van je resultaten" at bounding box center [548, 240] width 635 height 42
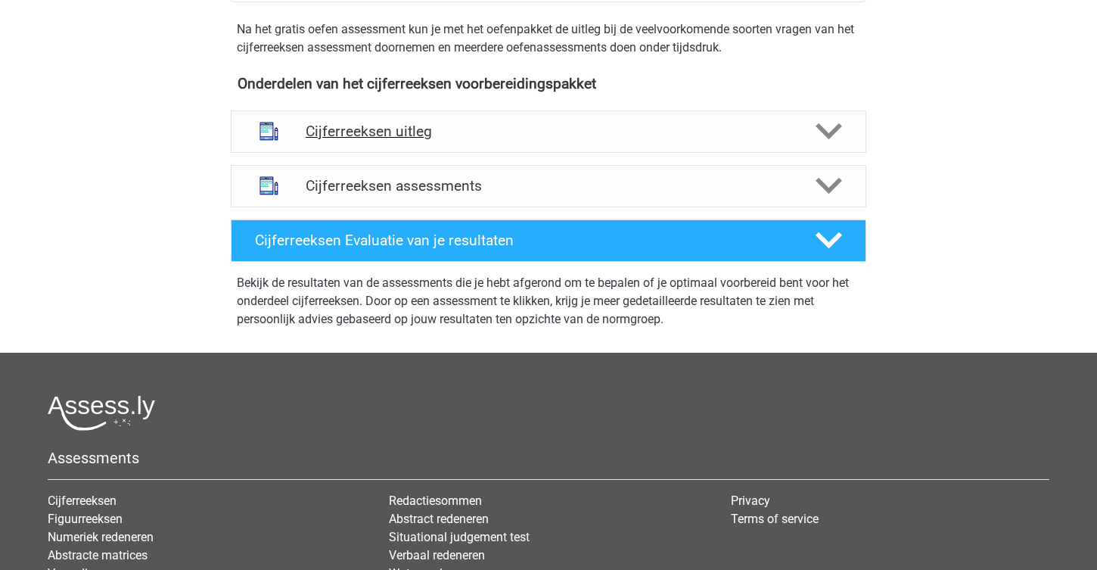
click at [353, 140] on h4 "Cijferreeksen uitleg" at bounding box center [549, 131] width 486 height 17
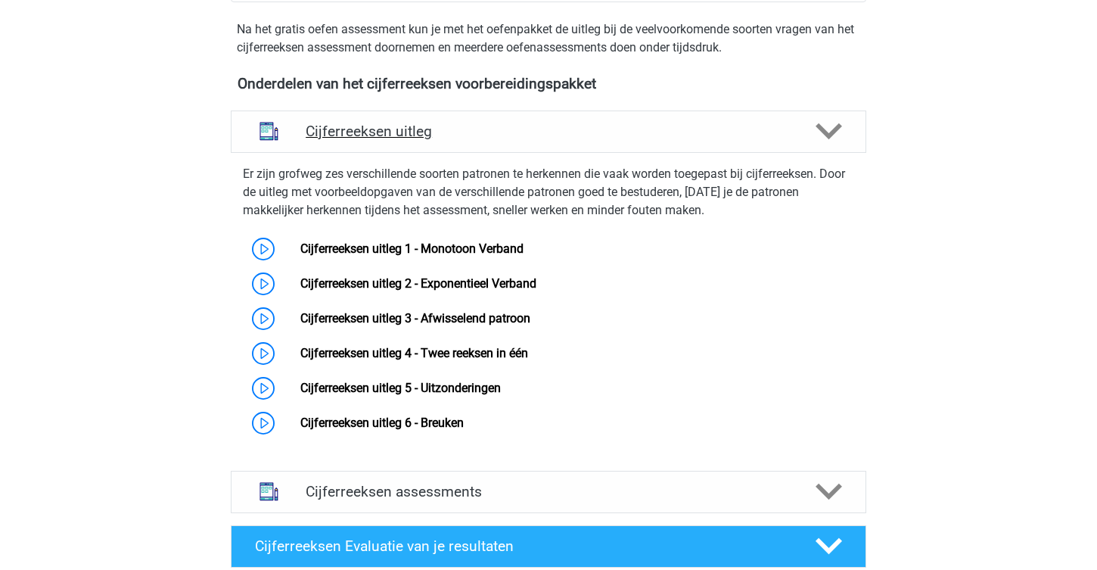
click at [362, 140] on h4 "Cijferreeksen uitleg" at bounding box center [549, 131] width 486 height 17
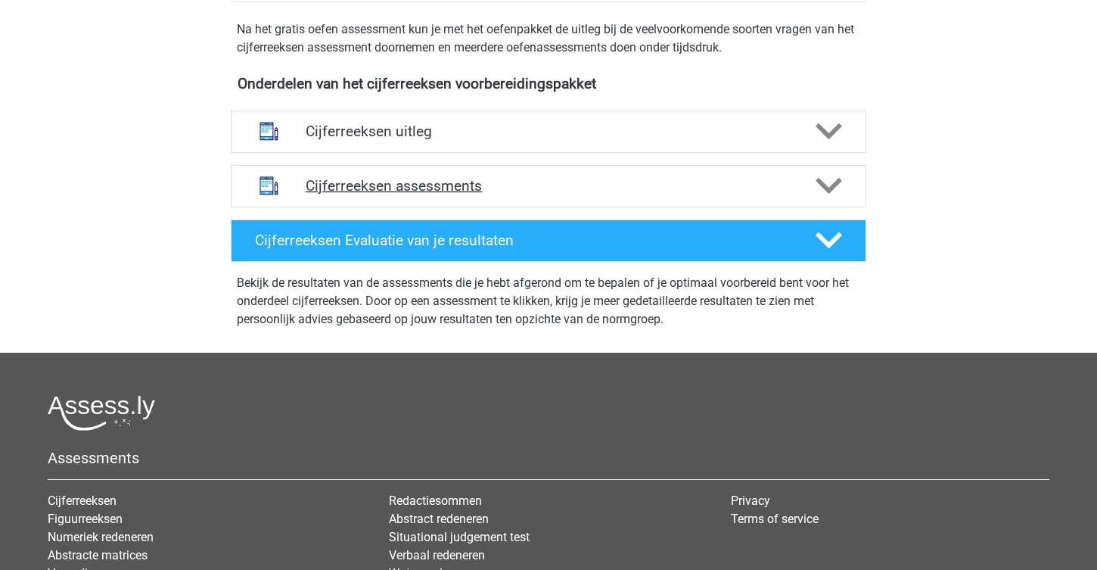
click at [387, 194] on h4 "Cijferreeksen assessments" at bounding box center [549, 185] width 486 height 17
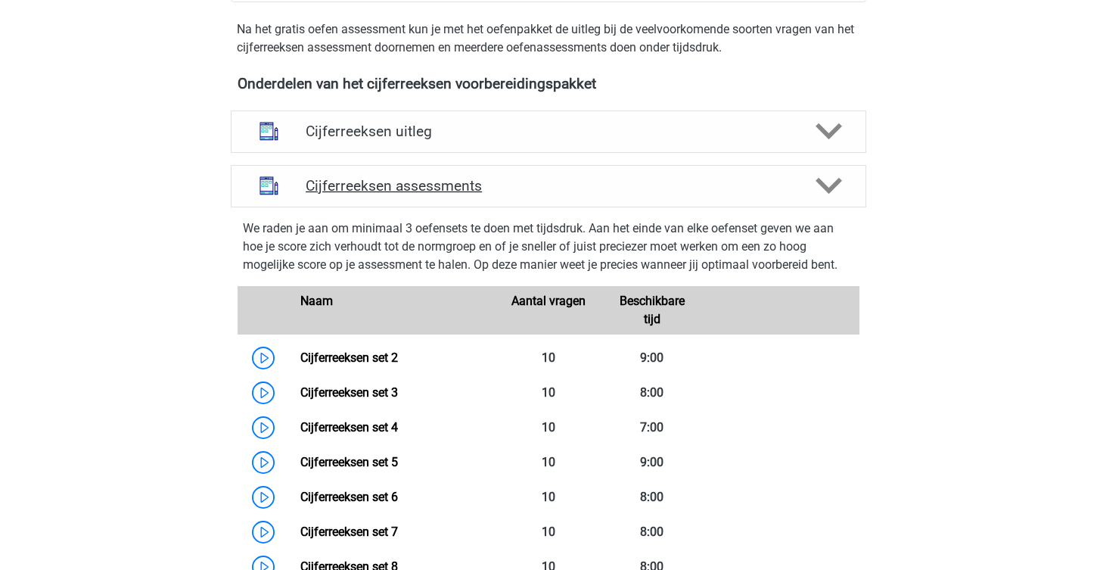
click at [386, 194] on h4 "Cijferreeksen assessments" at bounding box center [549, 185] width 486 height 17
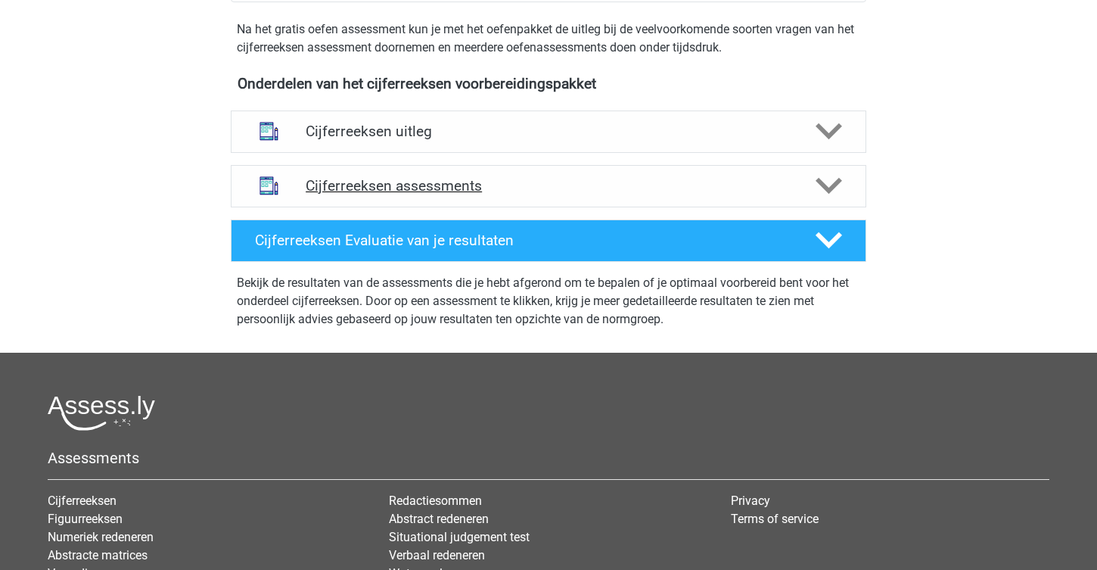
click at [386, 194] on h4 "Cijferreeksen assessments" at bounding box center [549, 185] width 486 height 17
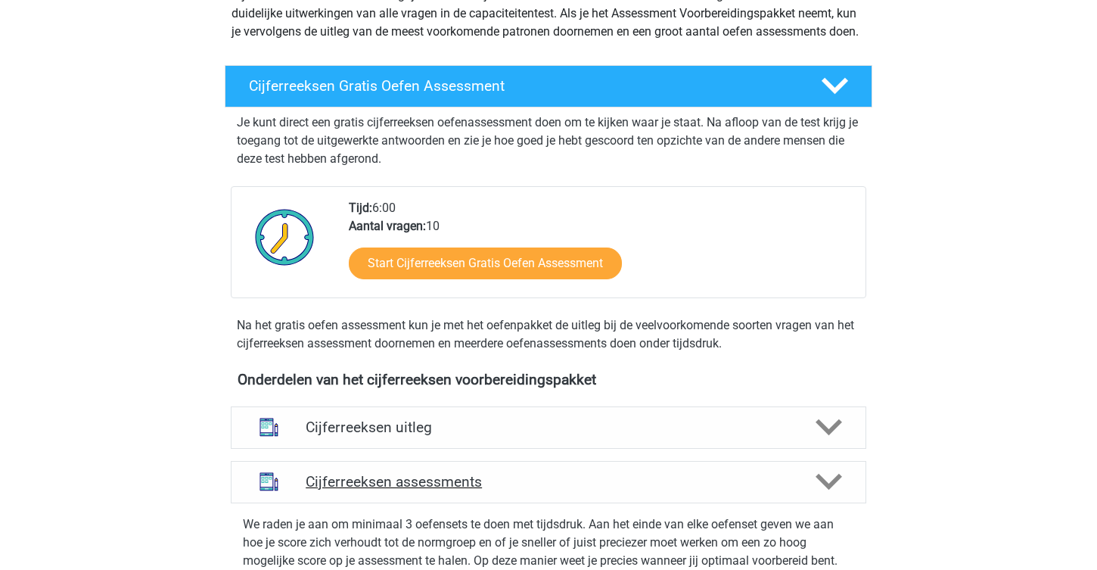
scroll to position [157, 0]
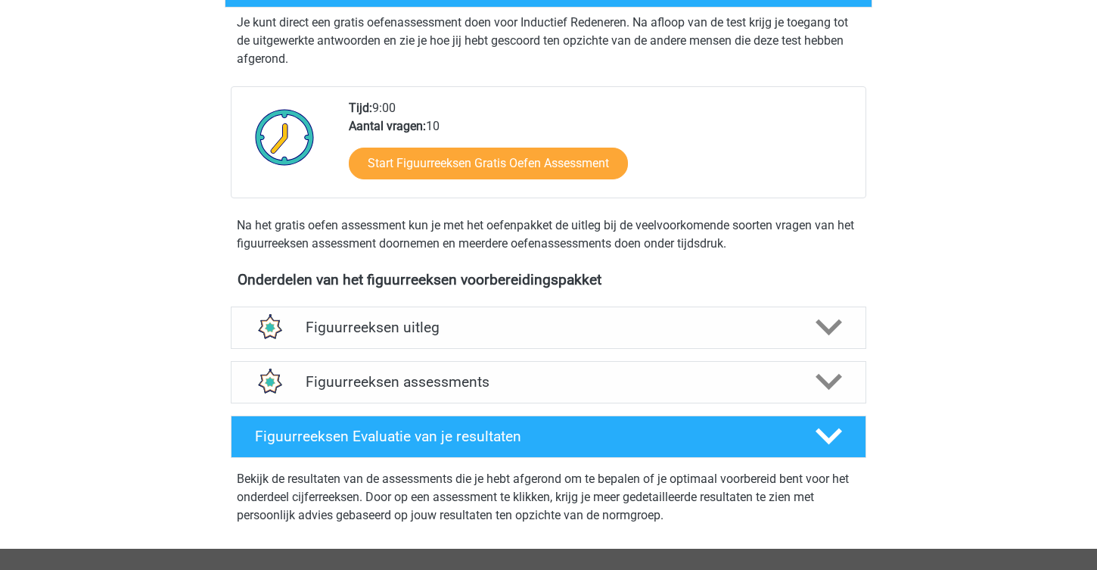
scroll to position [353, 0]
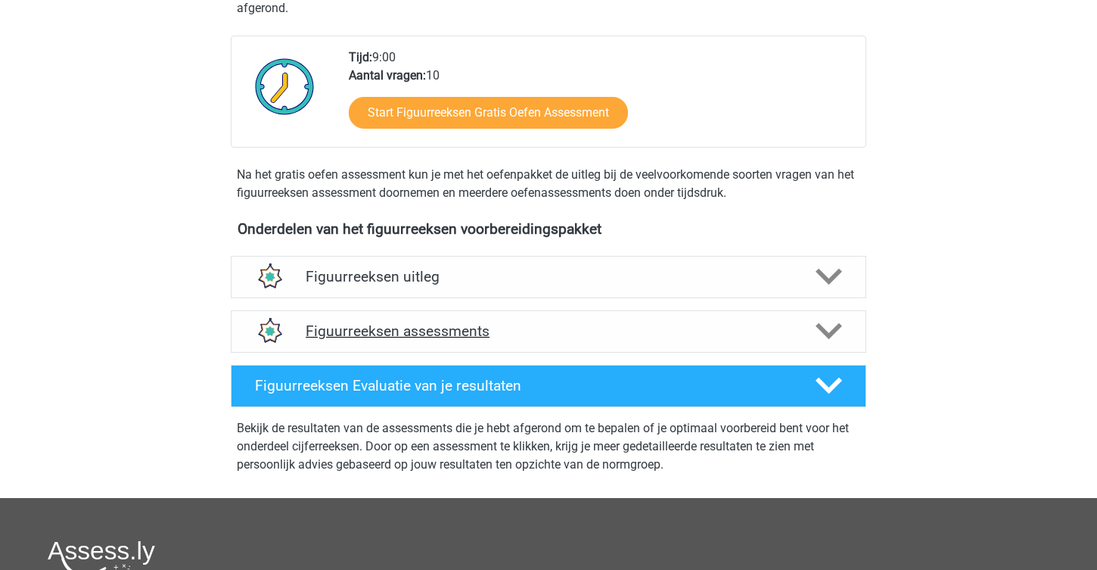
click at [452, 337] on h4 "Figuurreeksen assessments" at bounding box center [549, 330] width 486 height 17
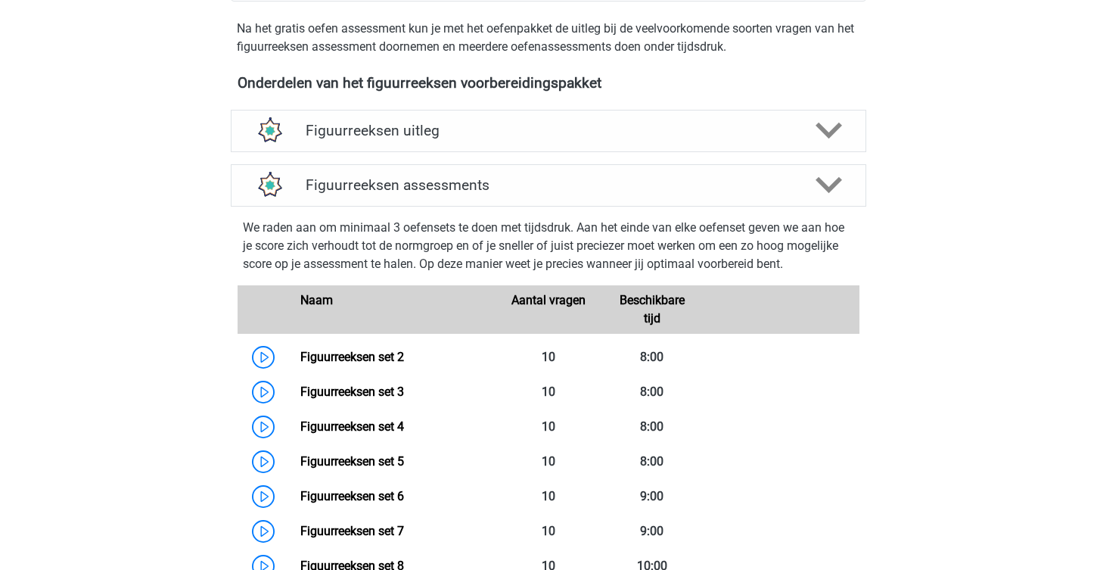
scroll to position [505, 0]
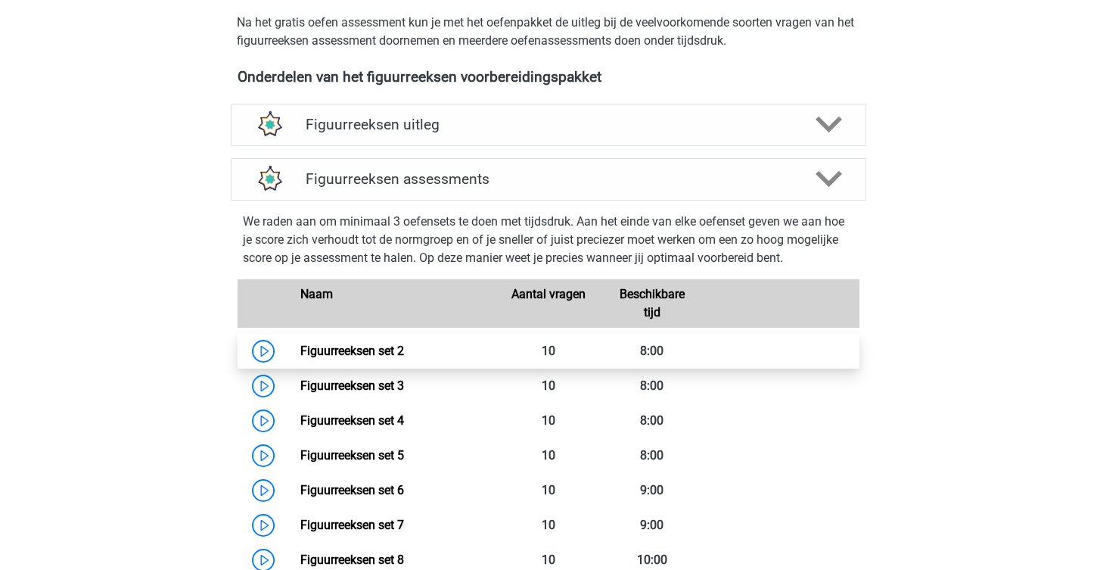
click at [303, 349] on link "Figuurreeksen set 2" at bounding box center [352, 350] width 104 height 14
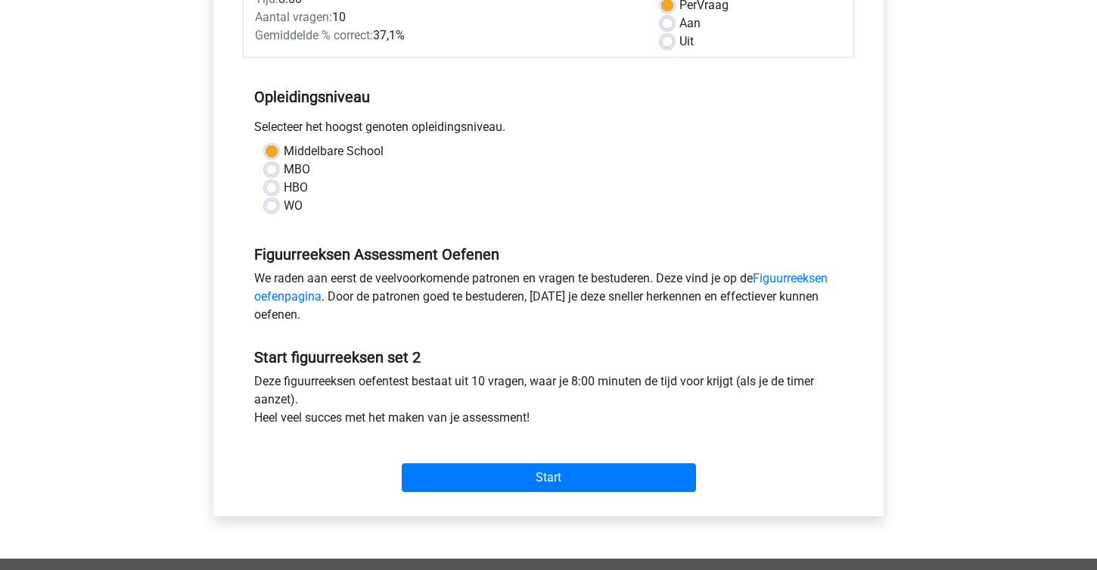
scroll to position [298, 0]
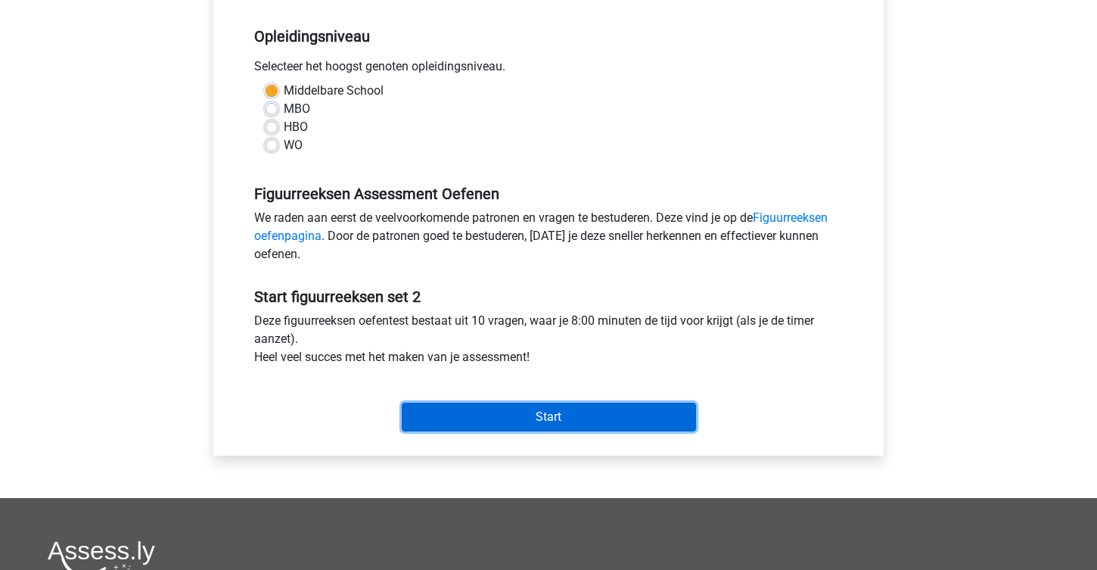
click at [420, 417] on input "Start" at bounding box center [549, 416] width 294 height 29
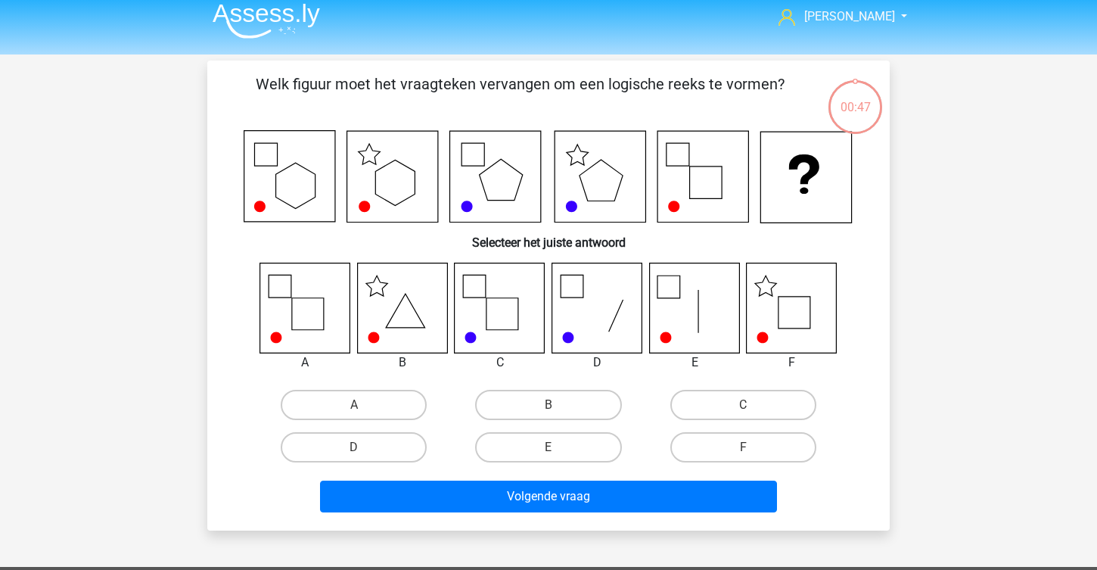
scroll to position [11, 0]
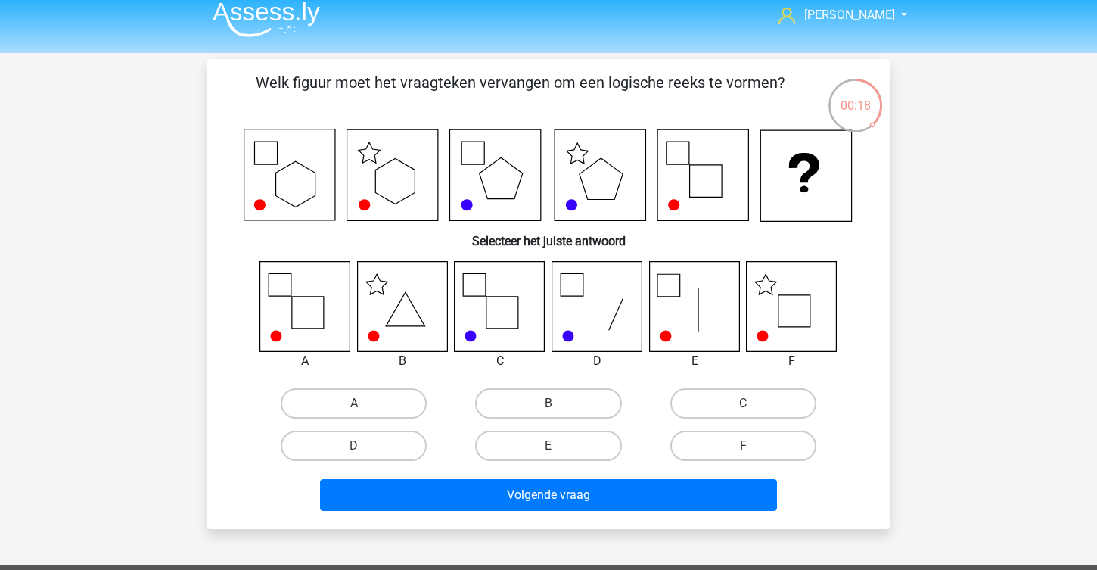
click at [744, 451] on input "F" at bounding box center [748, 451] width 10 height 10
radio input "true"
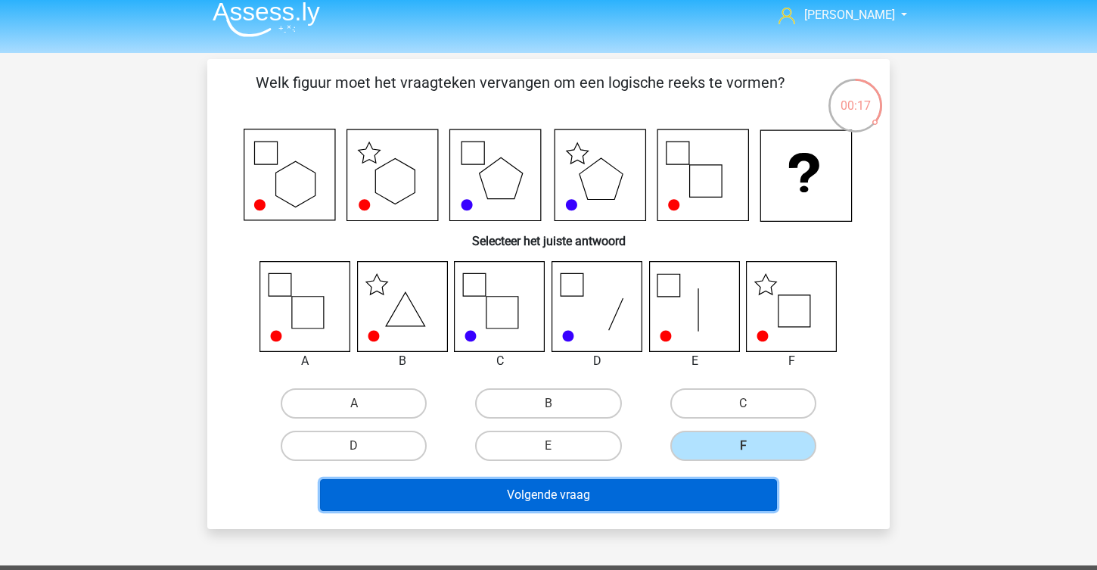
click at [673, 499] on button "Volgende vraag" at bounding box center [549, 495] width 458 height 32
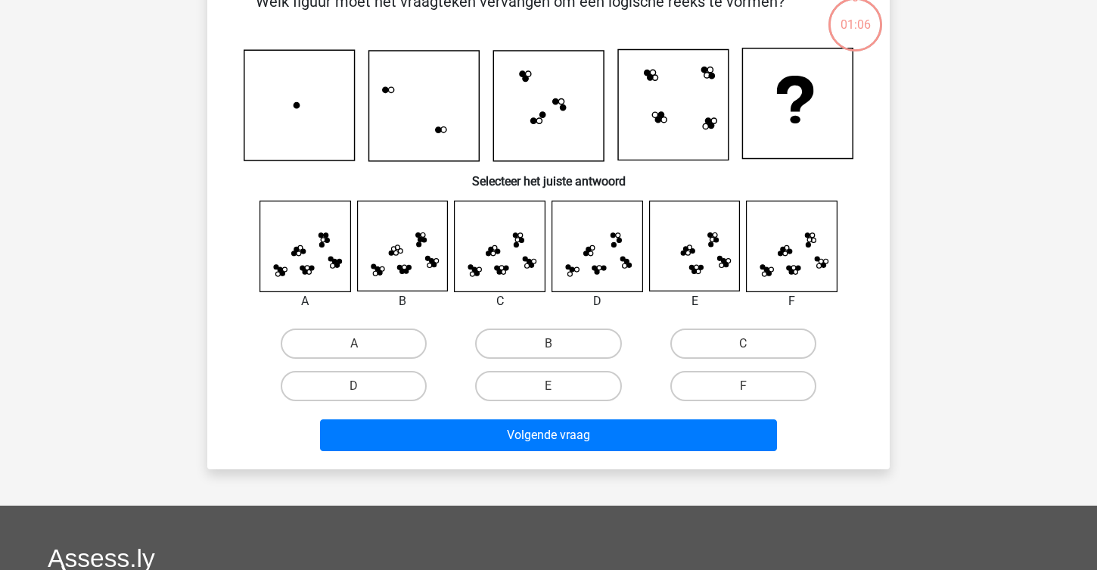
scroll to position [80, 0]
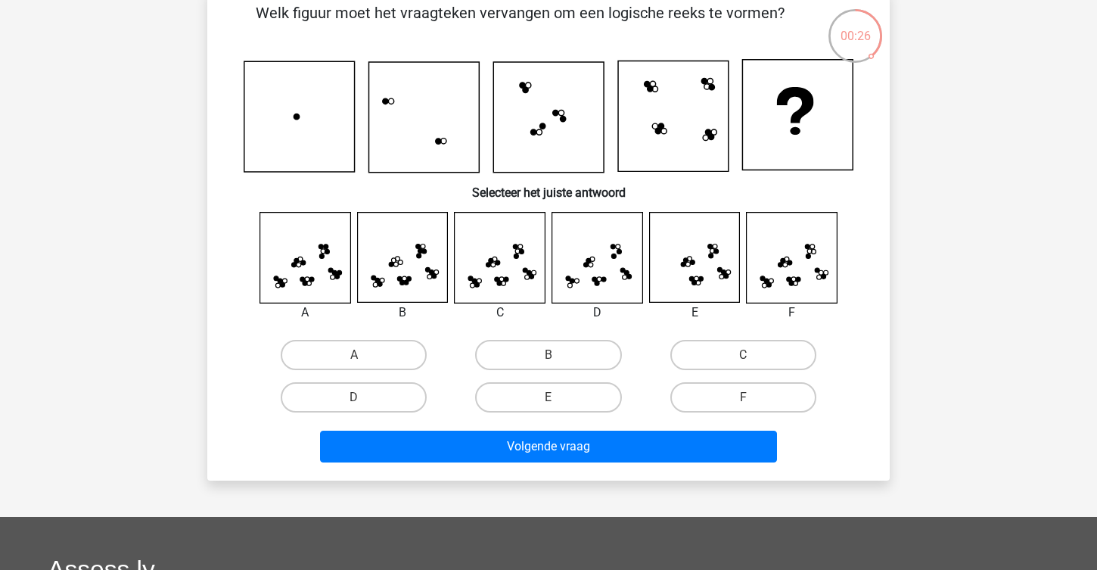
click at [778, 284] on icon at bounding box center [792, 258] width 90 height 90
click at [715, 388] on label "F" at bounding box center [743, 397] width 146 height 30
click at [743, 397] on input "F" at bounding box center [748, 402] width 10 height 10
radio input "true"
click at [601, 430] on div "Volgende vraag" at bounding box center [548, 443] width 634 height 50
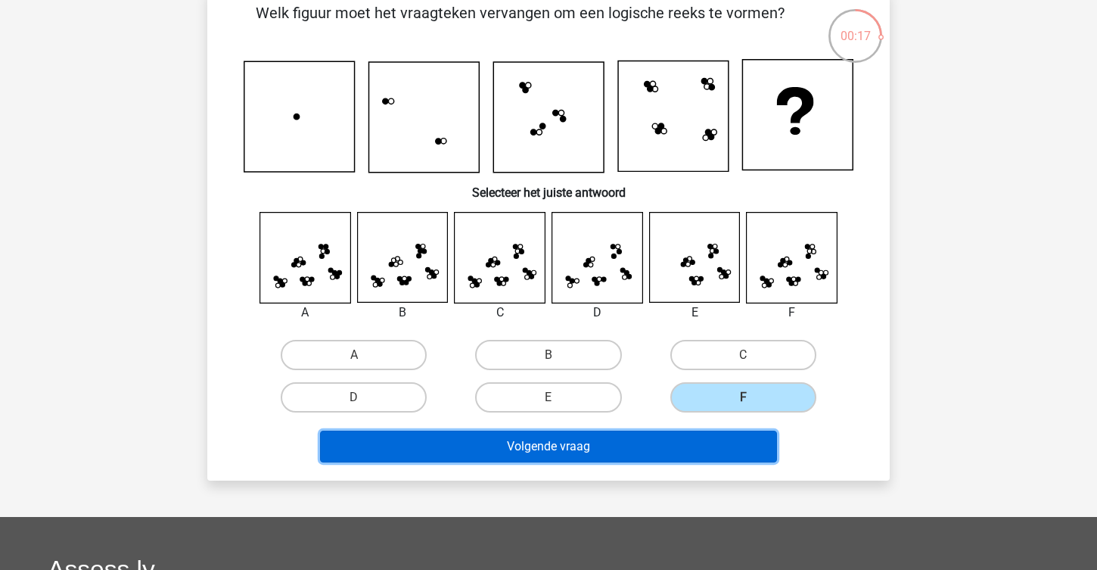
click at [599, 446] on button "Volgende vraag" at bounding box center [549, 446] width 458 height 32
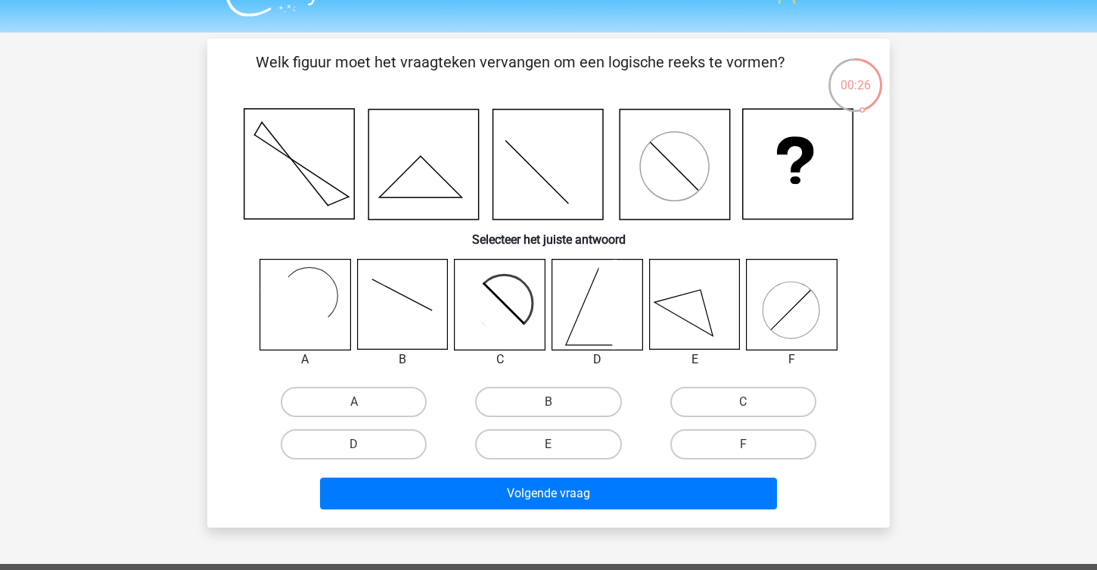
scroll to position [34, 0]
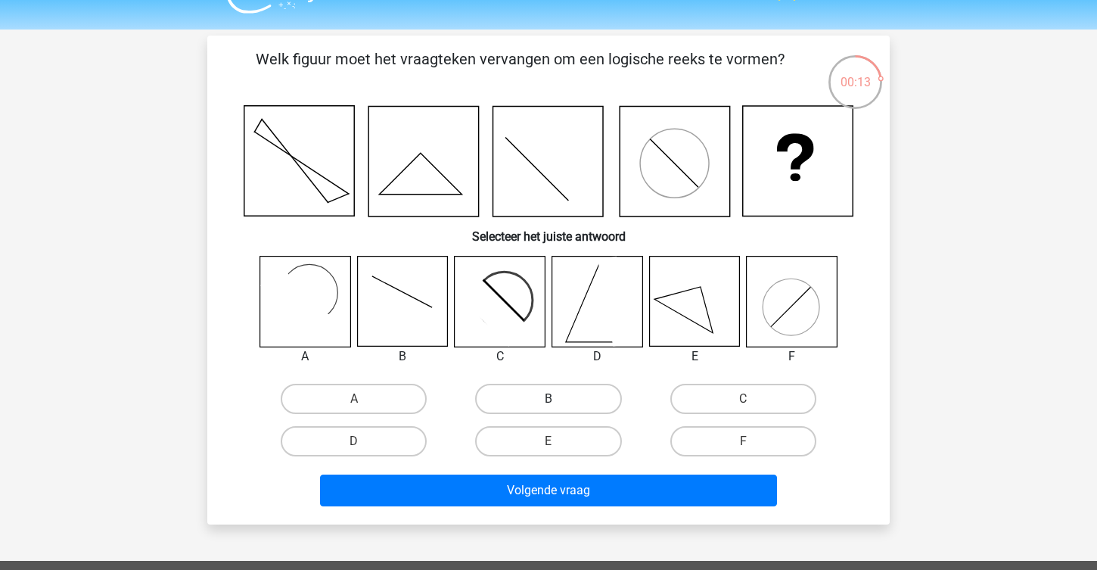
click at [576, 403] on label "B" at bounding box center [548, 399] width 146 height 30
click at [558, 403] on input "B" at bounding box center [553, 404] width 10 height 10
radio input "true"
click at [357, 396] on label "A" at bounding box center [354, 399] width 146 height 30
click at [357, 399] on input "A" at bounding box center [359, 404] width 10 height 10
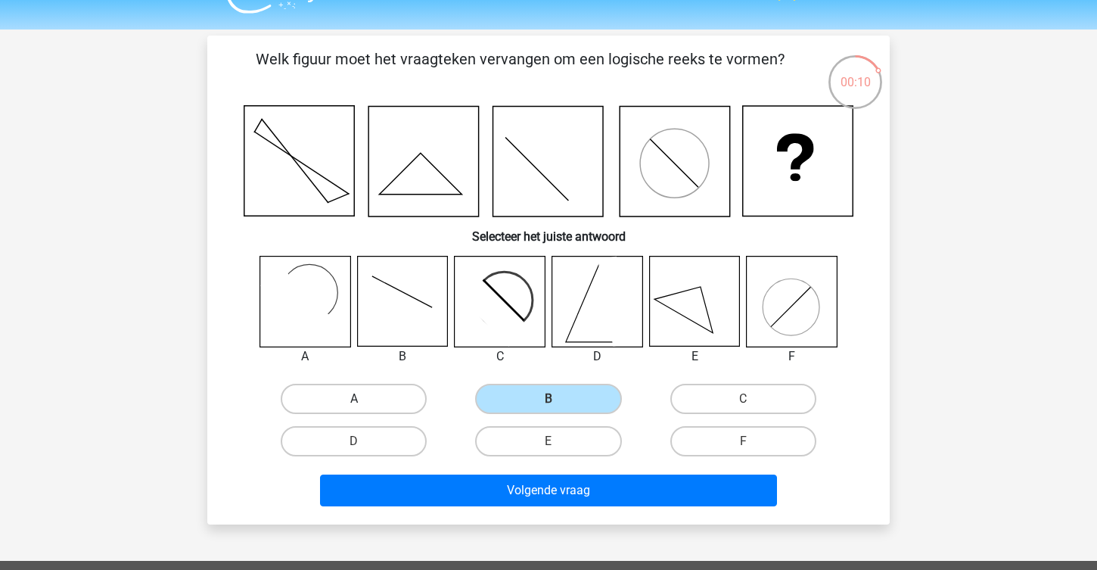
radio input "true"
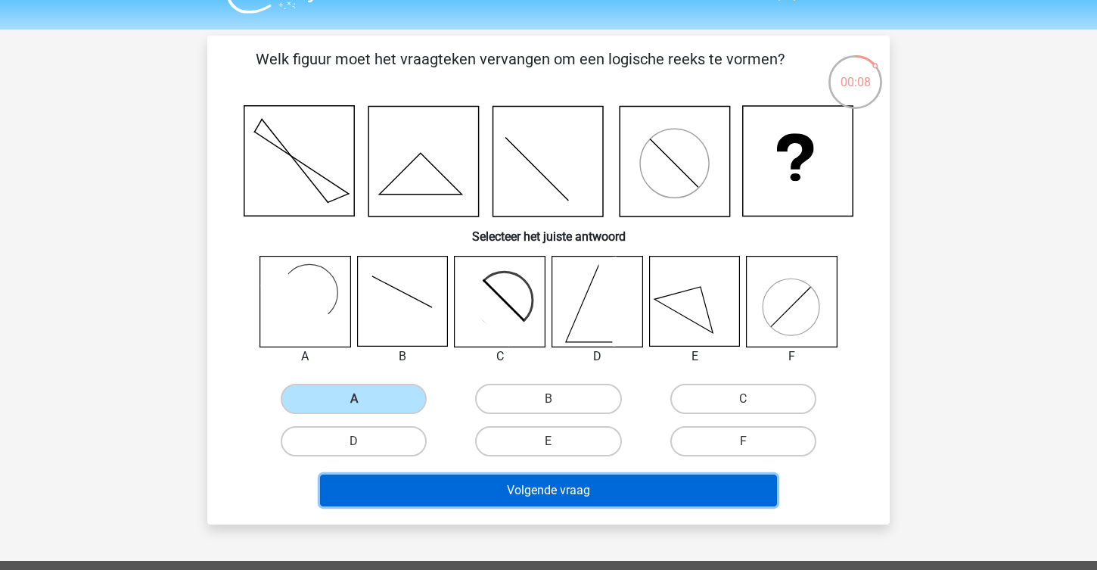
click at [537, 492] on button "Volgende vraag" at bounding box center [549, 490] width 458 height 32
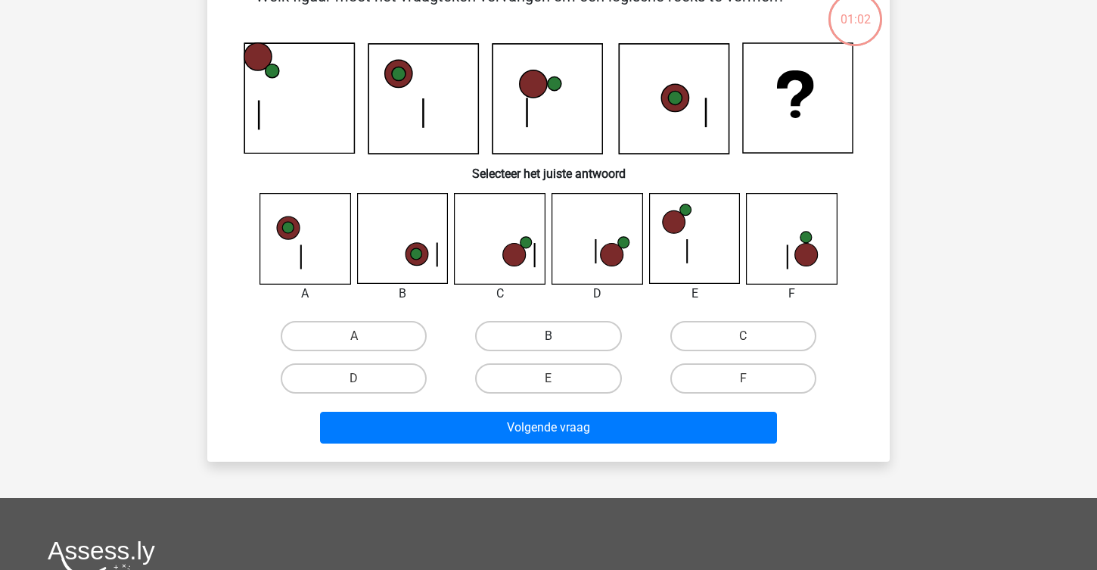
scroll to position [74, 0]
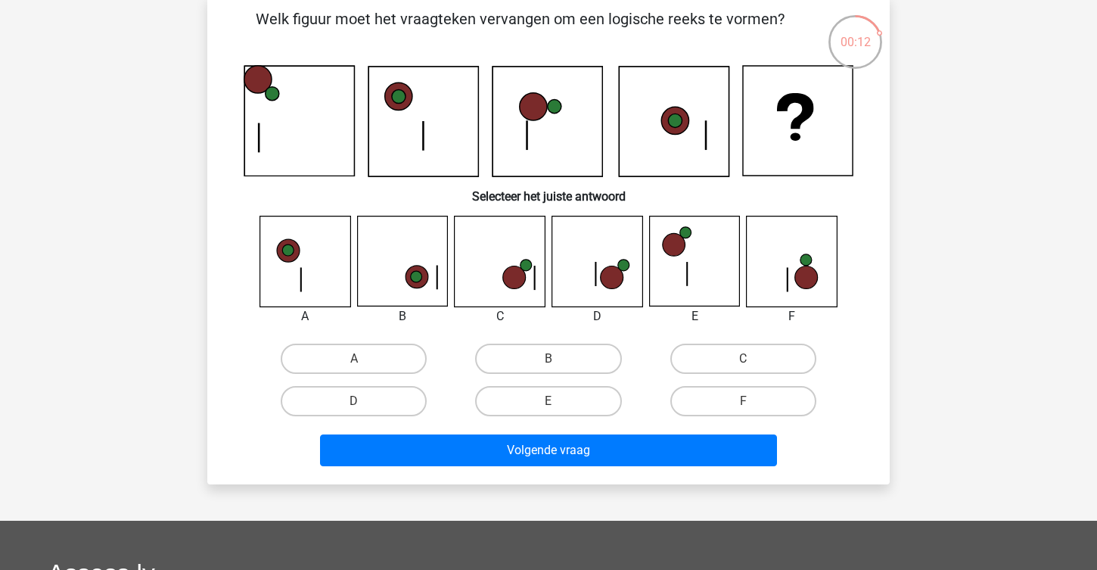
click at [500, 267] on icon at bounding box center [500, 261] width 90 height 90
click at [686, 374] on div "C" at bounding box center [743, 358] width 194 height 42
click at [688, 362] on label "C" at bounding box center [743, 358] width 146 height 30
click at [743, 362] on input "C" at bounding box center [748, 364] width 10 height 10
radio input "true"
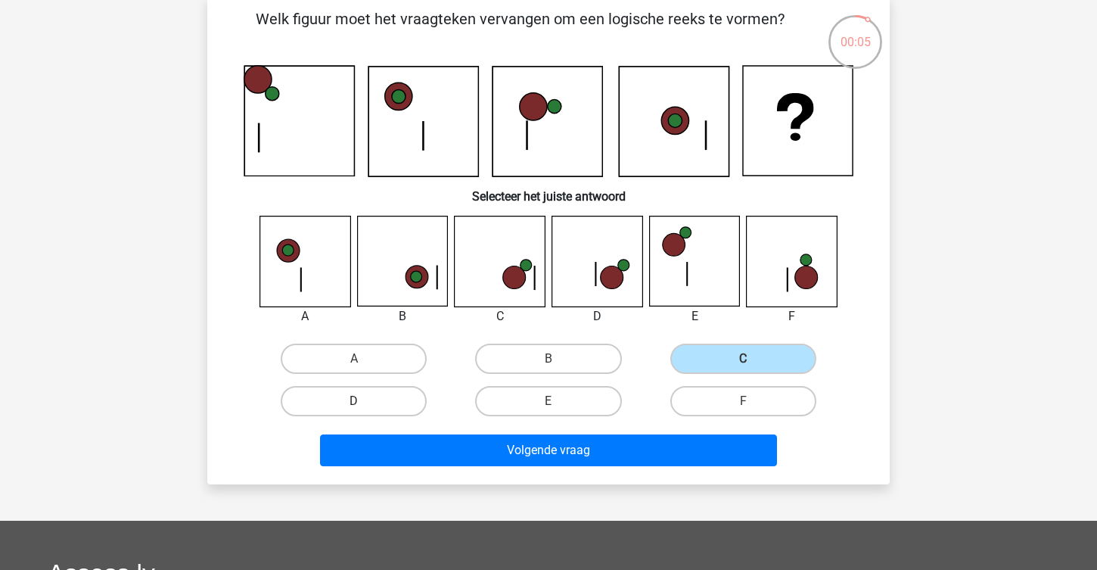
click at [396, 398] on label "D" at bounding box center [354, 401] width 146 height 30
click at [364, 401] on input "D" at bounding box center [359, 406] width 10 height 10
radio input "true"
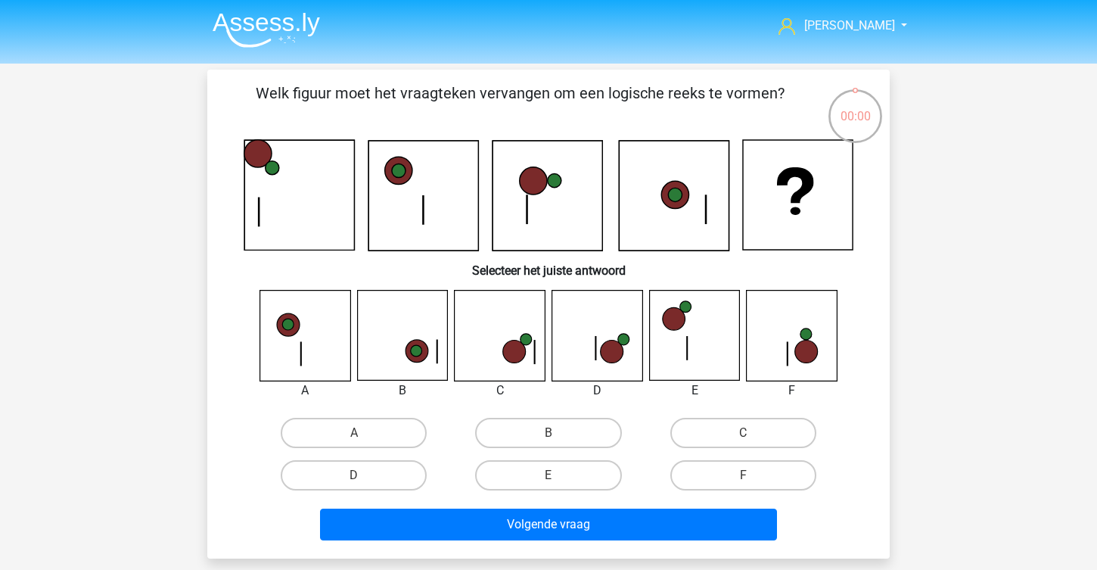
scroll to position [74, 0]
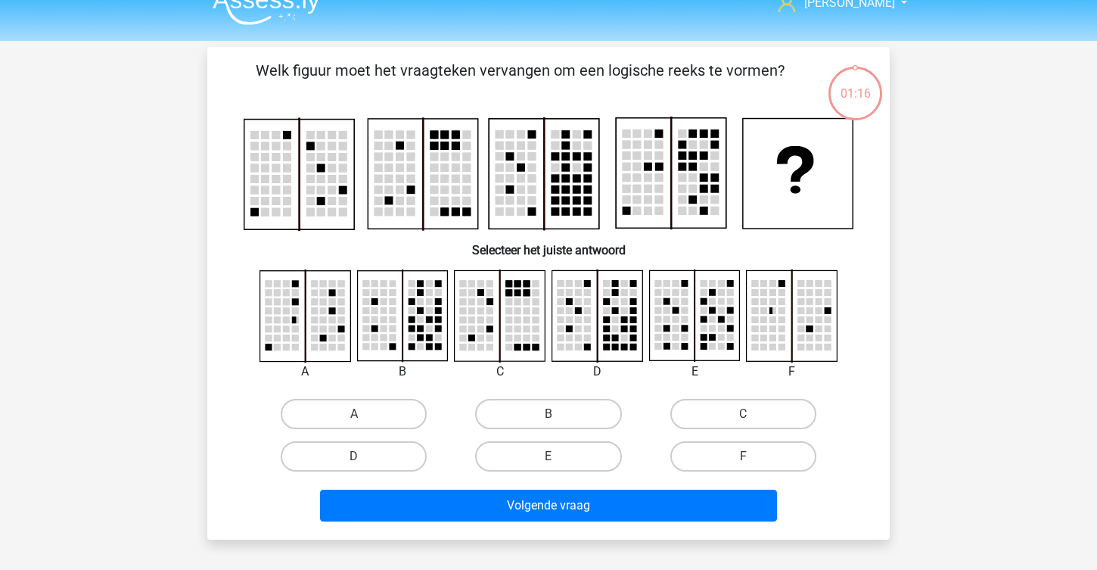
scroll to position [23, 0]
click at [520, 417] on label "B" at bounding box center [548, 413] width 146 height 30
click at [548, 417] on input "B" at bounding box center [553, 418] width 10 height 10
radio input "true"
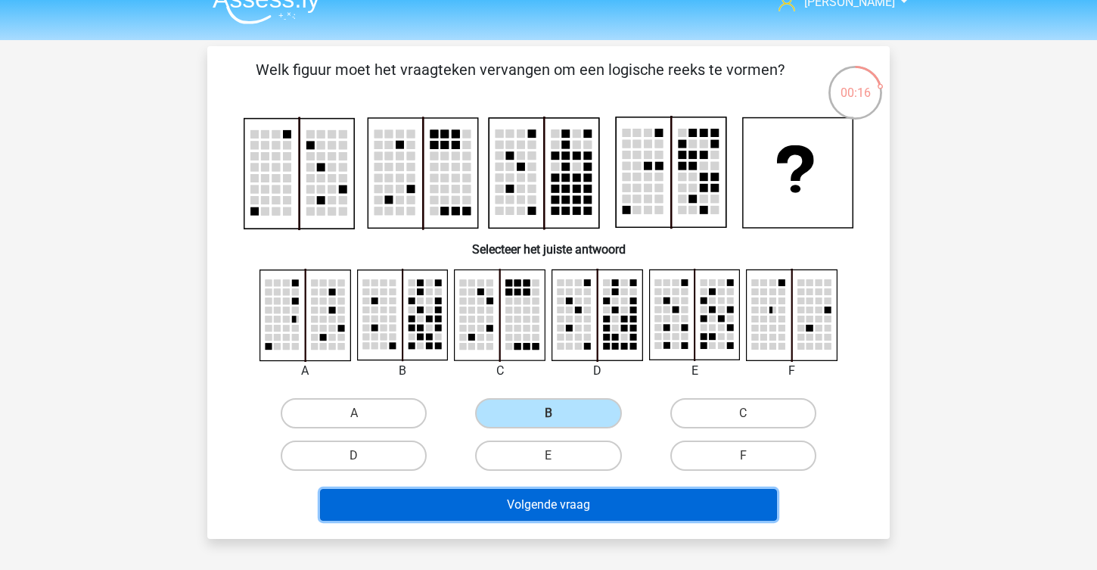
click at [581, 498] on button "Volgende vraag" at bounding box center [549, 505] width 458 height 32
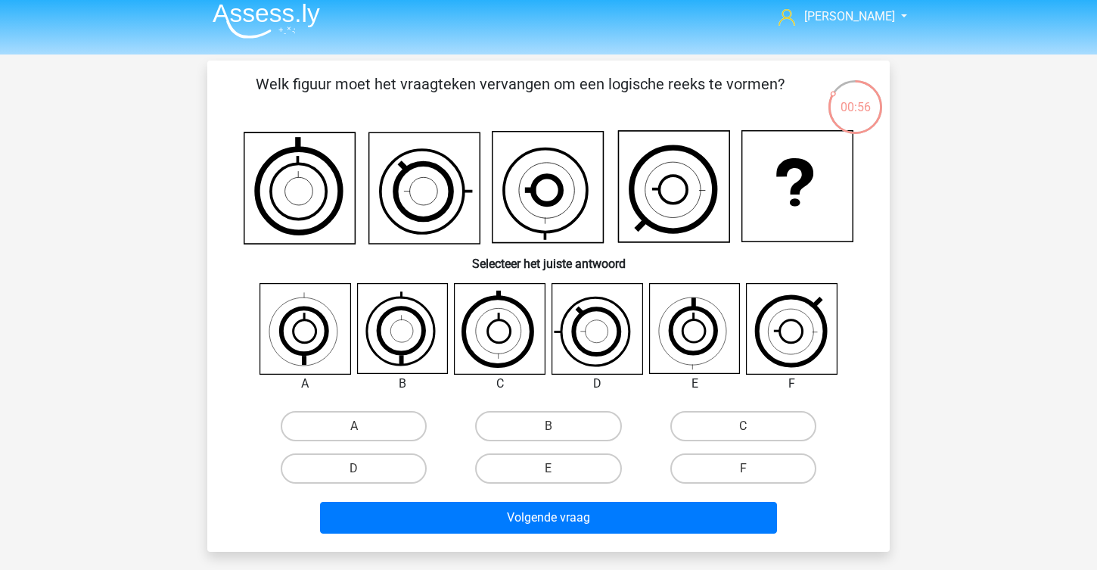
scroll to position [26, 0]
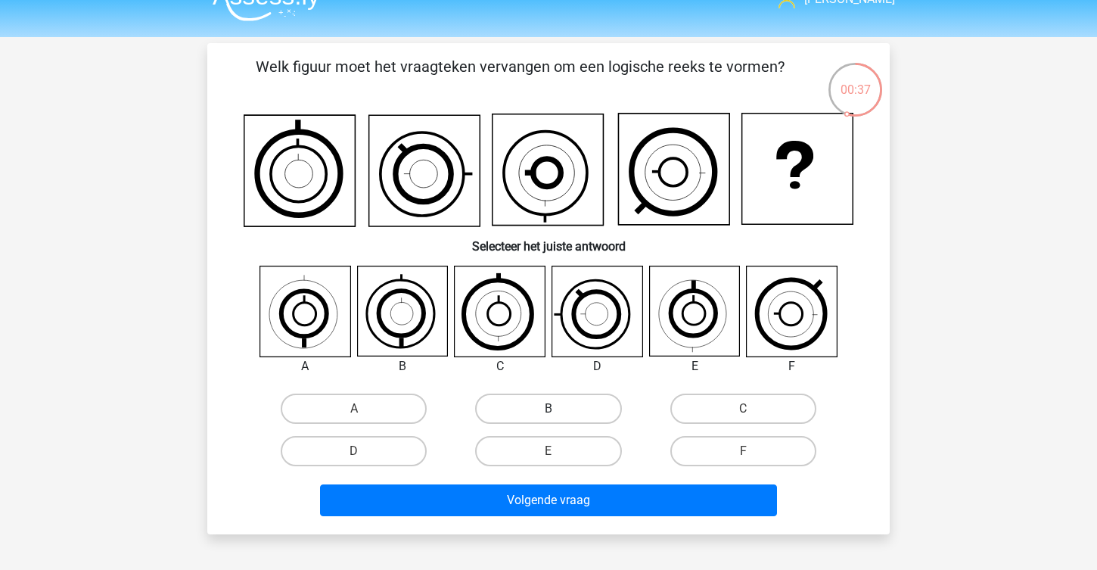
click at [516, 410] on label "B" at bounding box center [548, 408] width 146 height 30
click at [548, 410] on input "B" at bounding box center [553, 414] width 10 height 10
radio input "true"
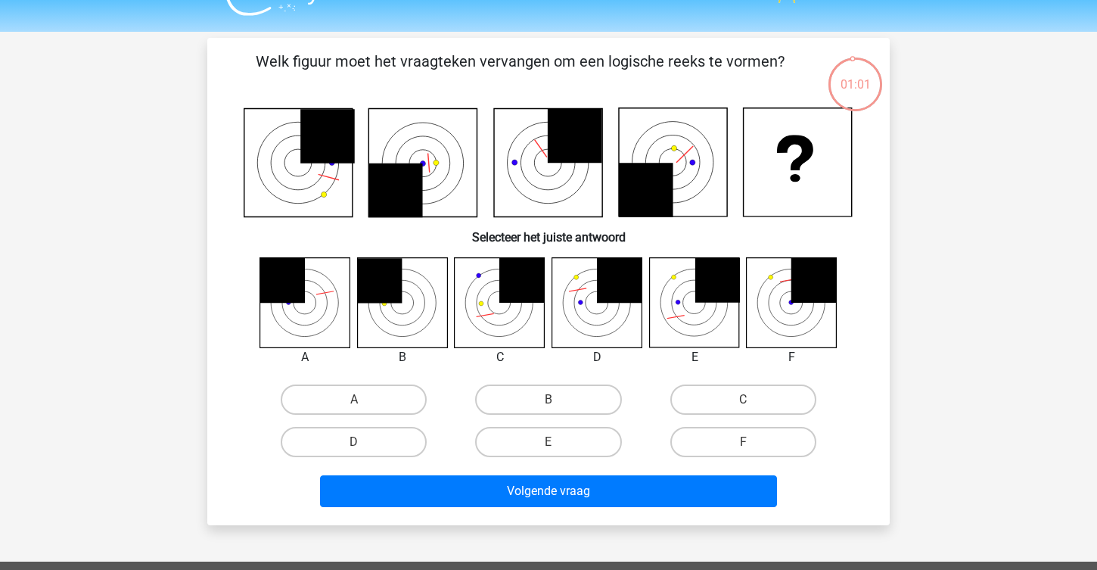
scroll to position [35, 0]
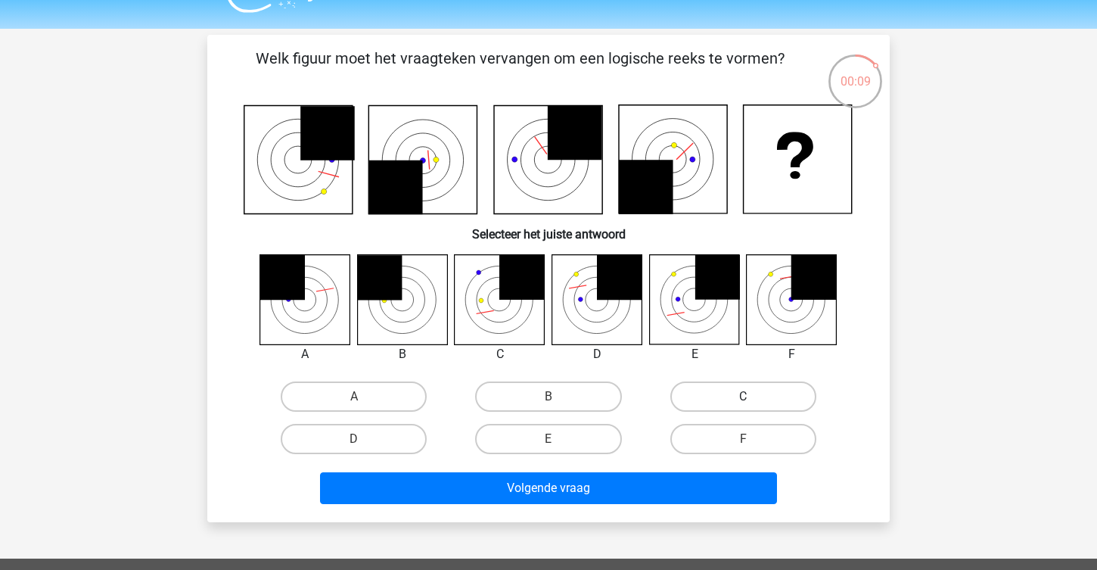
click at [704, 396] on label "C" at bounding box center [743, 396] width 146 height 30
click at [743, 396] on input "C" at bounding box center [748, 401] width 10 height 10
radio input "true"
click at [402, 433] on label "D" at bounding box center [354, 439] width 146 height 30
click at [364, 439] on input "D" at bounding box center [359, 444] width 10 height 10
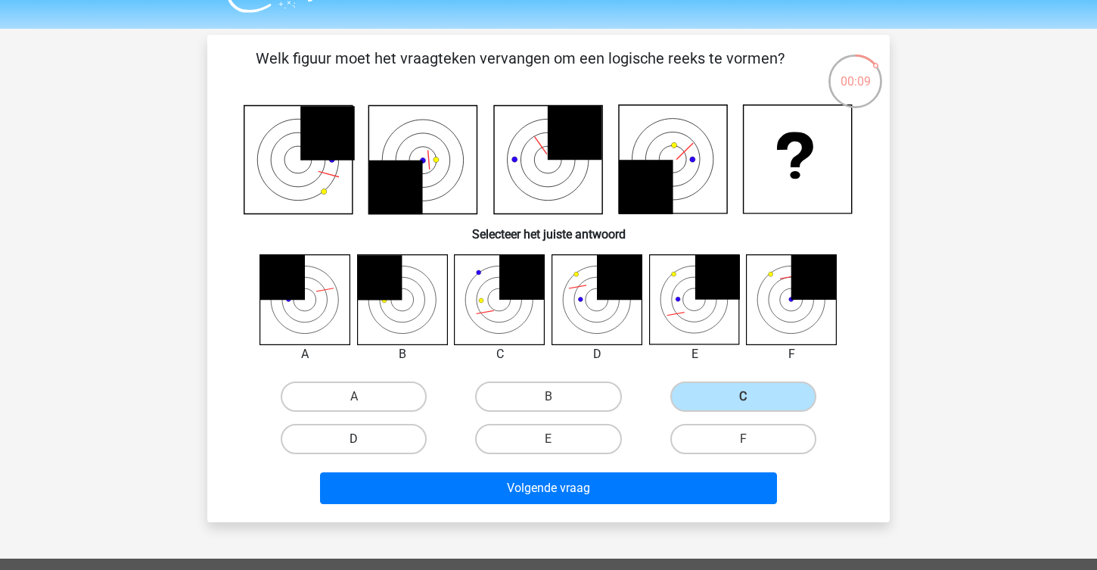
radio input "true"
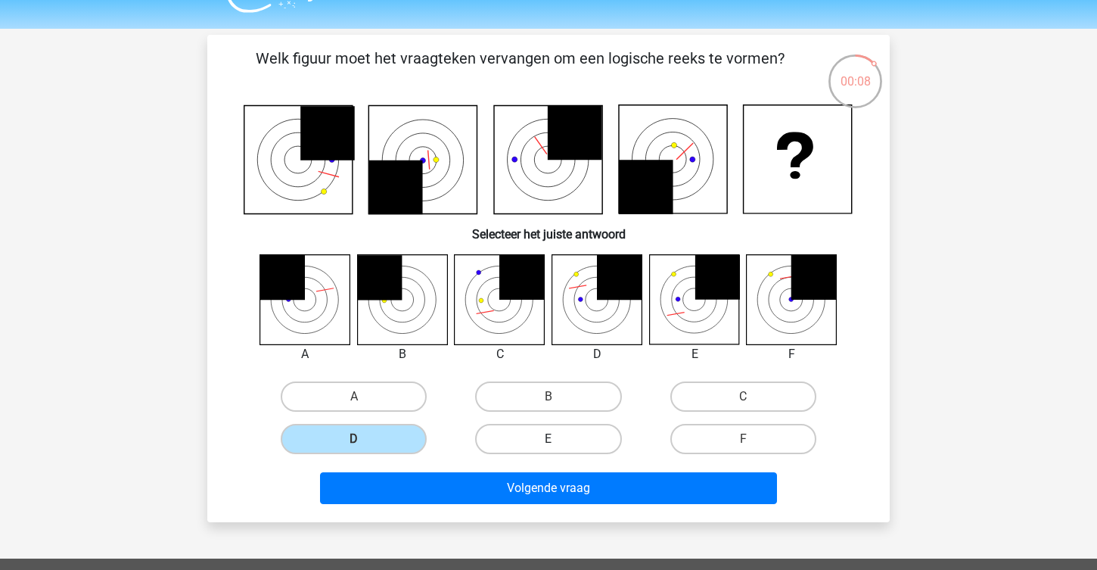
click at [506, 429] on label "E" at bounding box center [548, 439] width 146 height 30
click at [548, 439] on input "E" at bounding box center [553, 444] width 10 height 10
radio input "true"
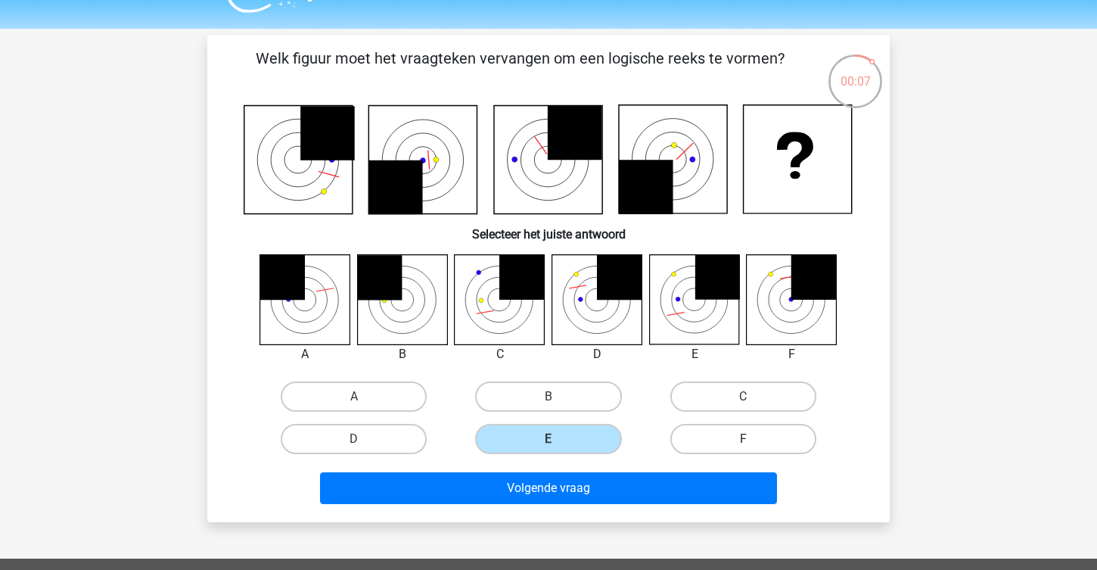
click at [673, 436] on label "F" at bounding box center [743, 439] width 146 height 30
click at [743, 439] on input "F" at bounding box center [748, 444] width 10 height 10
radio input "true"
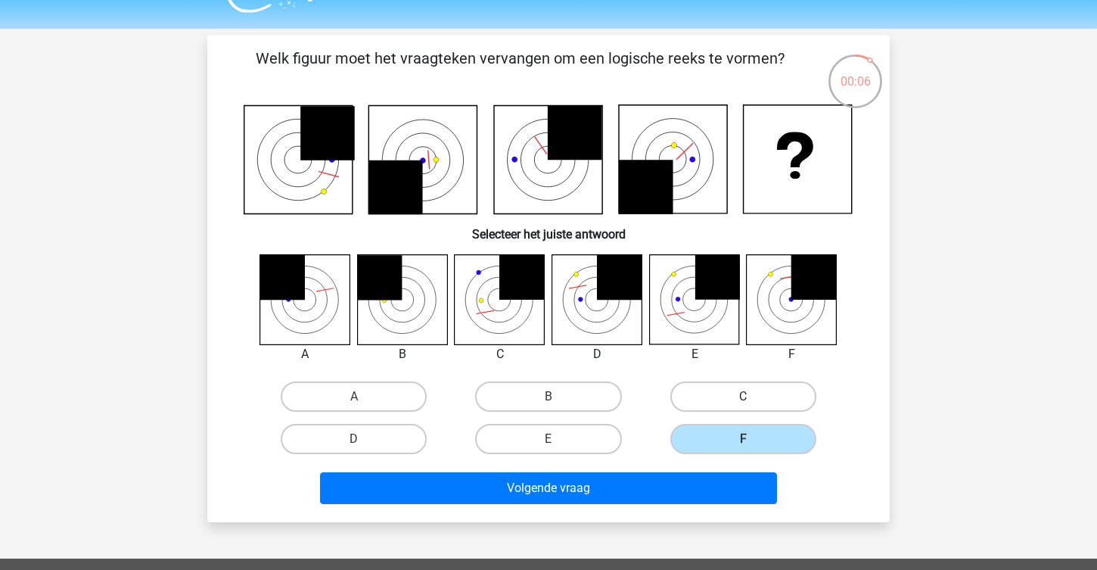
click at [707, 398] on label "C" at bounding box center [743, 396] width 146 height 30
click at [743, 398] on input "C" at bounding box center [748, 401] width 10 height 10
radio input "true"
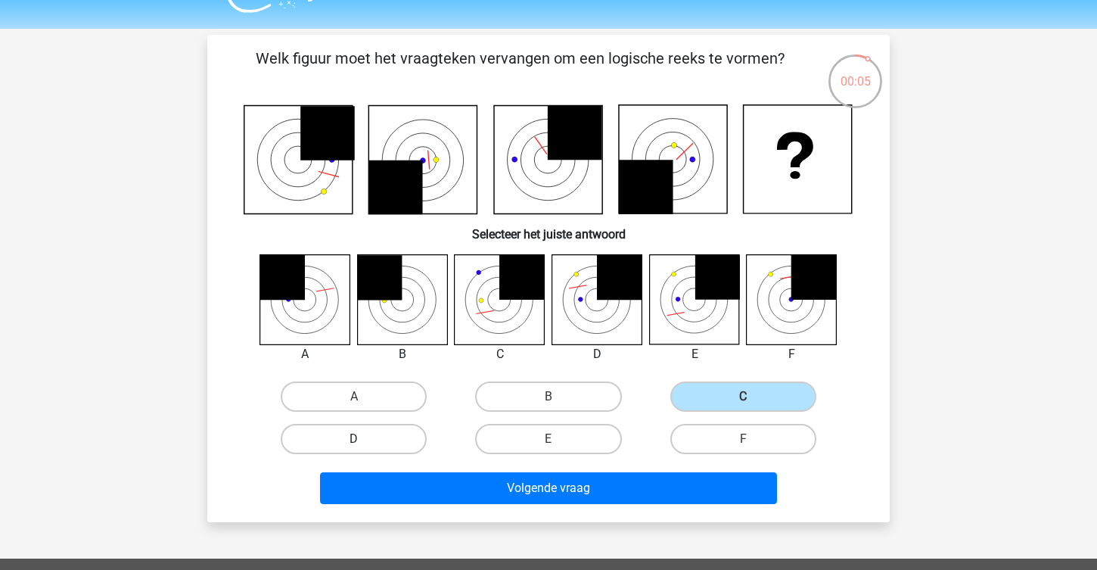
click at [384, 448] on label "D" at bounding box center [354, 439] width 146 height 30
click at [364, 448] on input "D" at bounding box center [359, 444] width 10 height 10
radio input "true"
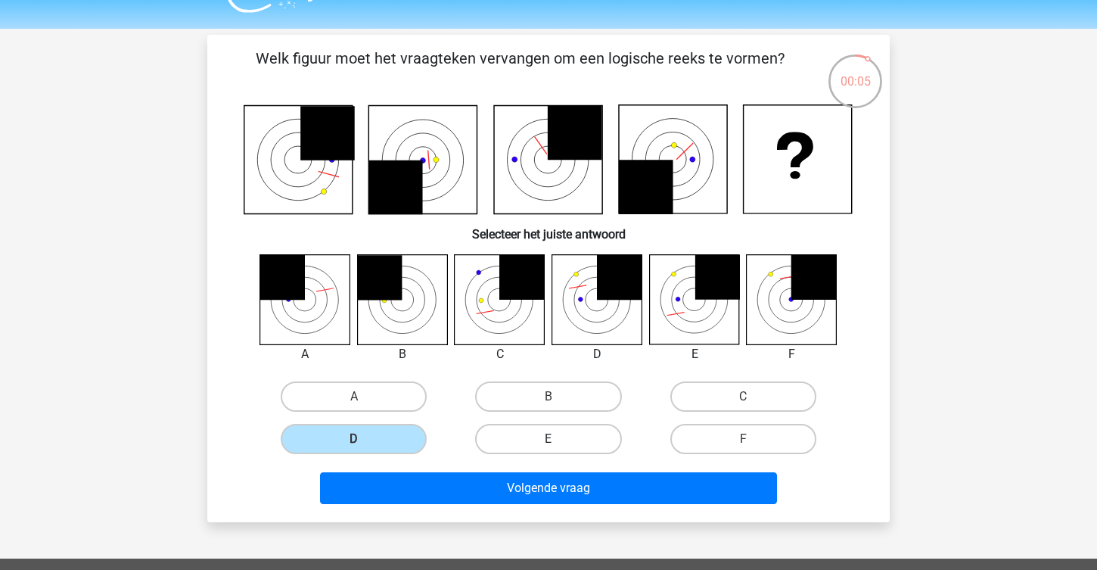
click at [545, 443] on label "E" at bounding box center [548, 439] width 146 height 30
click at [548, 443] on input "E" at bounding box center [553, 444] width 10 height 10
radio input "true"
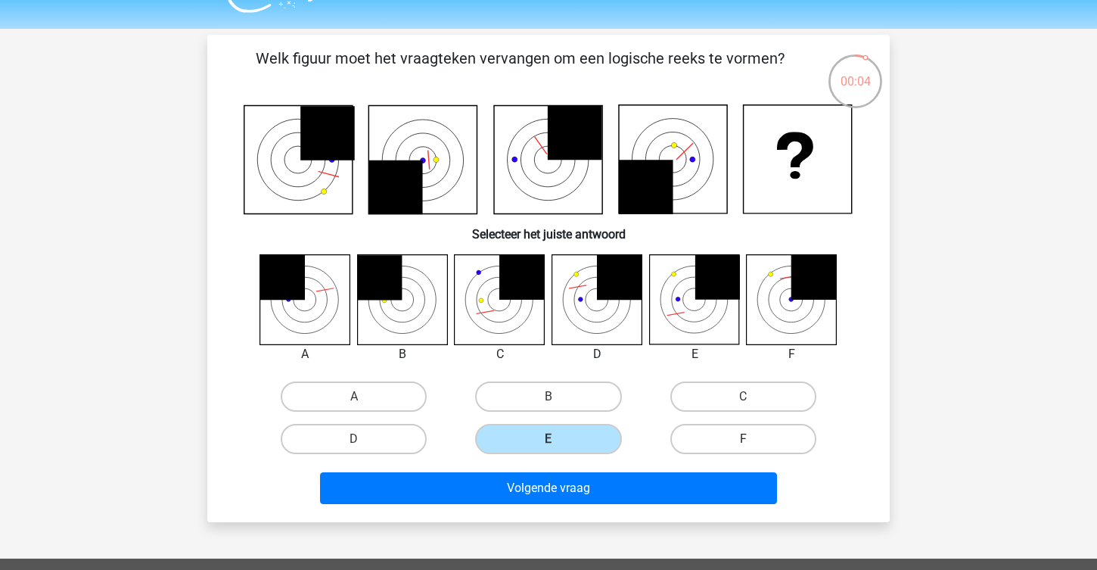
click at [710, 436] on label "F" at bounding box center [743, 439] width 146 height 30
click at [743, 439] on input "F" at bounding box center [748, 444] width 10 height 10
radio input "true"
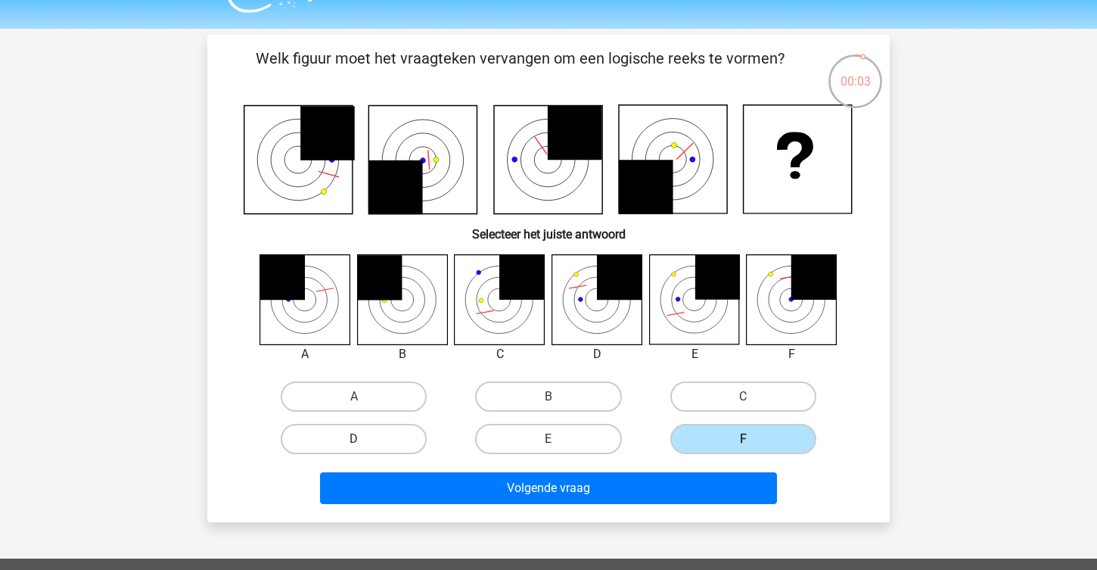
click at [366, 445] on label "D" at bounding box center [354, 439] width 146 height 30
click at [364, 445] on input "D" at bounding box center [359, 444] width 10 height 10
radio input "true"
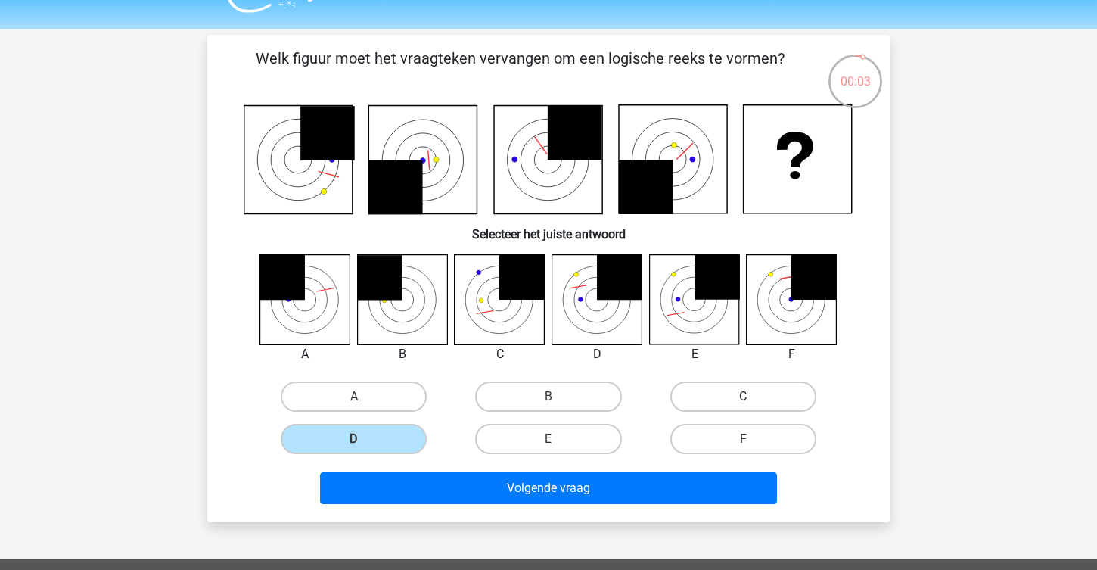
click at [765, 405] on label "C" at bounding box center [743, 396] width 146 height 30
click at [753, 405] on input "C" at bounding box center [748, 401] width 10 height 10
radio input "true"
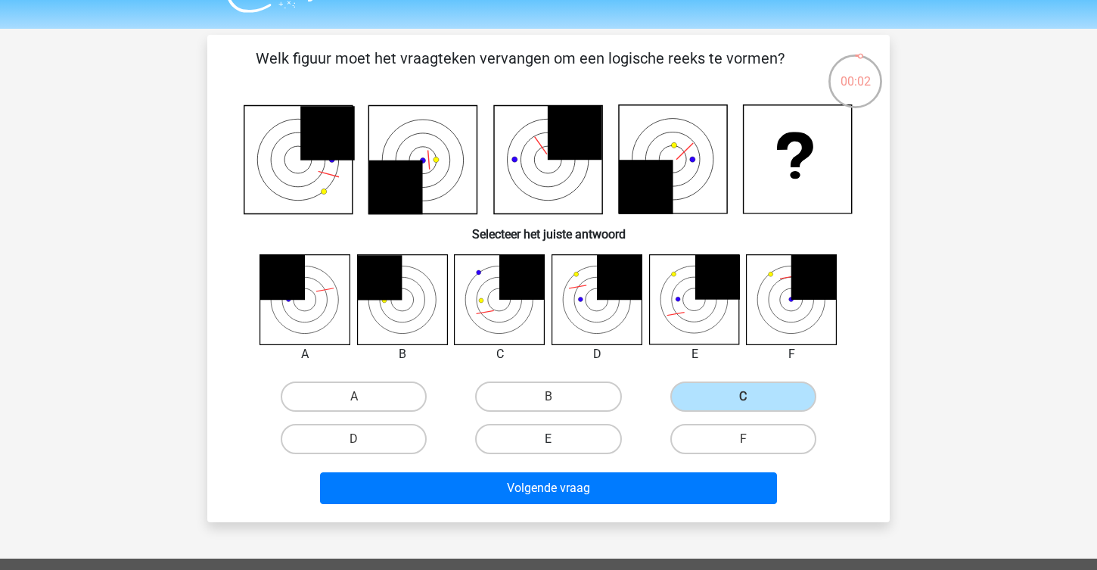
click at [558, 424] on label "E" at bounding box center [548, 439] width 146 height 30
click at [558, 439] on input "E" at bounding box center [553, 444] width 10 height 10
radio input "true"
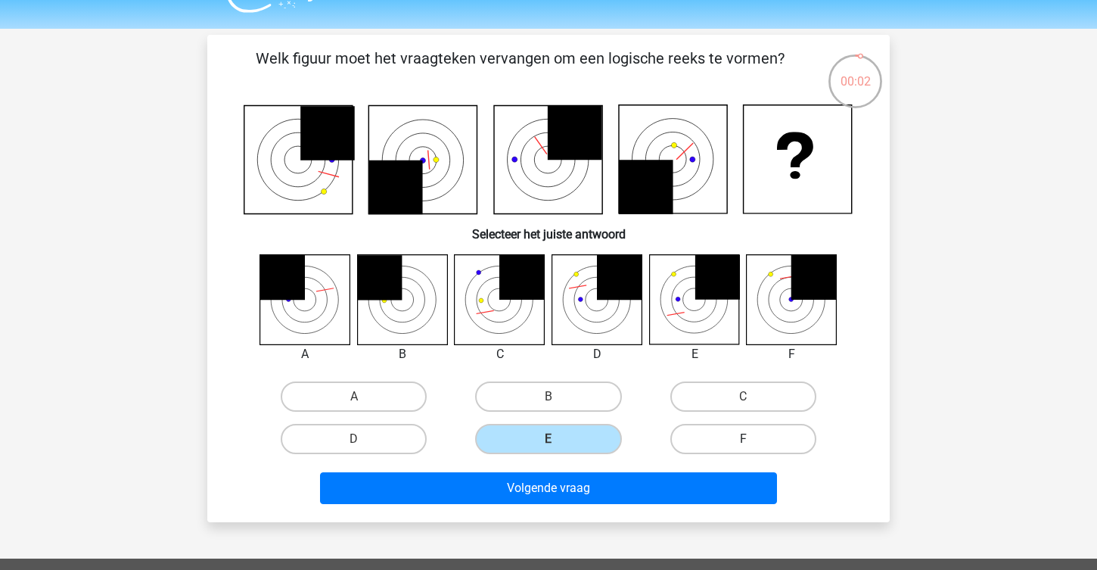
click at [720, 440] on label "F" at bounding box center [743, 439] width 146 height 30
click at [743, 440] on input "F" at bounding box center [748, 444] width 10 height 10
radio input "true"
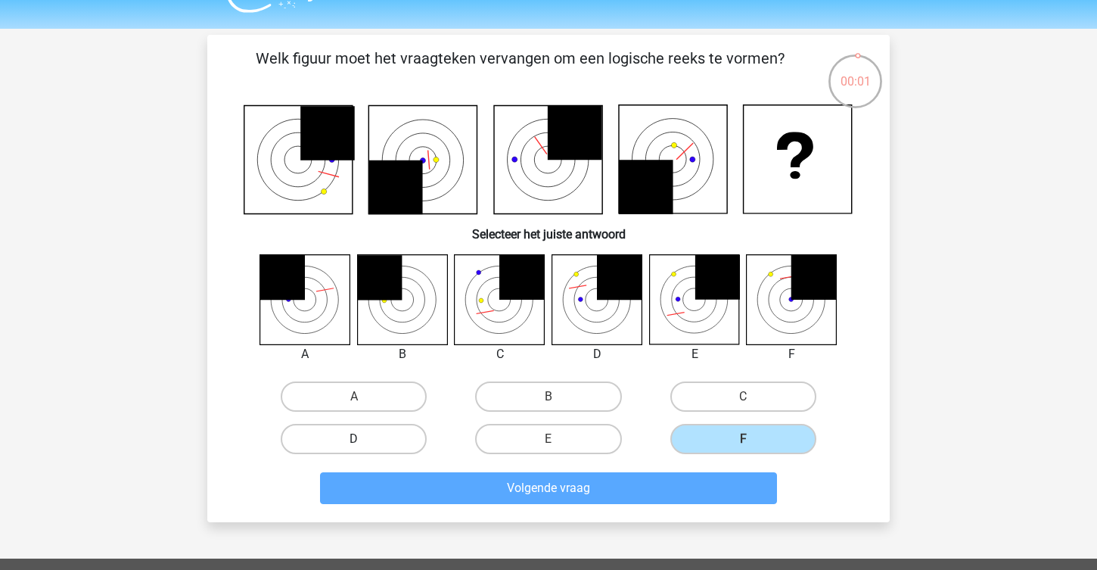
click at [396, 433] on label "D" at bounding box center [354, 439] width 146 height 30
click at [364, 439] on input "D" at bounding box center [359, 444] width 10 height 10
radio input "true"
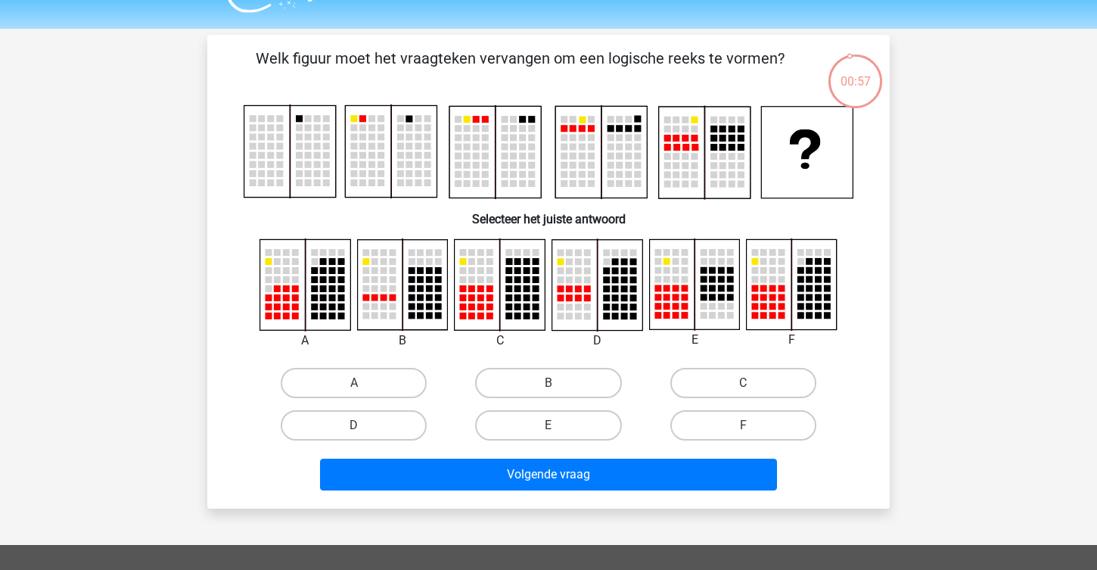
scroll to position [39, 0]
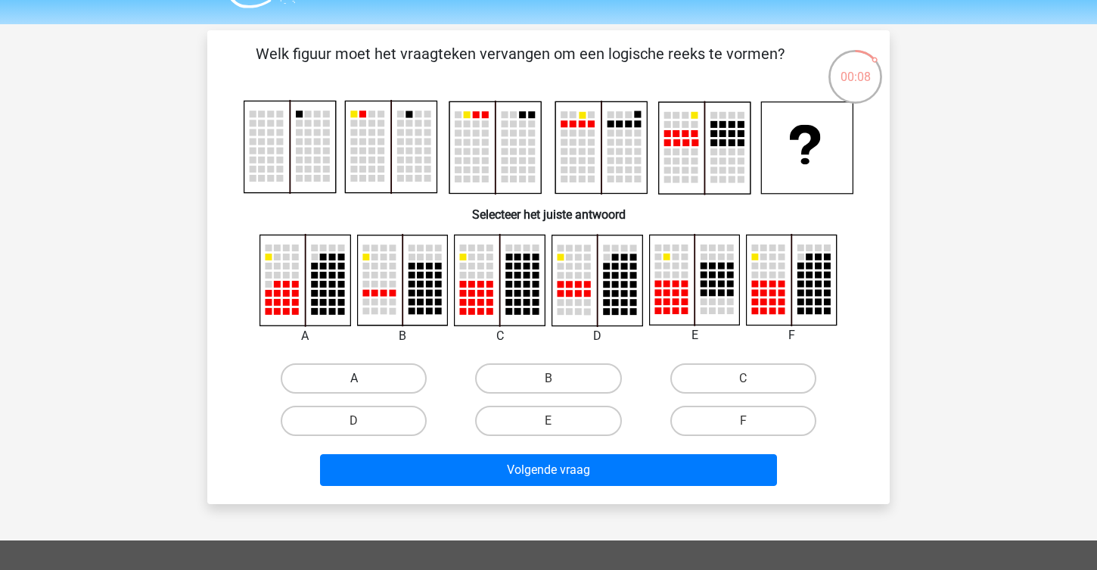
click at [384, 370] on label "A" at bounding box center [354, 378] width 146 height 30
click at [364, 378] on input "A" at bounding box center [359, 383] width 10 height 10
radio input "true"
click at [536, 368] on label "B" at bounding box center [548, 378] width 146 height 30
click at [548, 378] on input "B" at bounding box center [553, 383] width 10 height 10
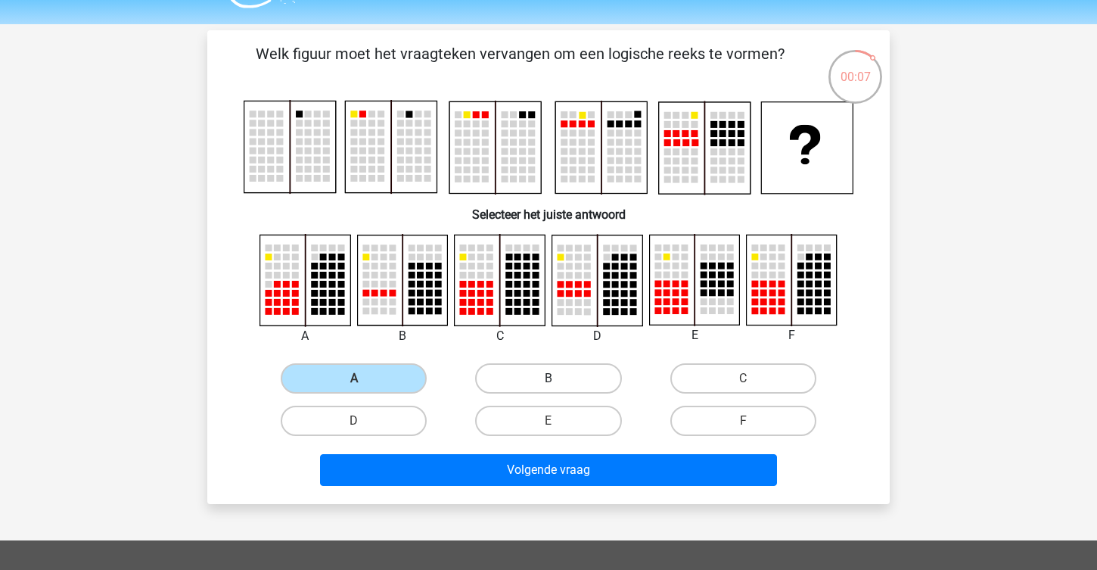
radio input "true"
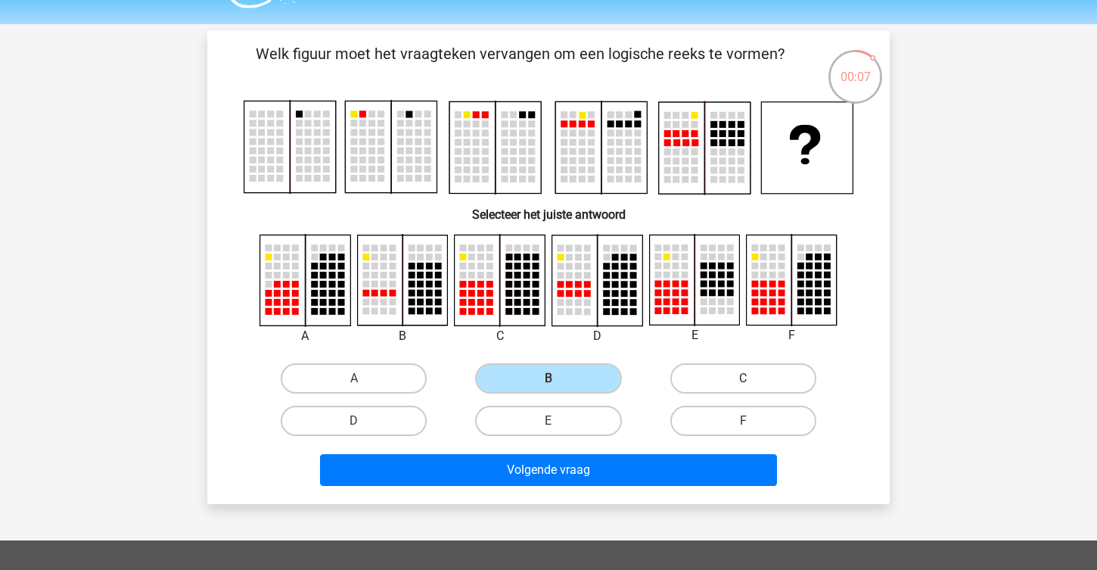
click at [764, 372] on label "C" at bounding box center [743, 378] width 146 height 30
click at [753, 378] on input "C" at bounding box center [748, 383] width 10 height 10
radio input "true"
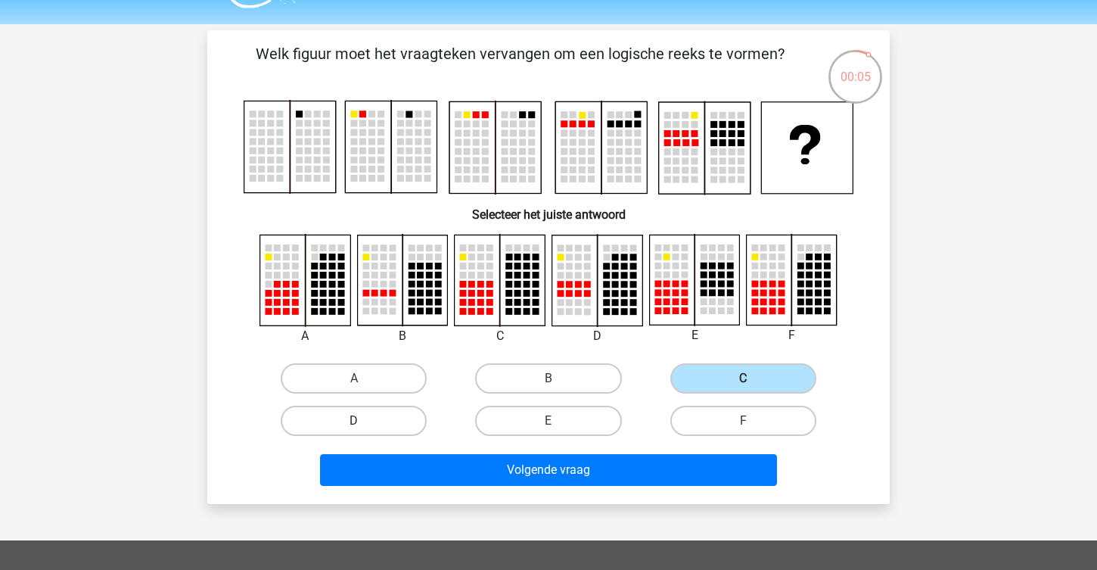
click at [380, 409] on label "D" at bounding box center [354, 420] width 146 height 30
click at [364, 421] on input "D" at bounding box center [359, 426] width 10 height 10
radio input "true"
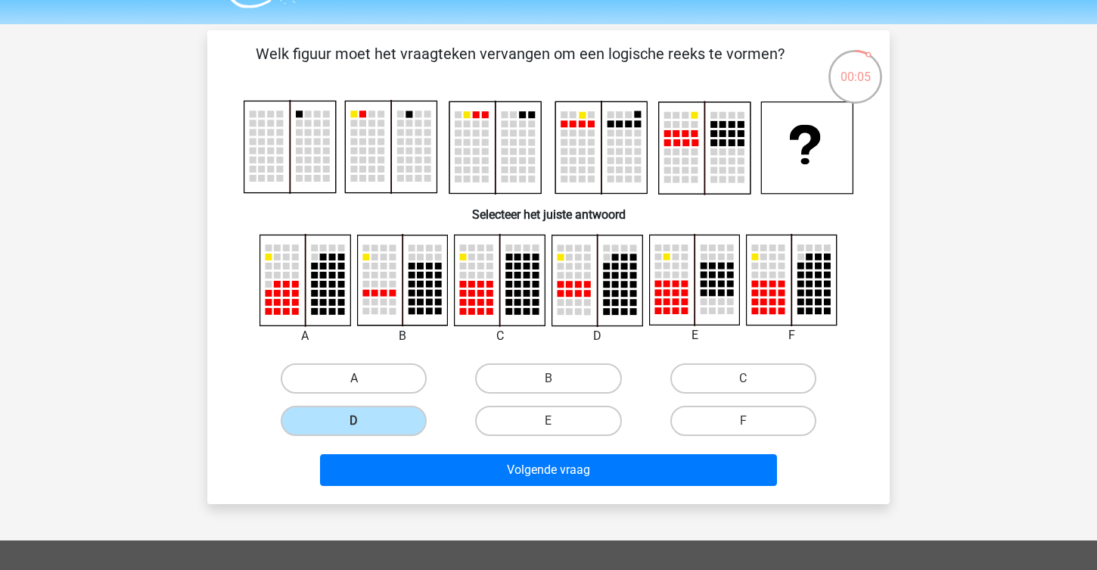
click at [387, 374] on label "A" at bounding box center [354, 378] width 146 height 30
click at [364, 378] on input "A" at bounding box center [359, 383] width 10 height 10
radio input "true"
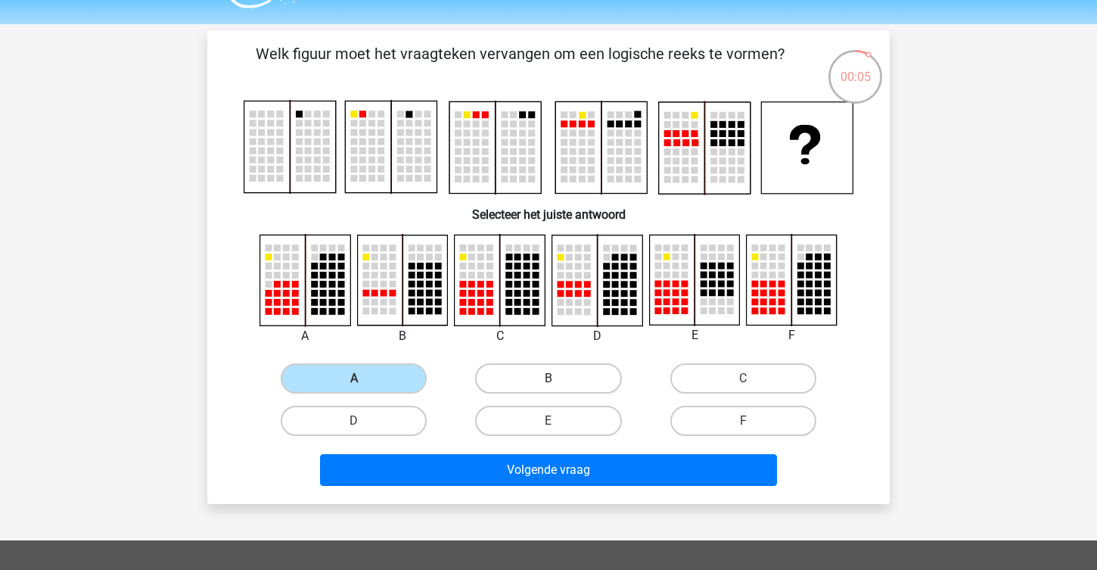
click at [547, 374] on label "B" at bounding box center [548, 378] width 146 height 30
click at [548, 378] on input "B" at bounding box center [553, 383] width 10 height 10
radio input "true"
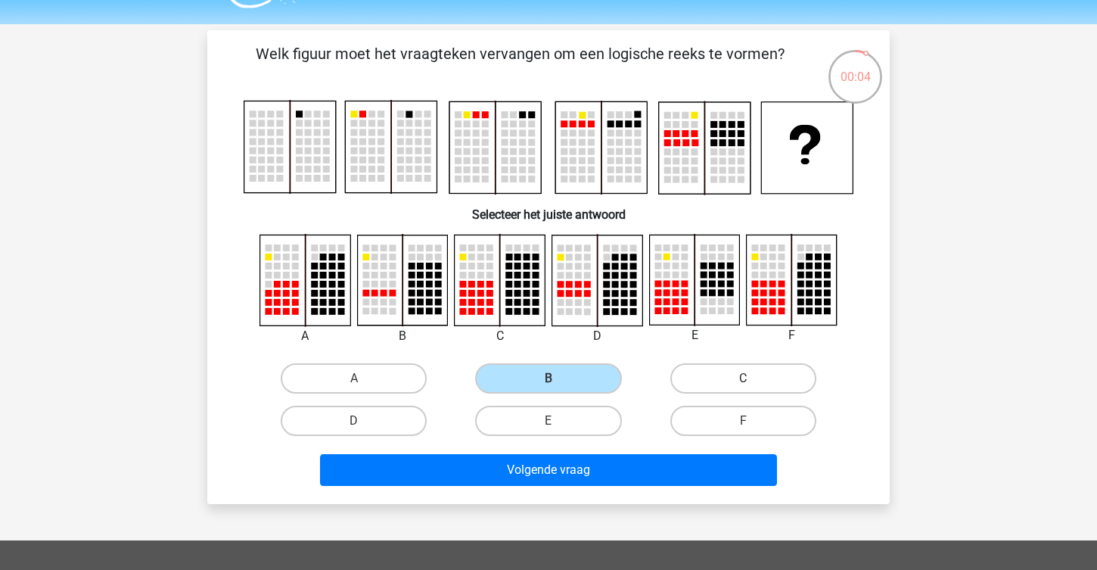
click at [716, 370] on label "C" at bounding box center [743, 378] width 146 height 30
click at [743, 378] on input "C" at bounding box center [748, 383] width 10 height 10
radio input "true"
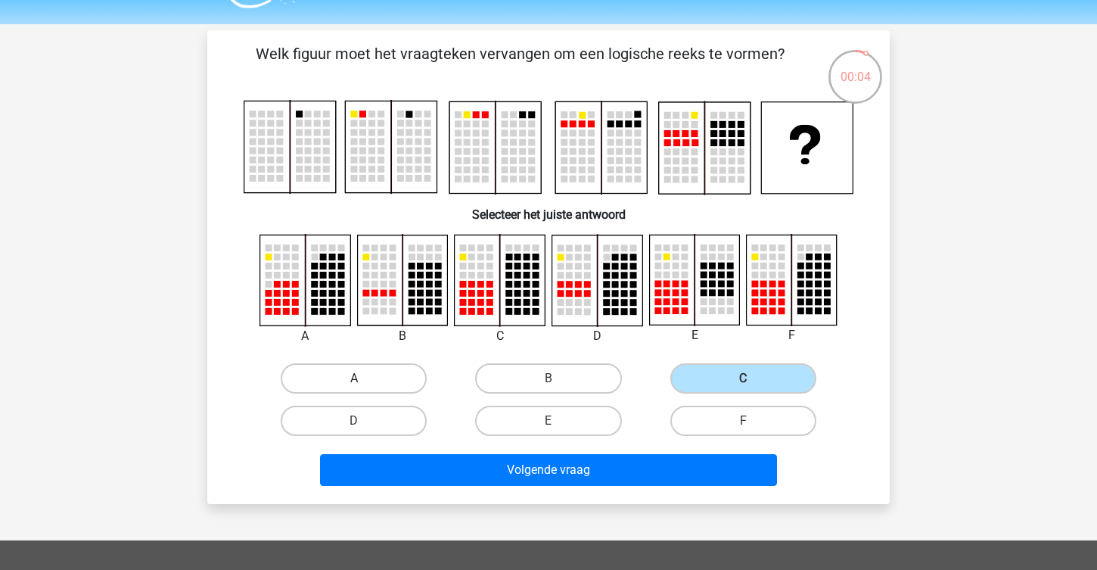
click at [326, 374] on label "A" at bounding box center [354, 378] width 146 height 30
click at [354, 378] on input "A" at bounding box center [359, 383] width 10 height 10
radio input "true"
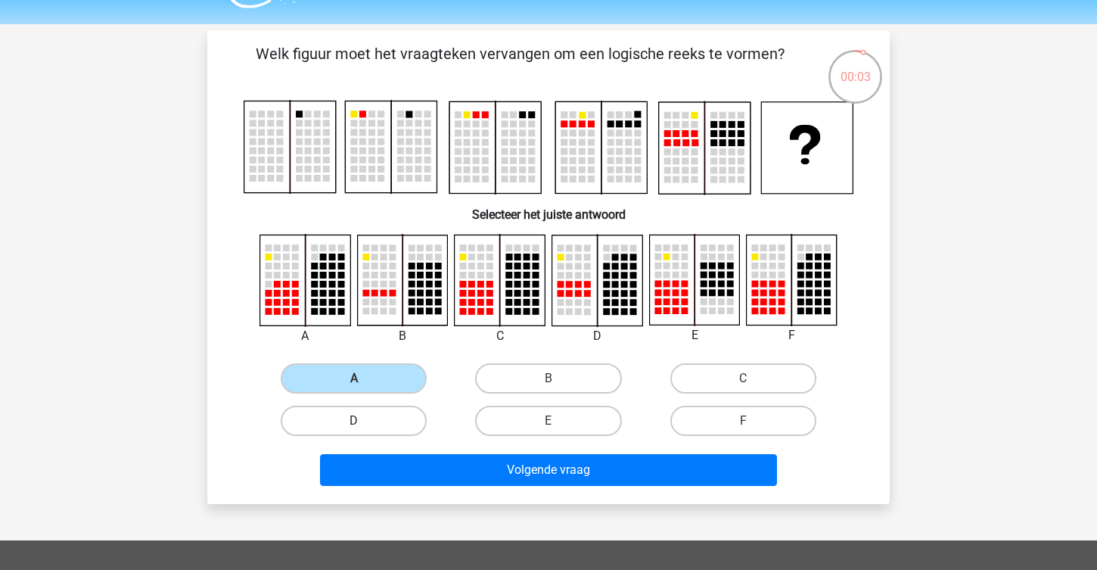
click at [326, 420] on label "D" at bounding box center [354, 420] width 146 height 30
click at [354, 421] on input "D" at bounding box center [359, 426] width 10 height 10
radio input "true"
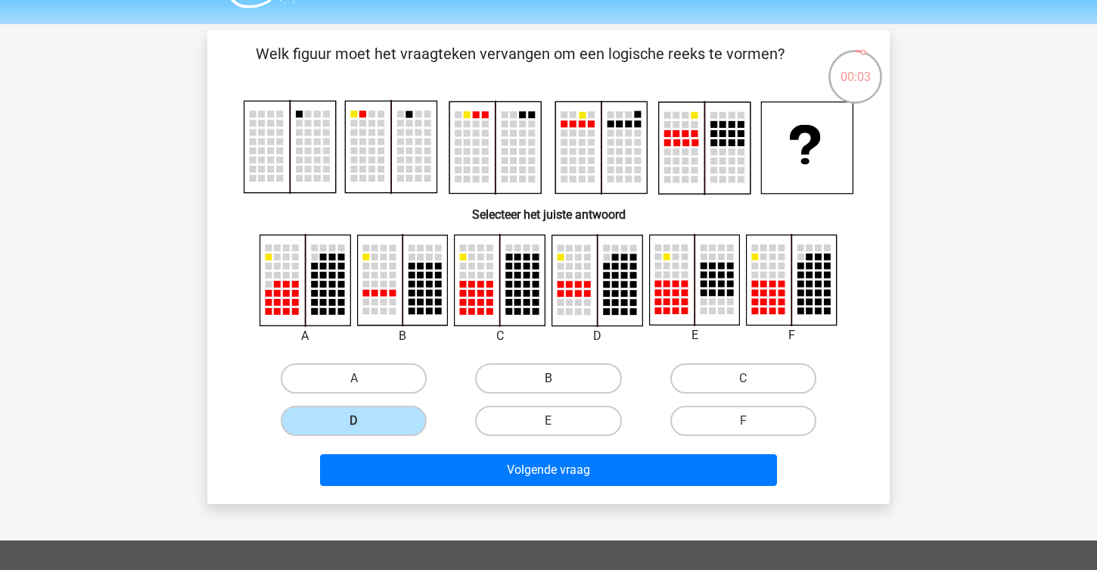
click at [528, 374] on label "B" at bounding box center [548, 378] width 146 height 30
click at [548, 378] on input "B" at bounding box center [553, 383] width 10 height 10
radio input "true"
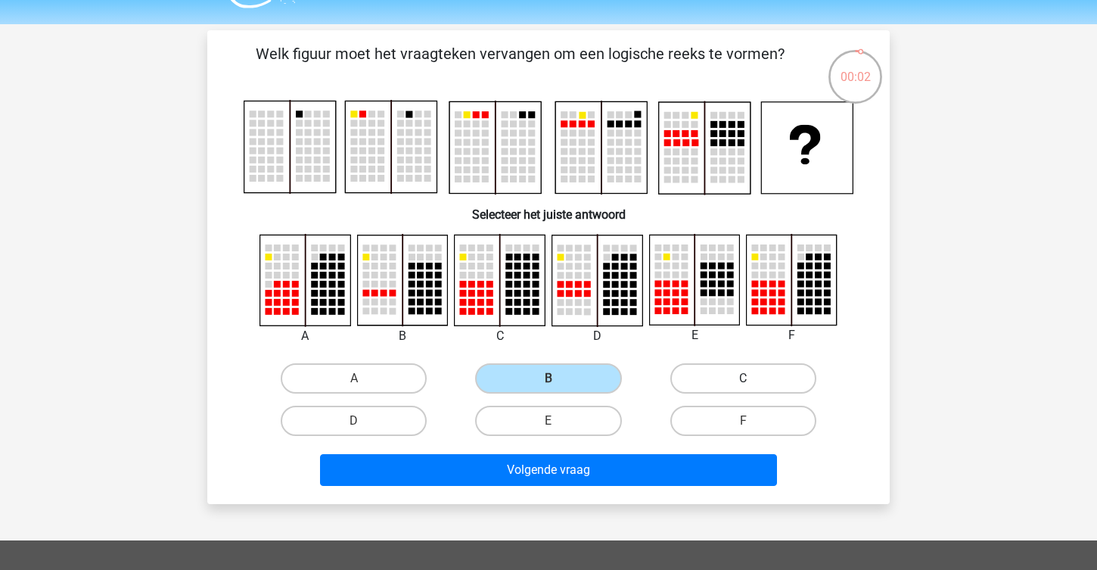
click at [744, 369] on label "C" at bounding box center [743, 378] width 146 height 30
click at [744, 378] on input "C" at bounding box center [748, 383] width 10 height 10
radio input "true"
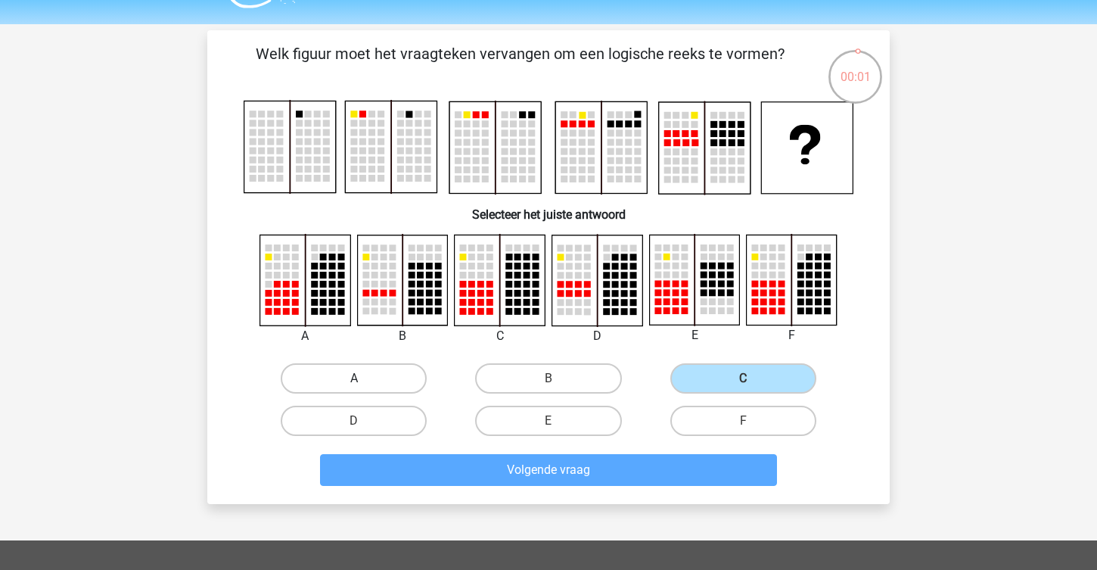
click at [402, 388] on label "A" at bounding box center [354, 378] width 146 height 30
click at [364, 388] on input "A" at bounding box center [359, 383] width 10 height 10
radio input "true"
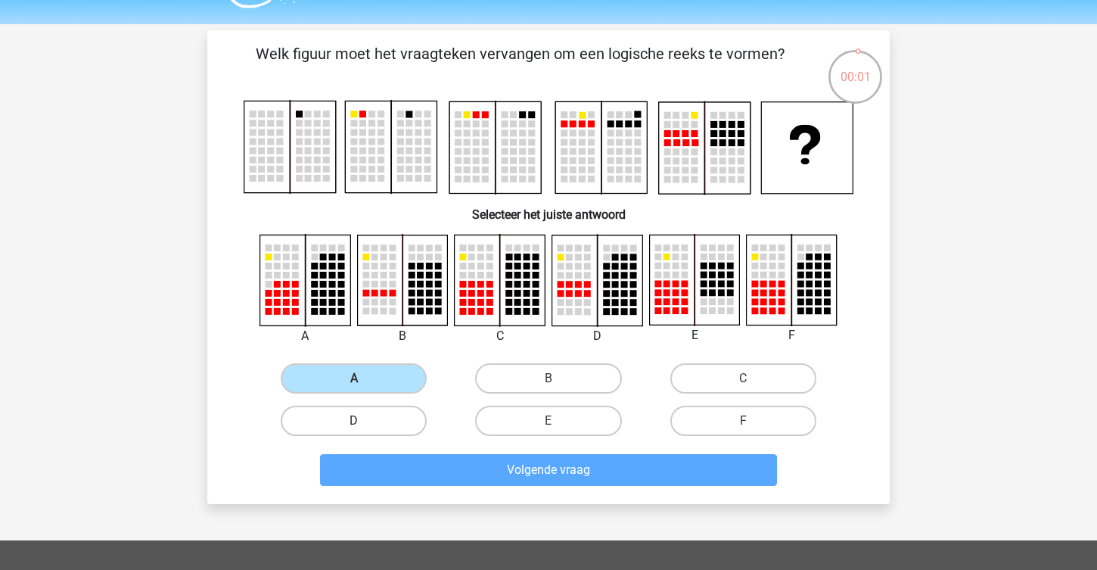
click at [402, 413] on label "D" at bounding box center [354, 420] width 146 height 30
click at [364, 421] on input "D" at bounding box center [359, 426] width 10 height 10
radio input "true"
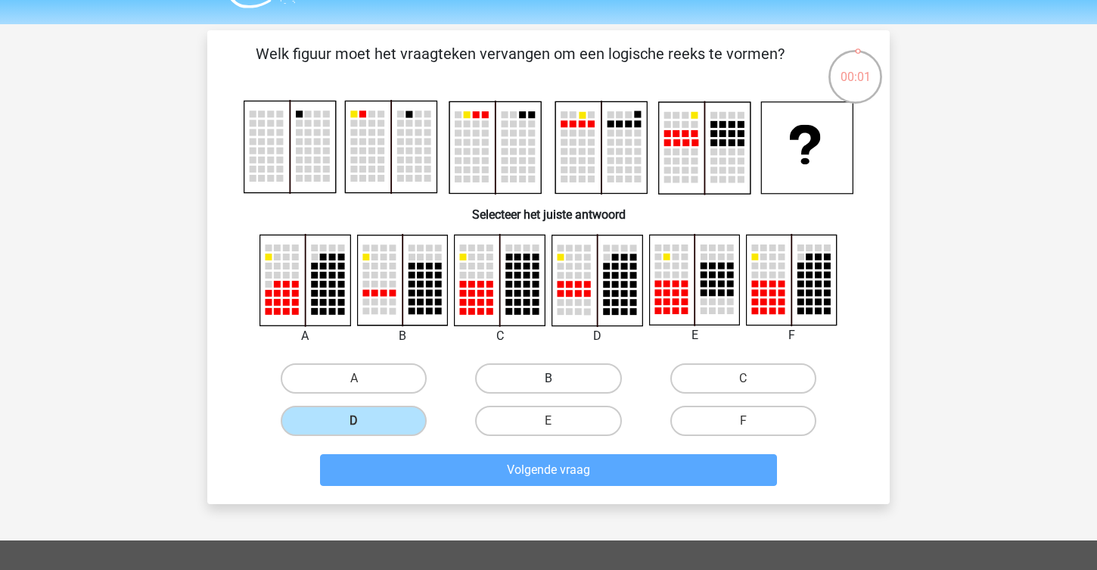
click at [511, 381] on label "B" at bounding box center [548, 378] width 146 height 30
click at [548, 381] on input "B" at bounding box center [553, 383] width 10 height 10
radio input "true"
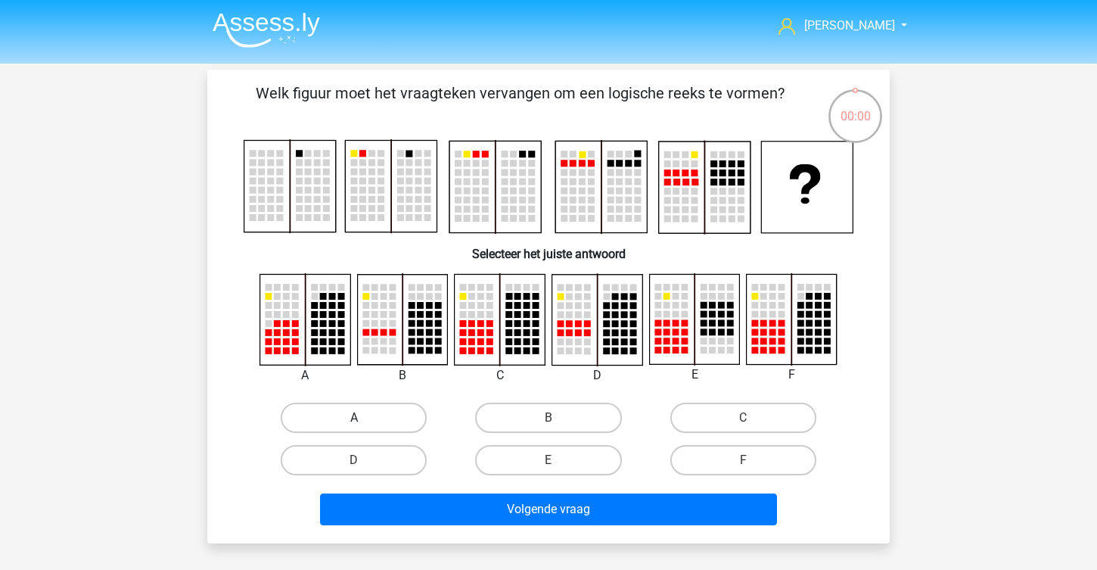
scroll to position [39, 0]
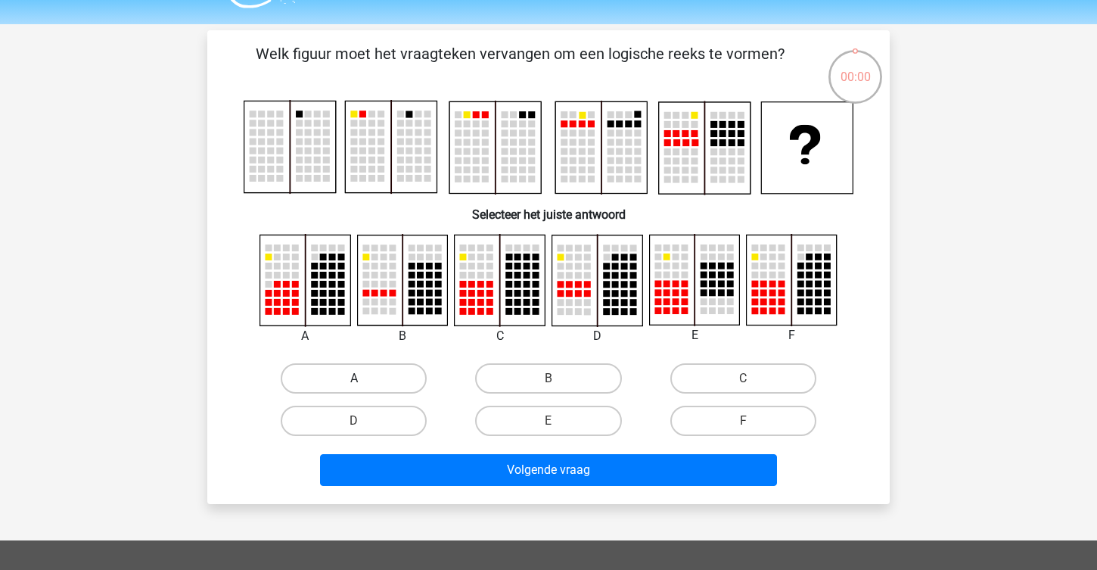
click at [373, 386] on label "A" at bounding box center [354, 378] width 146 height 30
click at [364, 386] on input "A" at bounding box center [359, 383] width 10 height 10
radio input "true"
click at [373, 405] on div "D" at bounding box center [353, 420] width 194 height 42
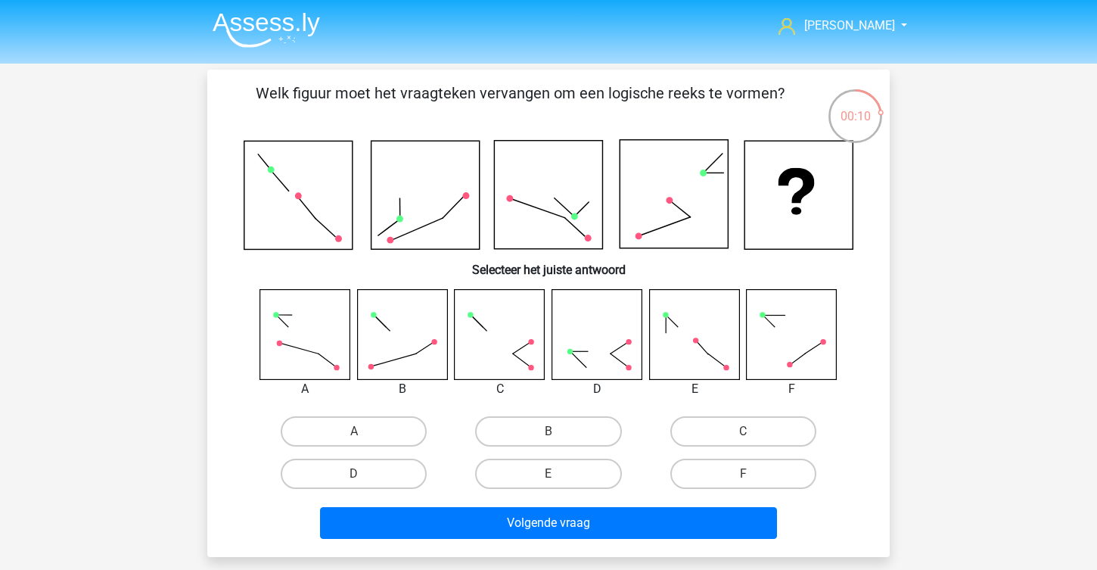
click at [302, 22] on img at bounding box center [266, 30] width 107 height 36
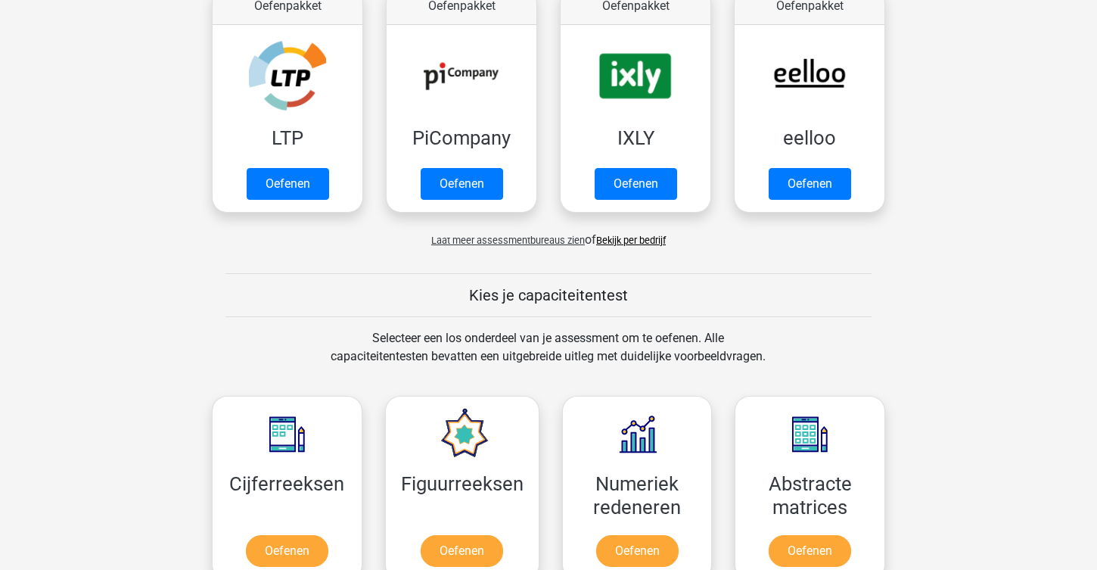
scroll to position [338, 0]
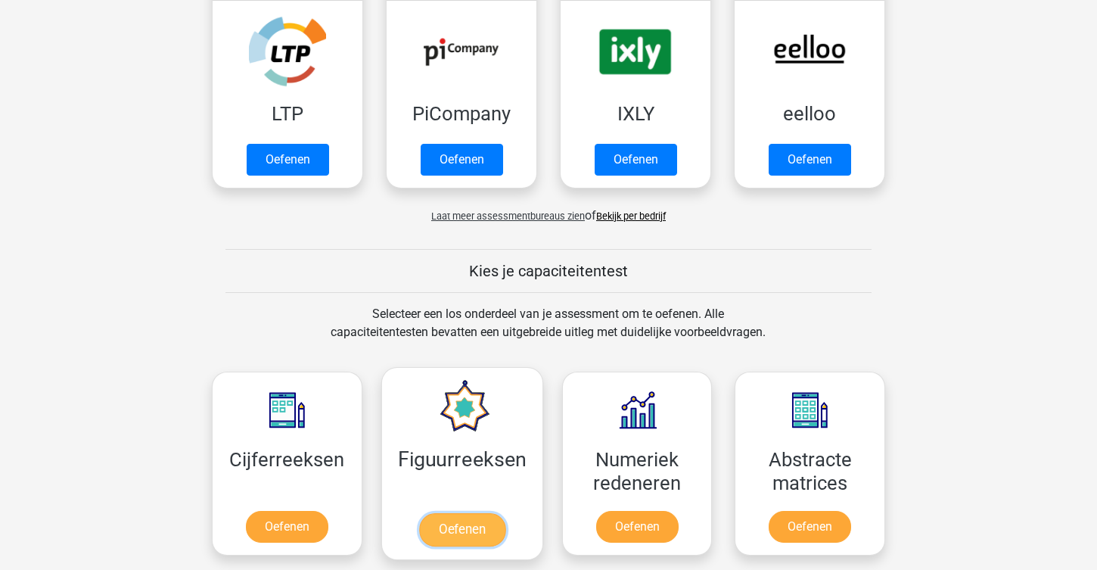
click at [449, 513] on link "Oefenen" at bounding box center [461, 529] width 86 height 33
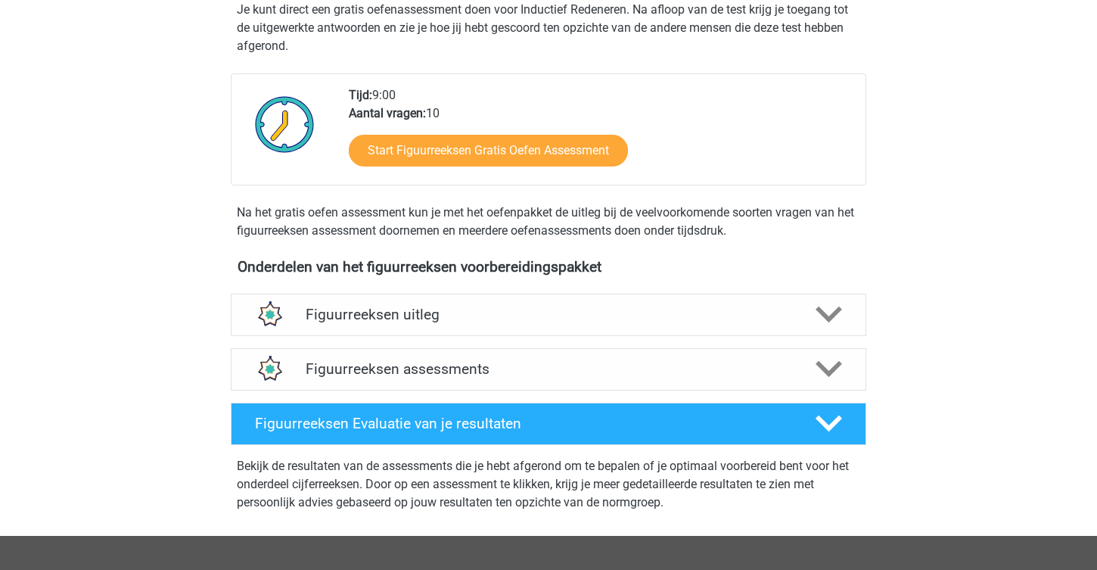
scroll to position [327, 0]
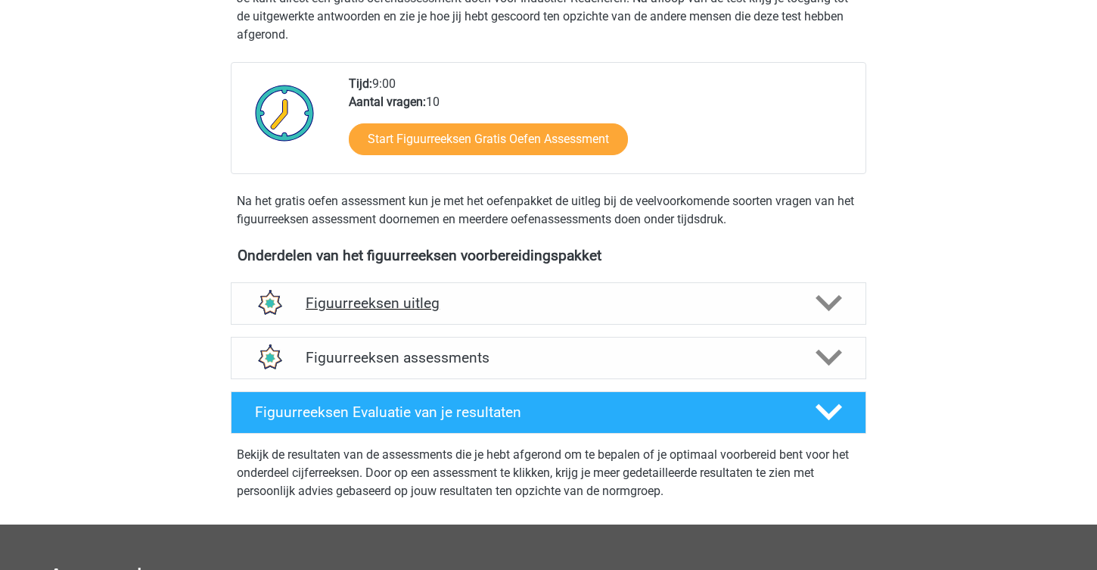
click at [446, 288] on div "Figuurreeksen uitleg" at bounding box center [548, 303] width 635 height 42
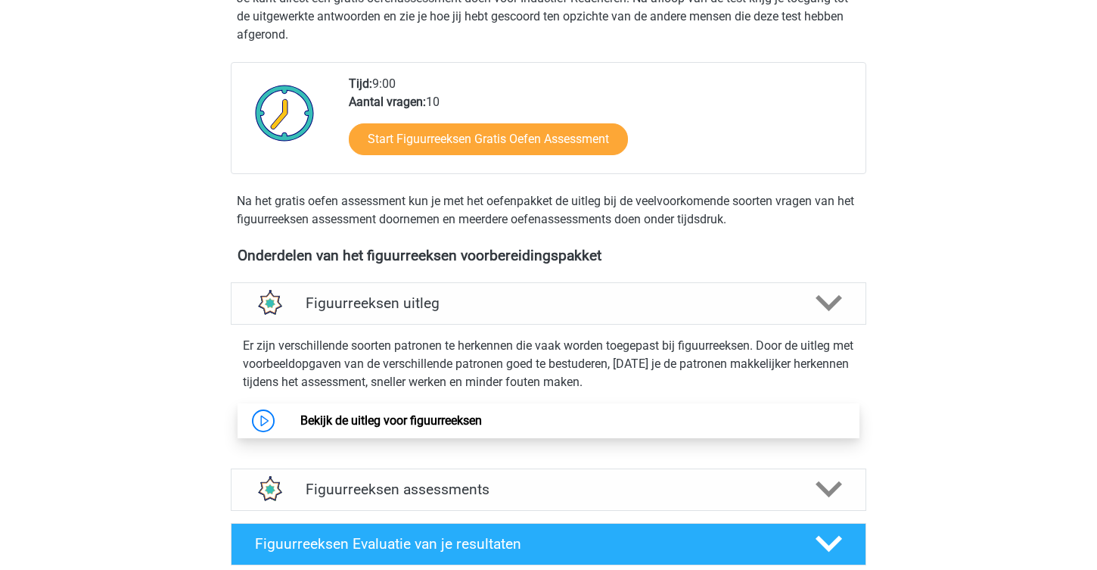
click at [363, 423] on link "Bekijk de uitleg voor figuurreeksen" at bounding box center [391, 420] width 182 height 14
